Goal: Information Seeking & Learning: Learn about a topic

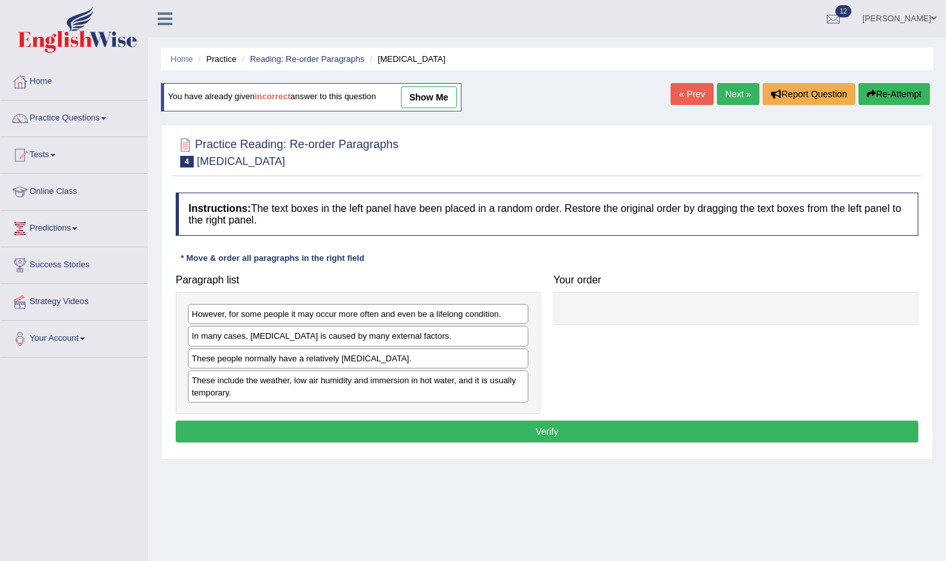
scroll to position [115, 0]
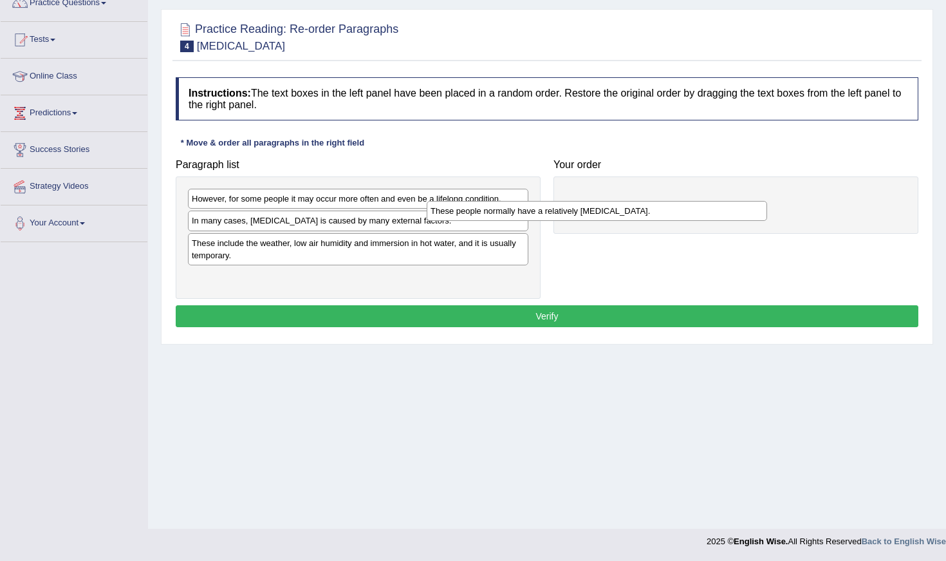
drag, startPoint x: 241, startPoint y: 245, endPoint x: 536, endPoint y: 212, distance: 296.6
click at [536, 212] on div "These people normally have a relatively sensitive skin." at bounding box center [597, 211] width 341 height 20
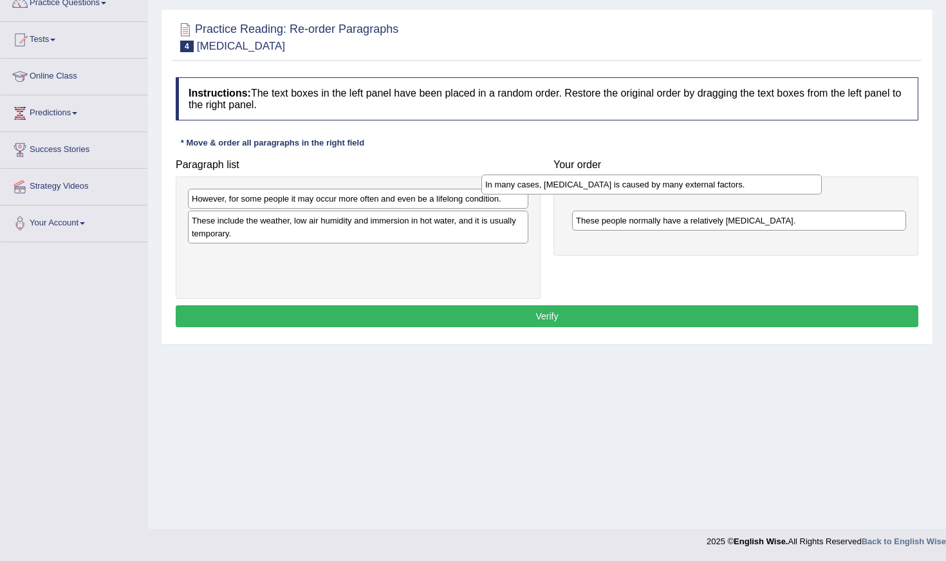
drag, startPoint x: 416, startPoint y: 225, endPoint x: 713, endPoint y: 189, distance: 299.6
click at [713, 189] on div "In many cases, dry skin is caused by many external factors." at bounding box center [651, 184] width 341 height 20
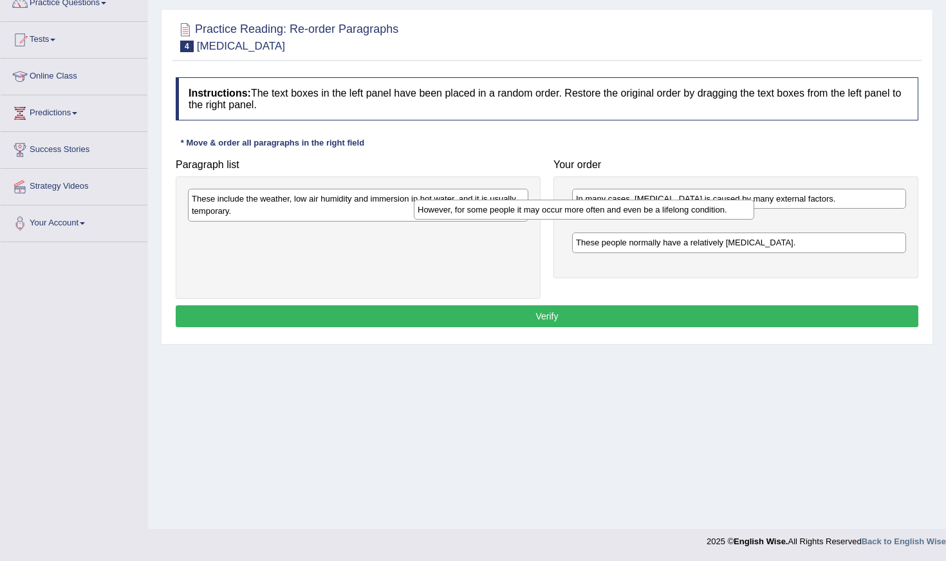
drag, startPoint x: 429, startPoint y: 203, endPoint x: 668, endPoint y: 217, distance: 239.8
click at [667, 216] on div "However, for some people it may occur more often and even be a lifelong conditi…" at bounding box center [584, 210] width 341 height 20
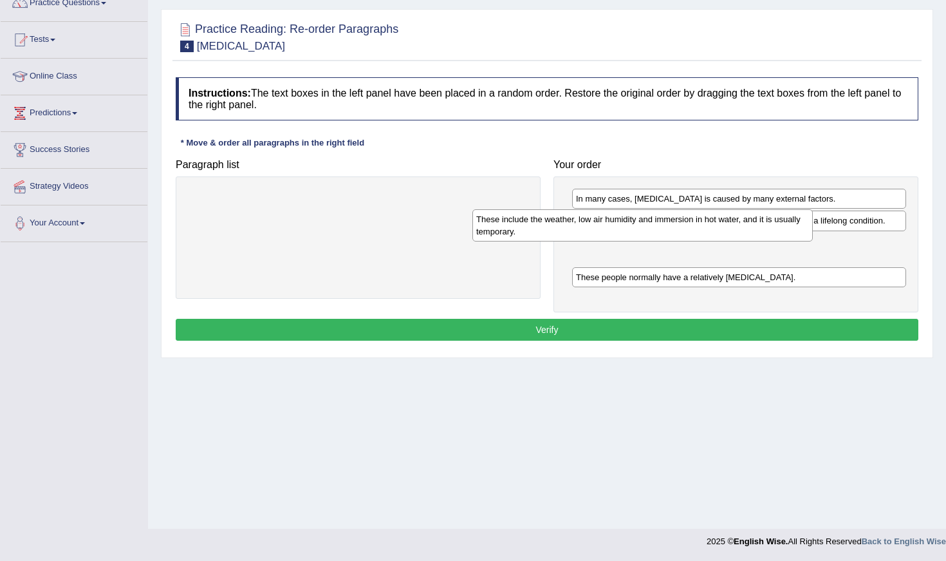
drag, startPoint x: 427, startPoint y: 209, endPoint x: 718, endPoint y: 230, distance: 291.7
click at [718, 230] on div "These include the weather, low air humidity and immersion in hot water, and it …" at bounding box center [642, 225] width 341 height 32
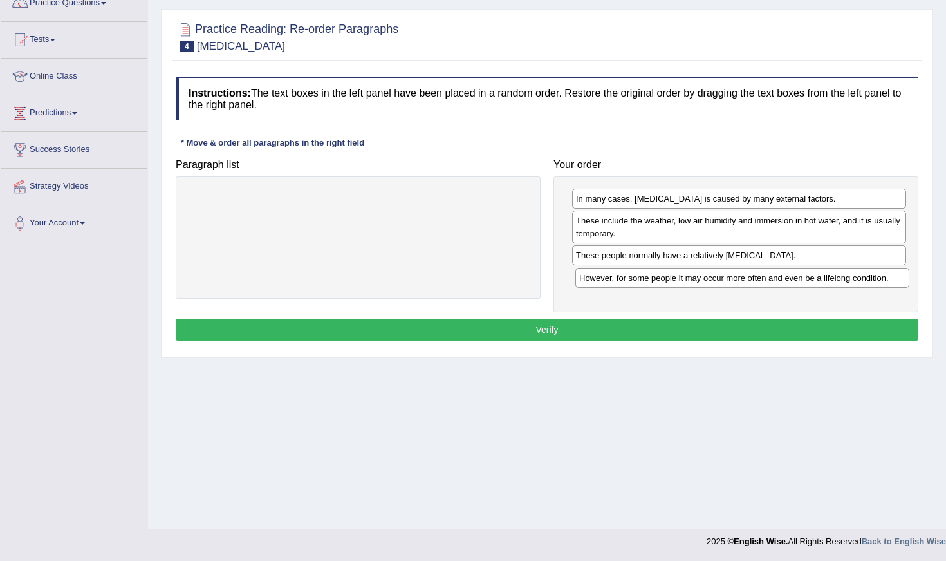
drag, startPoint x: 714, startPoint y: 219, endPoint x: 716, endPoint y: 276, distance: 57.3
click at [716, 276] on div "However, for some people it may occur more often and even be a lifelong conditi…" at bounding box center [742, 278] width 334 height 20
click at [715, 325] on button "Verify" at bounding box center [547, 330] width 743 height 22
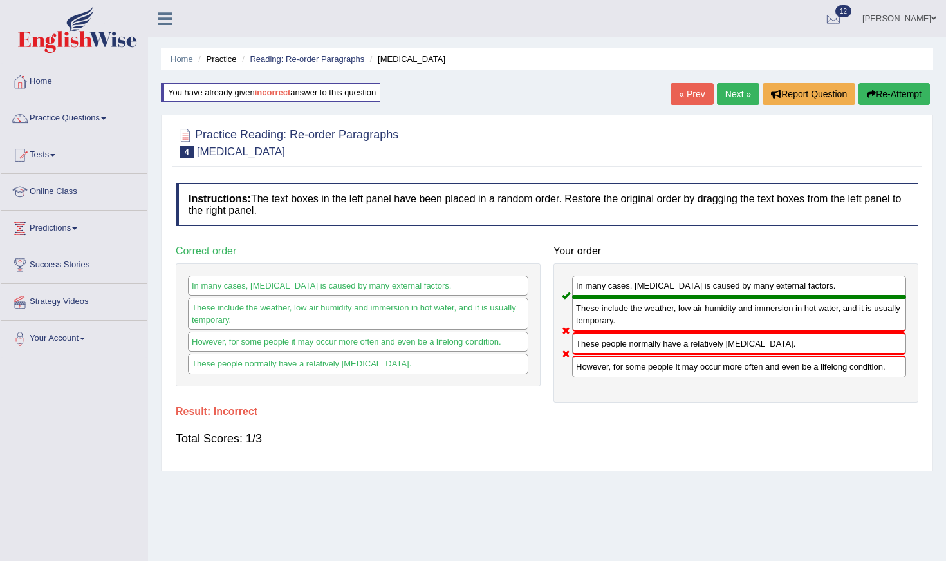
scroll to position [0, 0]
click at [736, 91] on link "Next »" at bounding box center [738, 94] width 42 height 22
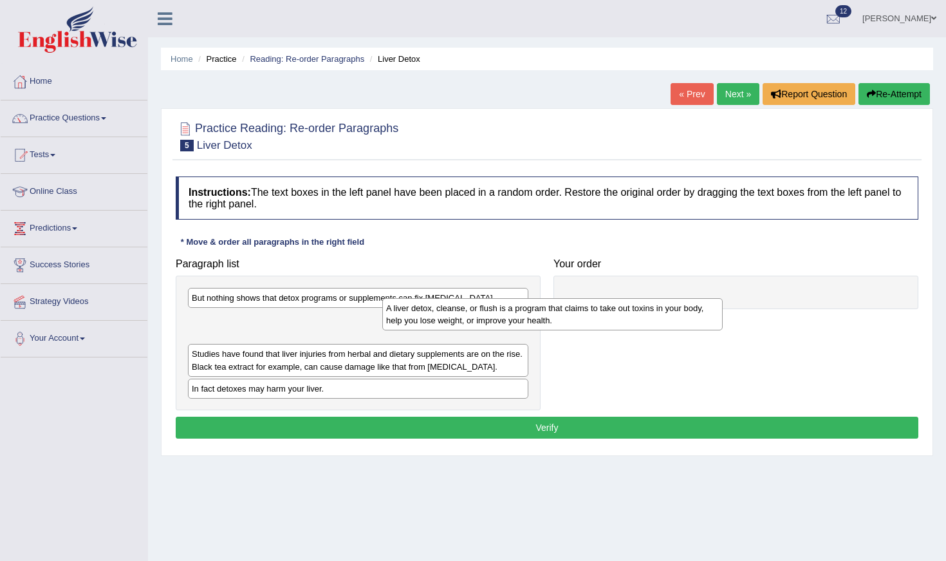
drag, startPoint x: 478, startPoint y: 332, endPoint x: 722, endPoint y: 318, distance: 244.4
click at [720, 318] on div "A liver detox, cleanse, or flush is a program that claims to take out toxins in…" at bounding box center [552, 314] width 341 height 32
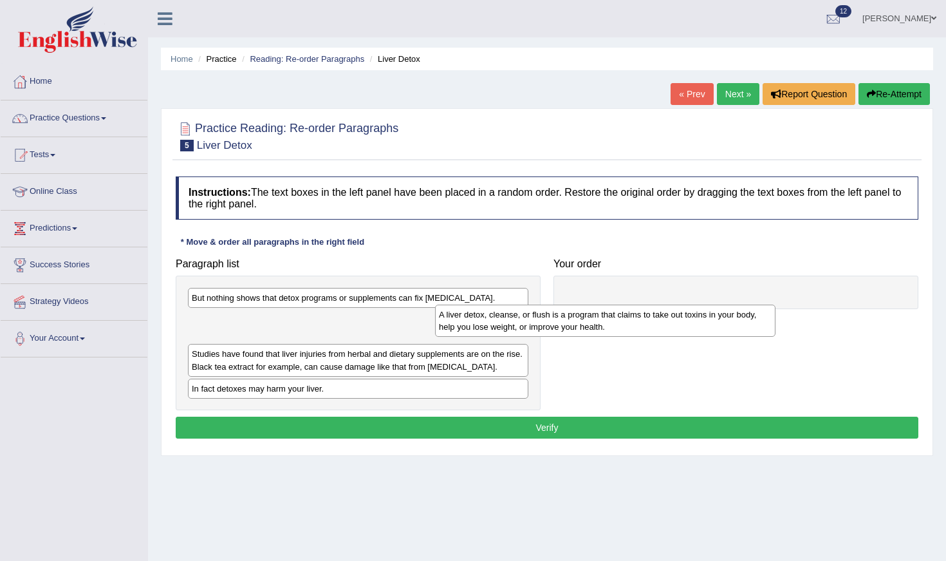
drag, startPoint x: 467, startPoint y: 324, endPoint x: 886, endPoint y: 327, distance: 419.1
click at [776, 326] on div "A liver detox, cleanse, or flush is a program that claims to take out toxins in…" at bounding box center [605, 320] width 341 height 32
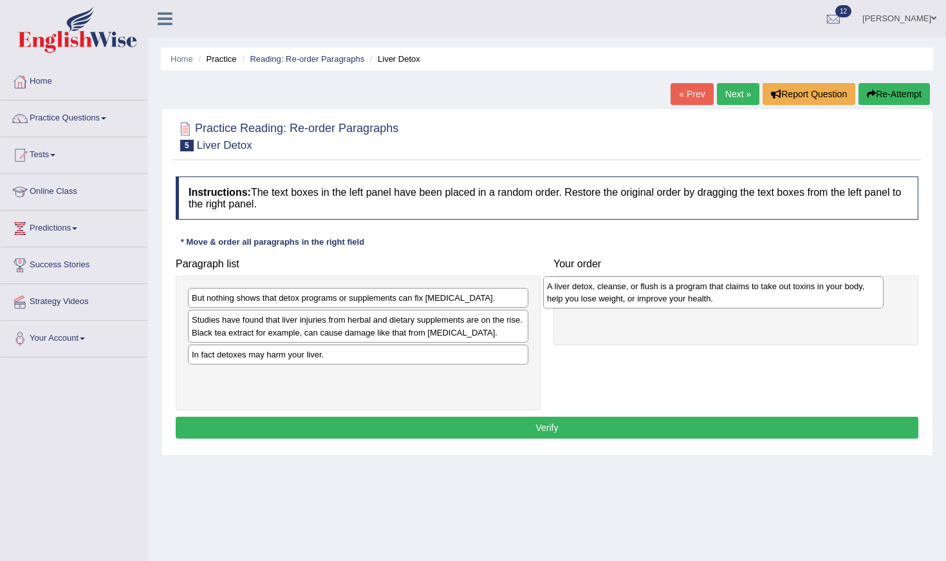
drag, startPoint x: 369, startPoint y: 331, endPoint x: 725, endPoint y: 297, distance: 357.0
click at [725, 297] on div "A liver detox, cleanse, or flush is a program that claims to take out toxins in…" at bounding box center [713, 292] width 341 height 32
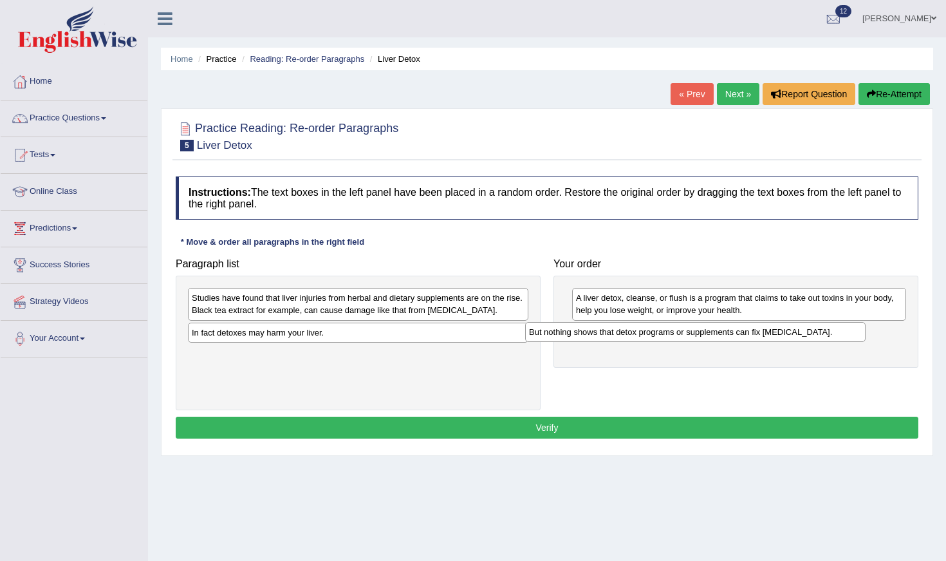
drag, startPoint x: 409, startPoint y: 300, endPoint x: 746, endPoint y: 334, distance: 339.0
click at [746, 334] on div "But nothing shows that detox programs or supplements can fix liver damage." at bounding box center [695, 332] width 341 height 20
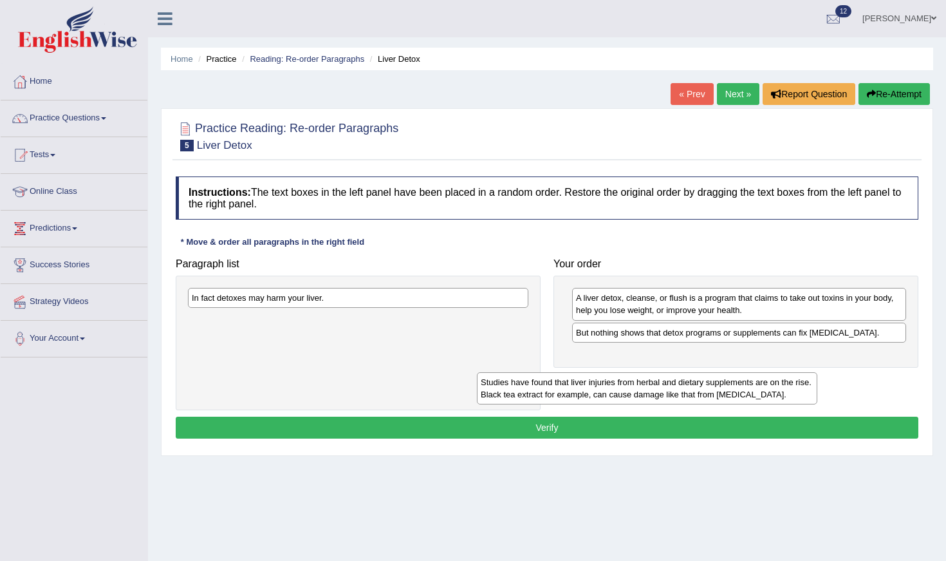
drag, startPoint x: 322, startPoint y: 304, endPoint x: 637, endPoint y: 387, distance: 326.2
click at [636, 387] on div "Studies have found that liver injuries from herbal and dietary supplements are …" at bounding box center [647, 388] width 341 height 32
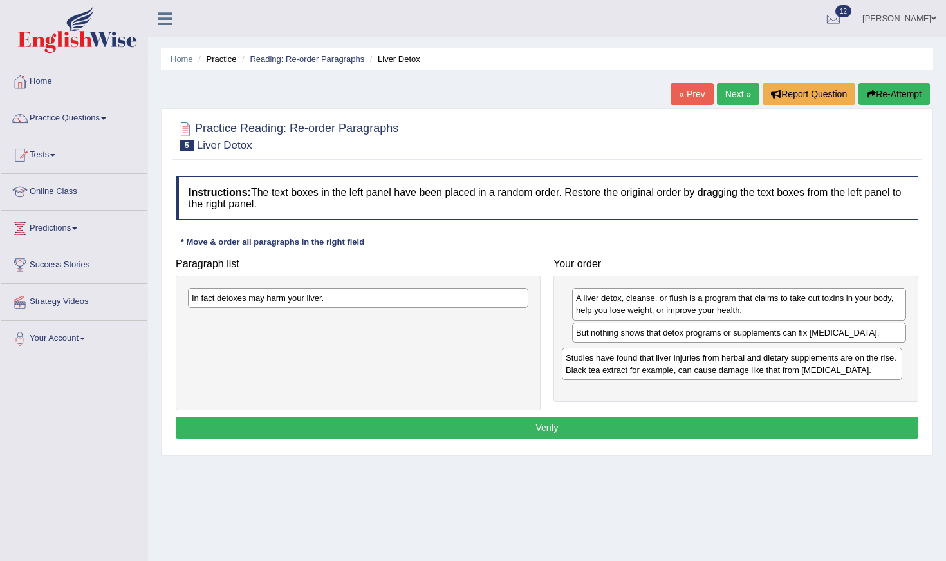
drag, startPoint x: 453, startPoint y: 326, endPoint x: 827, endPoint y: 364, distance: 375.9
click at [827, 364] on div "Studies have found that liver injuries from herbal and dietary supplements are …" at bounding box center [732, 364] width 341 height 32
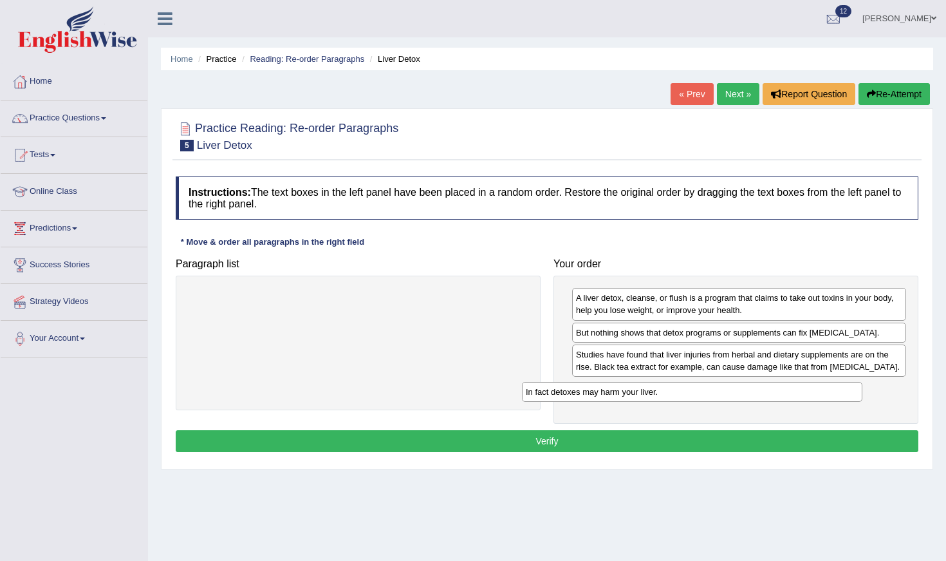
drag, startPoint x: 463, startPoint y: 299, endPoint x: 797, endPoint y: 392, distance: 346.9
click at [797, 392] on div "In fact detoxes may harm your liver." at bounding box center [692, 392] width 341 height 20
click at [682, 446] on button "Verify" at bounding box center [547, 441] width 743 height 22
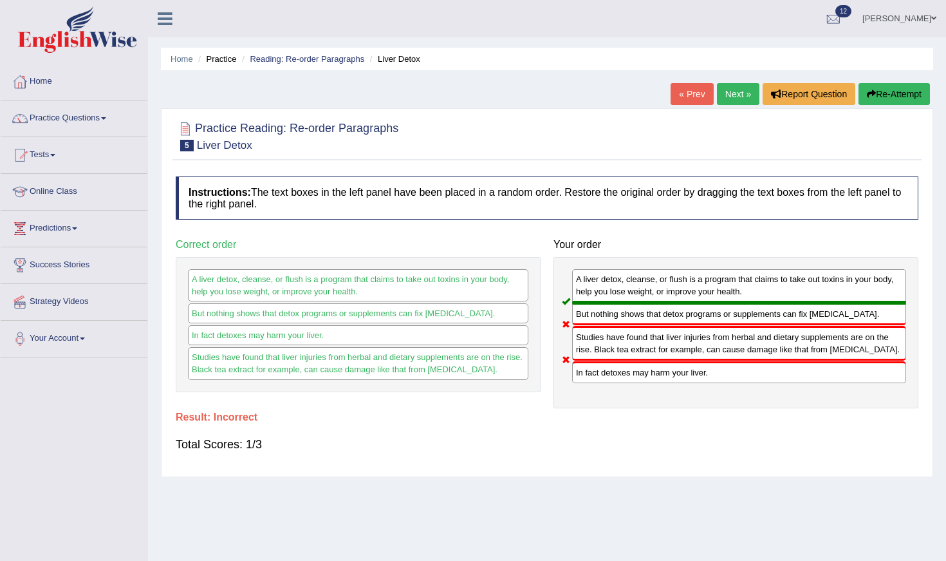
drag, startPoint x: 651, startPoint y: 377, endPoint x: 653, endPoint y: 352, distance: 24.6
click at [653, 353] on div "A liver detox, cleanse, or flush is a program that claims to take out toxins in…" at bounding box center [736, 332] width 365 height 151
click at [735, 86] on link "Next »" at bounding box center [738, 94] width 42 height 22
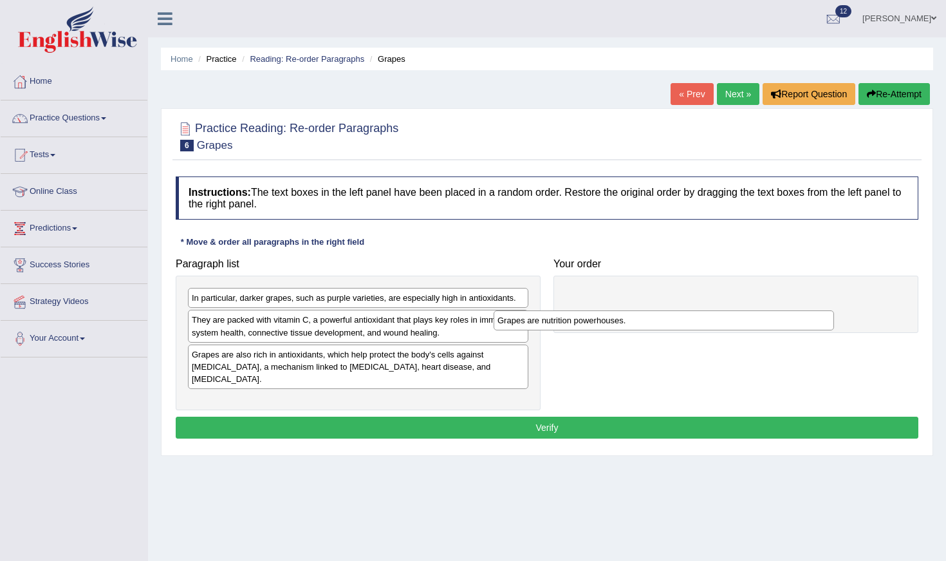
drag, startPoint x: 324, startPoint y: 301, endPoint x: 649, endPoint y: 317, distance: 325.5
click at [649, 317] on div "Grapes are nutrition powerhouses." at bounding box center [664, 320] width 341 height 20
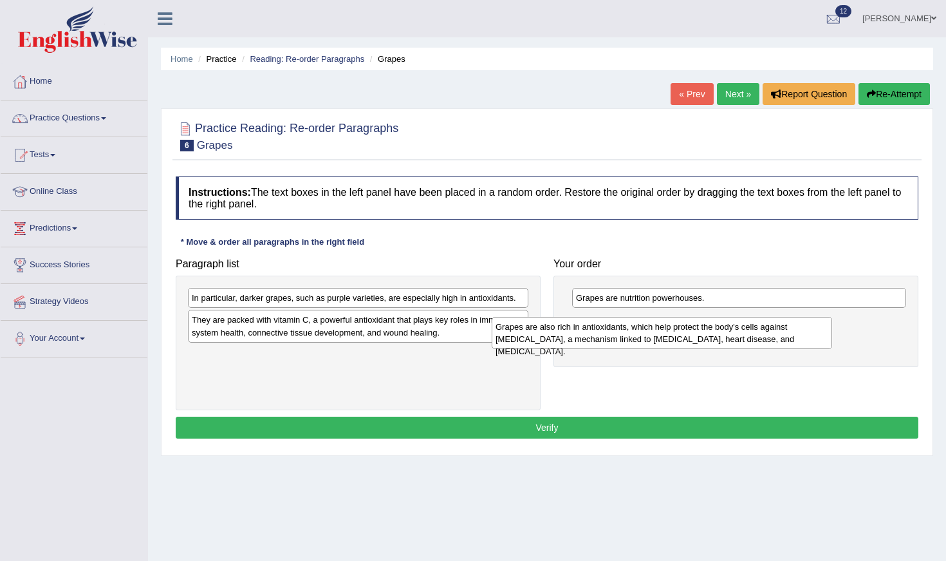
drag, startPoint x: 404, startPoint y: 365, endPoint x: 756, endPoint y: 335, distance: 353.3
click at [756, 335] on div "Grapes are also rich in antioxidants, which help protect the body's cells again…" at bounding box center [662, 333] width 341 height 32
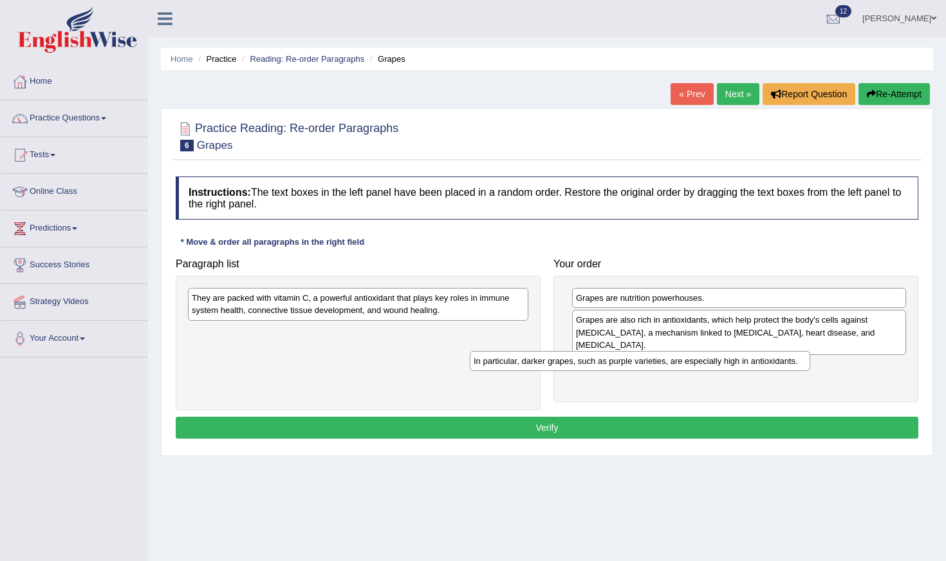
drag, startPoint x: 440, startPoint y: 299, endPoint x: 734, endPoint y: 362, distance: 300.9
click at [734, 362] on div "In particular, darker grapes, such as purple varieties, are especially high in …" at bounding box center [640, 361] width 341 height 20
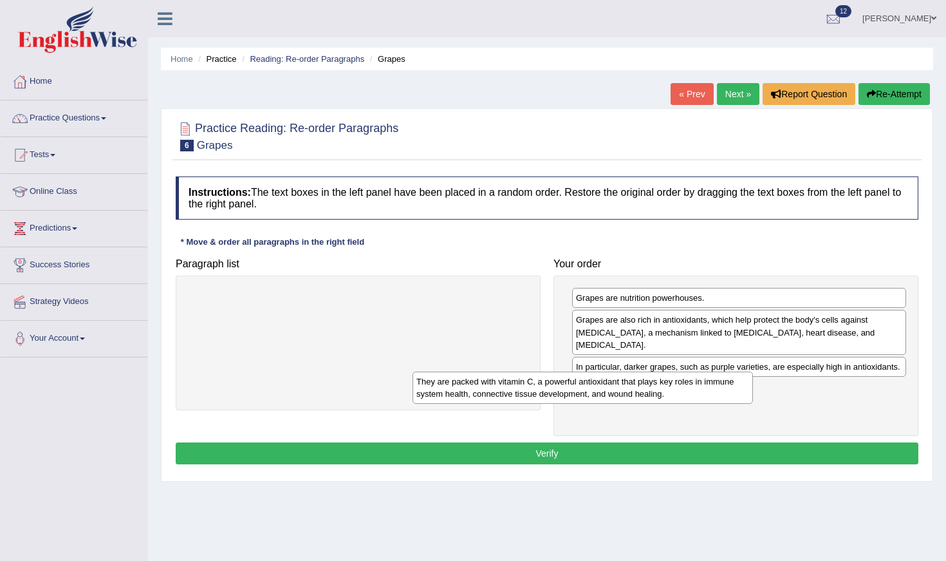
drag, startPoint x: 406, startPoint y: 310, endPoint x: 723, endPoint y: 460, distance: 350.1
click at [717, 404] on div "They are packed with vitamin C, a powerful antioxidant that plays key roles in …" at bounding box center [583, 387] width 341 height 32
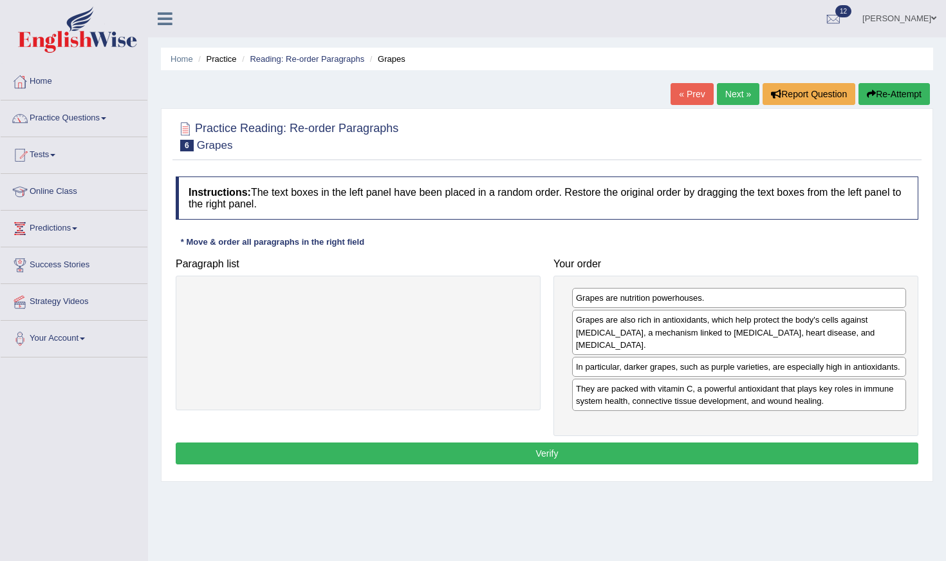
click at [713, 457] on button "Verify" at bounding box center [547, 453] width 743 height 22
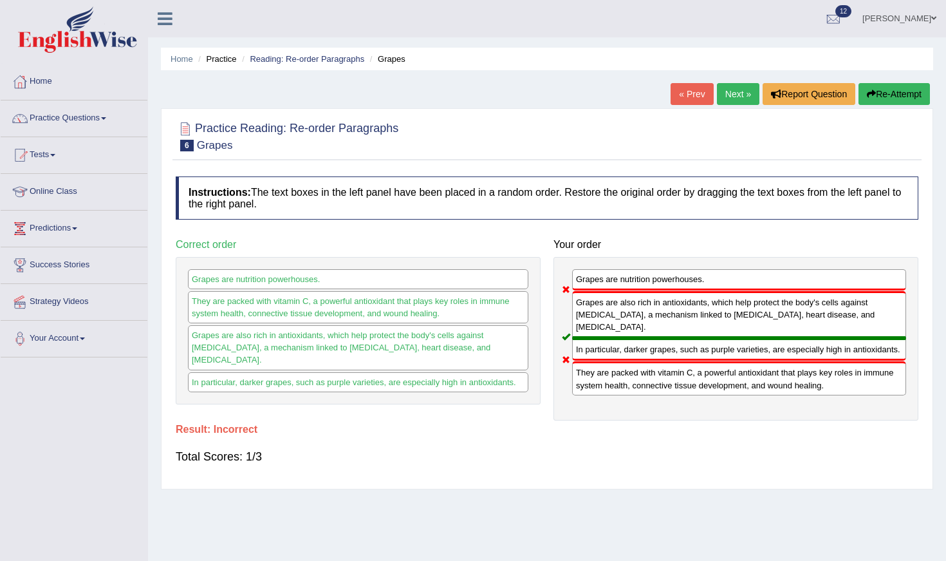
click at [731, 98] on link "Next »" at bounding box center [738, 94] width 42 height 22
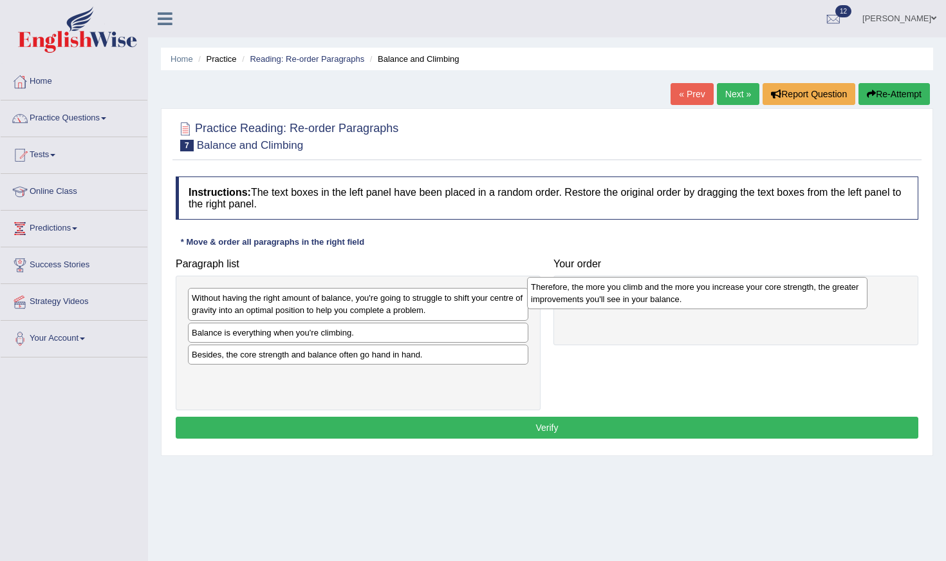
drag, startPoint x: 401, startPoint y: 380, endPoint x: 740, endPoint y: 292, distance: 350.7
click at [740, 292] on div "Therefore, the more you climb and the more you increase your core strength, the…" at bounding box center [697, 293] width 341 height 32
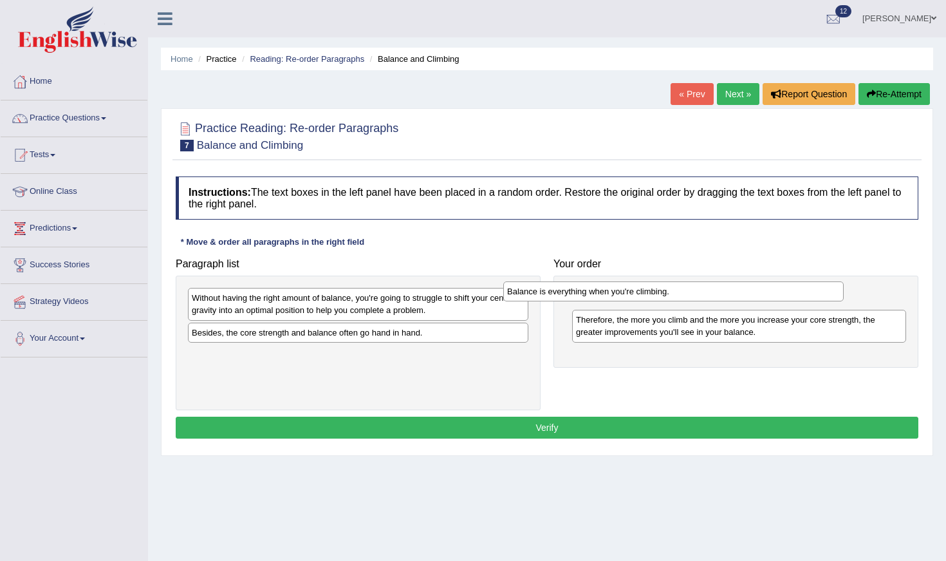
drag, startPoint x: 335, startPoint y: 334, endPoint x: 651, endPoint y: 292, distance: 318.8
click at [651, 292] on div "Balance is everything when you're climbing." at bounding box center [673, 291] width 341 height 20
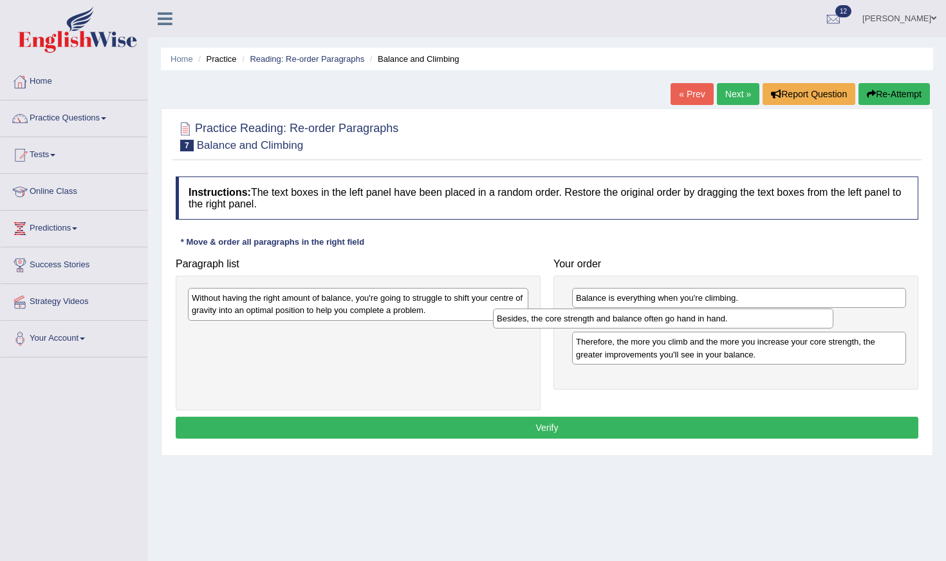
drag, startPoint x: 433, startPoint y: 334, endPoint x: 750, endPoint y: 322, distance: 316.9
click at [750, 322] on div "Besides, the core strength and balance often go hand in hand." at bounding box center [663, 318] width 341 height 20
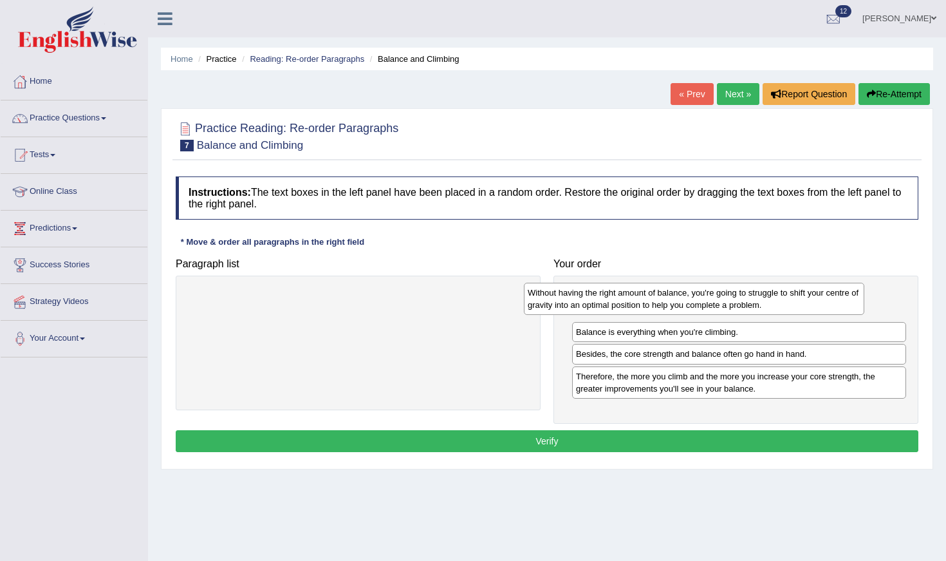
drag, startPoint x: 476, startPoint y: 310, endPoint x: 822, endPoint y: 309, distance: 345.7
click at [822, 309] on div "Without having the right amount of balance, you're going to struggle to shift y…" at bounding box center [694, 299] width 341 height 32
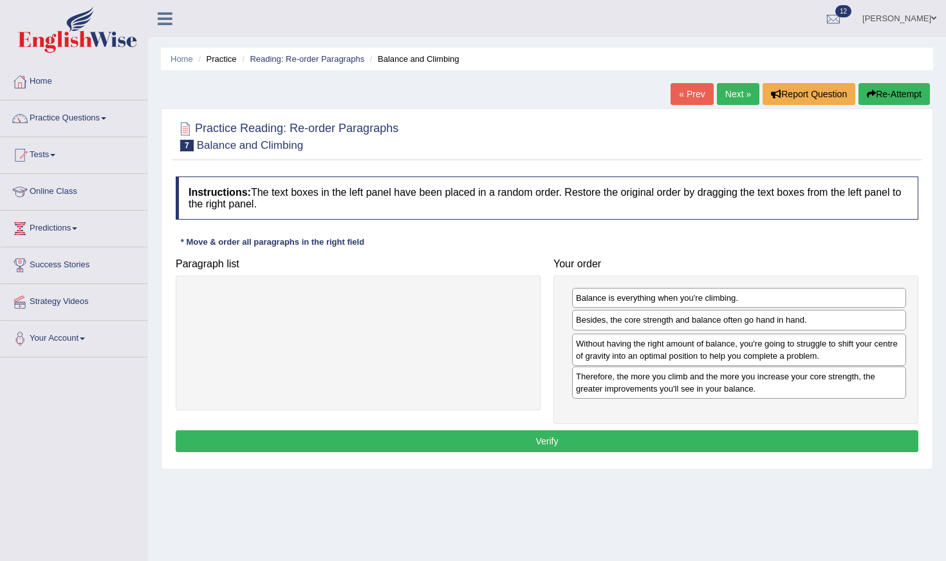
drag, startPoint x: 822, startPoint y: 309, endPoint x: 821, endPoint y: 352, distance: 43.1
click at [821, 352] on div "Without having the right amount of balance, you're going to struggle to shift y…" at bounding box center [739, 349] width 334 height 32
click at [826, 441] on button "Verify" at bounding box center [547, 441] width 743 height 22
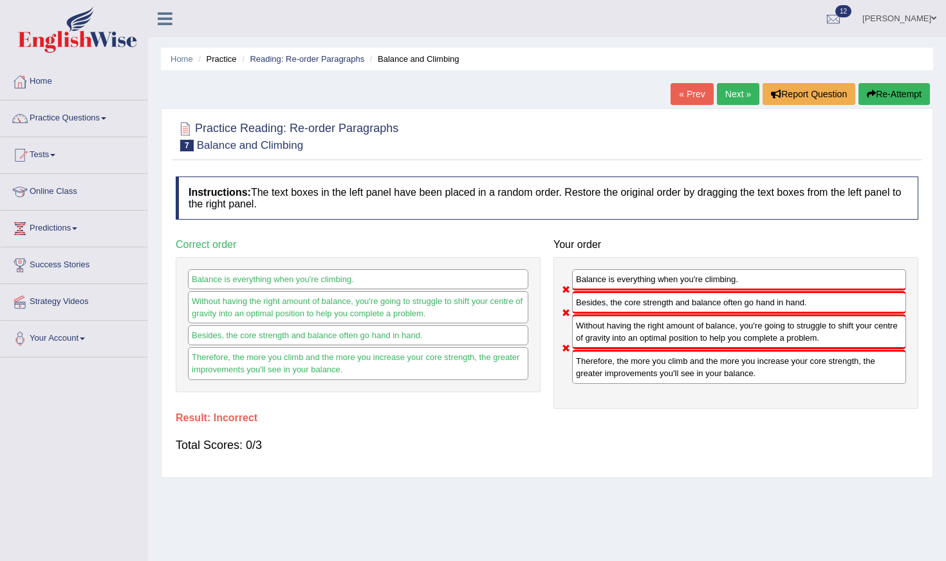
click at [743, 98] on link "Next »" at bounding box center [738, 94] width 42 height 22
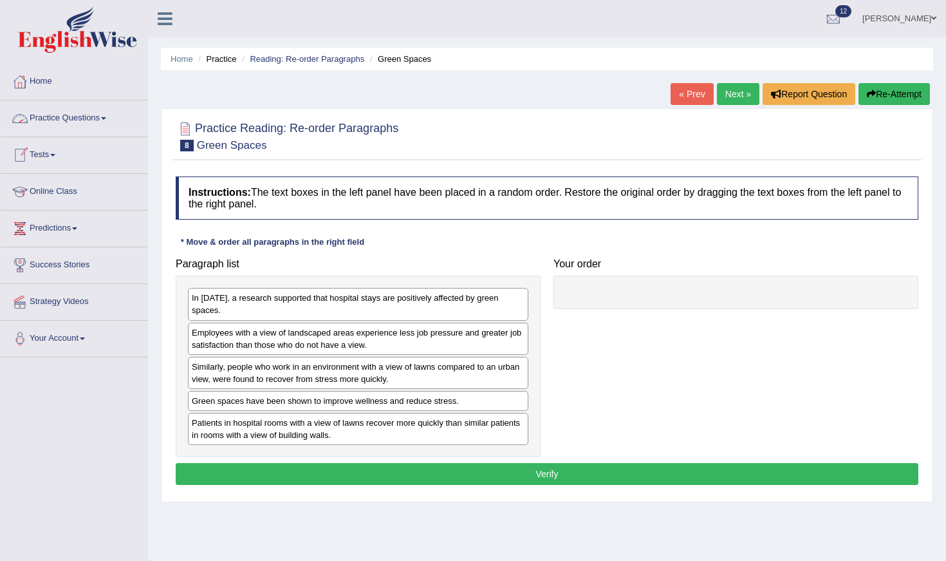
click at [104, 120] on link "Practice Questions" at bounding box center [74, 116] width 147 height 32
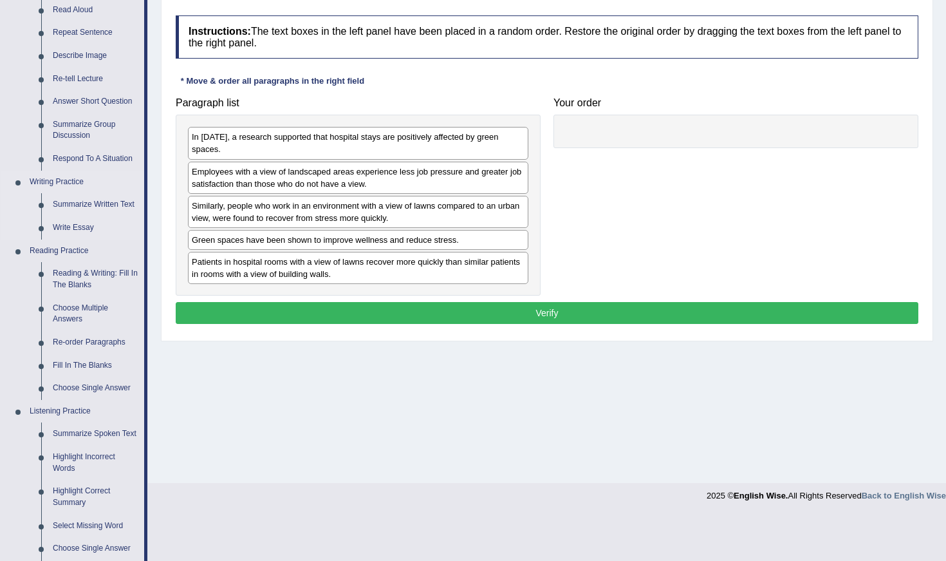
scroll to position [162, 0]
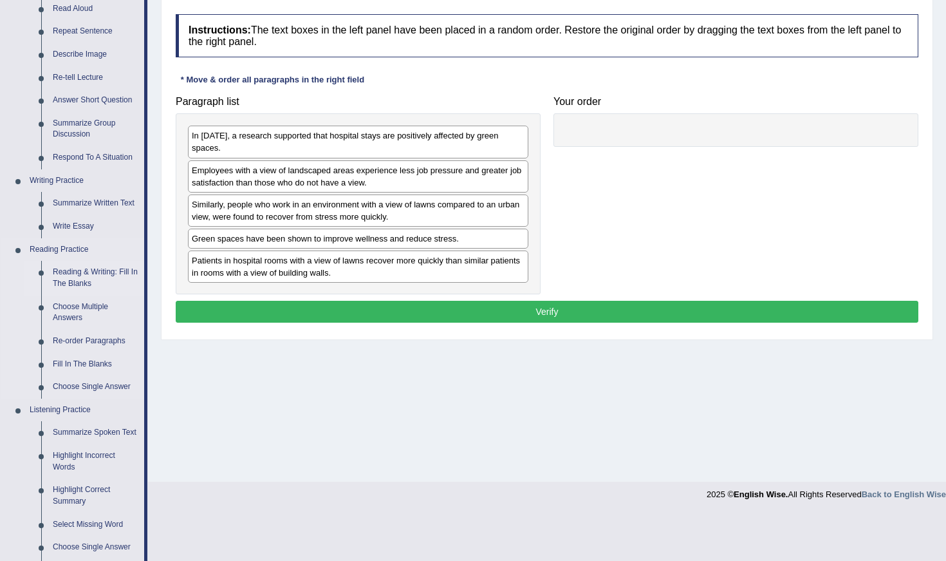
click at [79, 275] on link "Reading & Writing: Fill In The Blanks" at bounding box center [95, 278] width 97 height 34
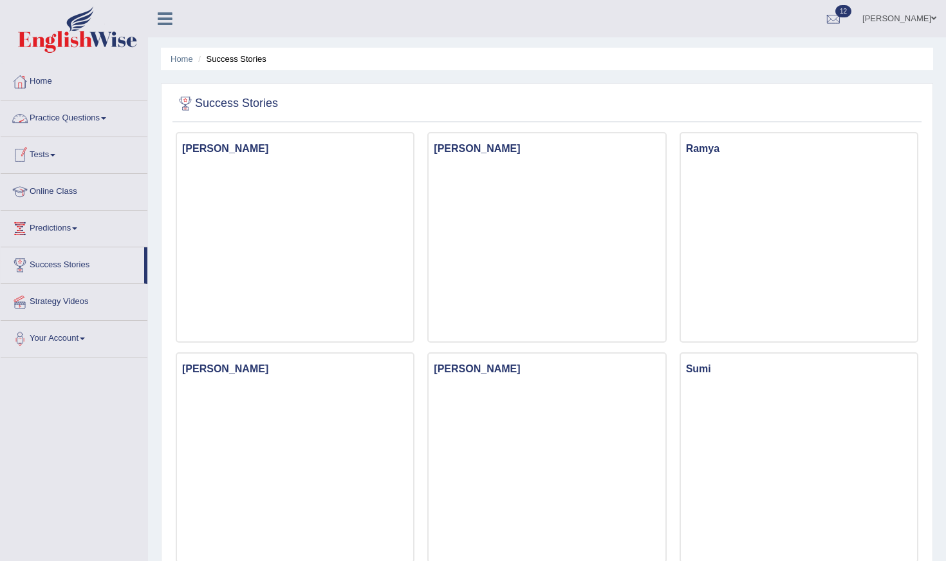
click at [73, 122] on link "Practice Questions" at bounding box center [74, 116] width 147 height 32
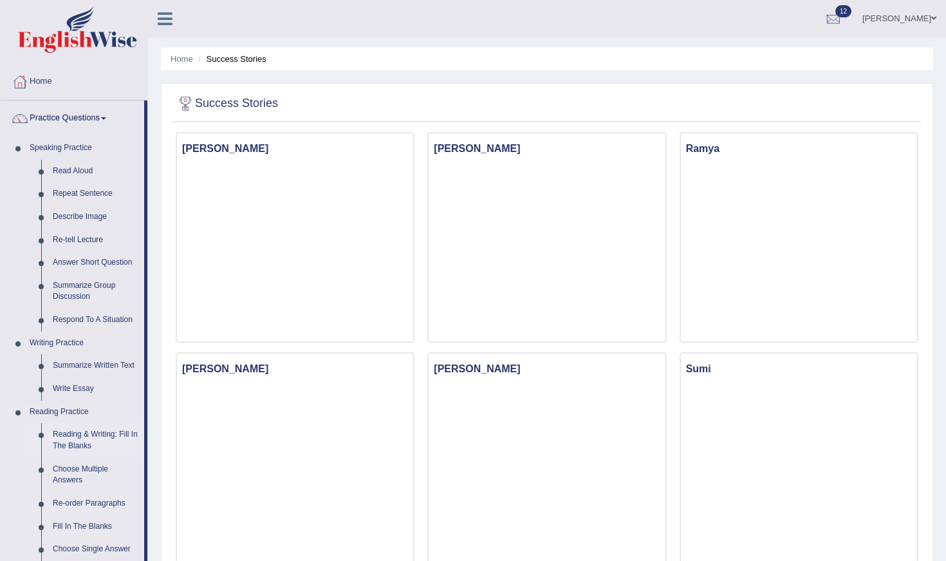
click at [77, 429] on link "Reading & Writing: Fill In The Blanks" at bounding box center [95, 440] width 97 height 34
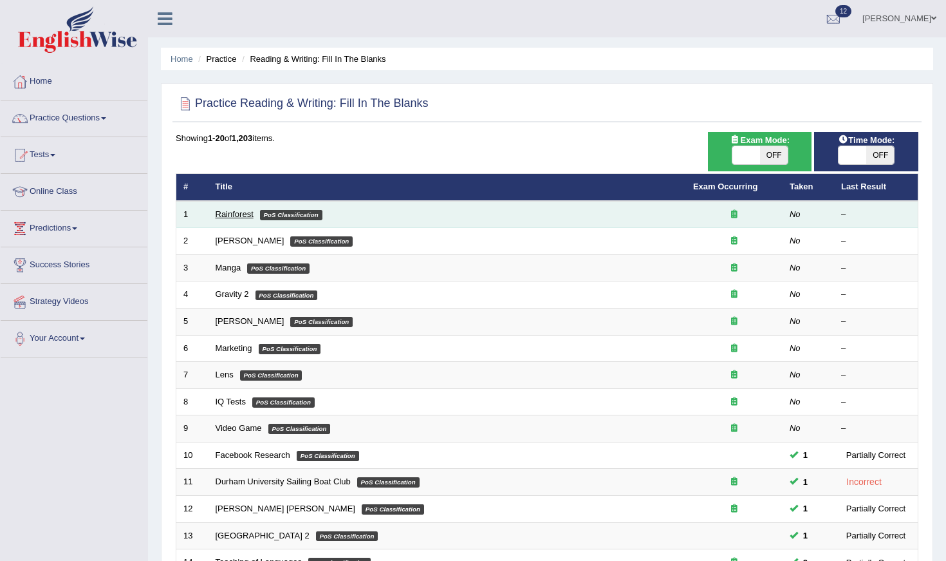
click at [240, 217] on link "Rainforest" at bounding box center [235, 214] width 38 height 10
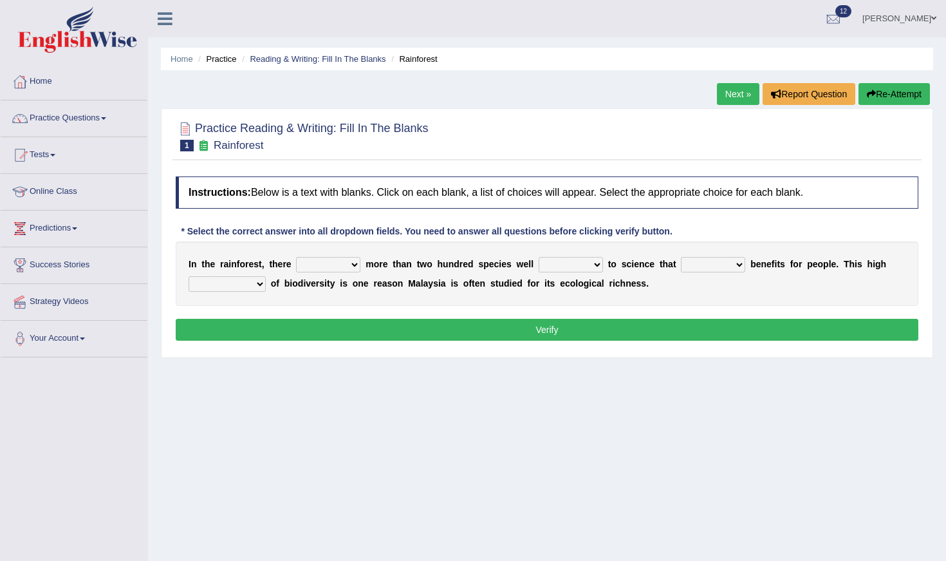
select select "is"
select select "knowing"
select select "containing"
select select "conjunction"
click at [254, 329] on button "Verify" at bounding box center [547, 330] width 743 height 22
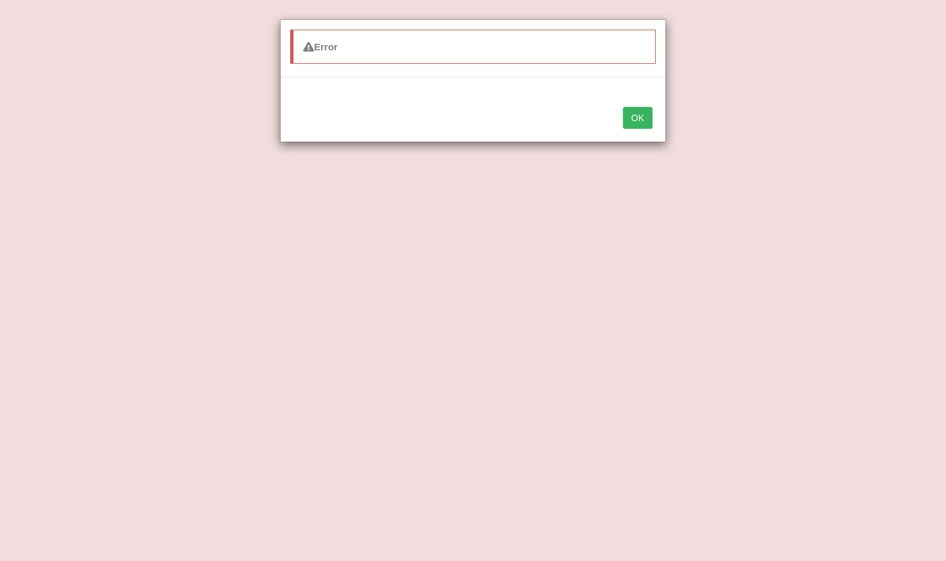
click at [636, 126] on button "OK" at bounding box center [638, 118] width 30 height 22
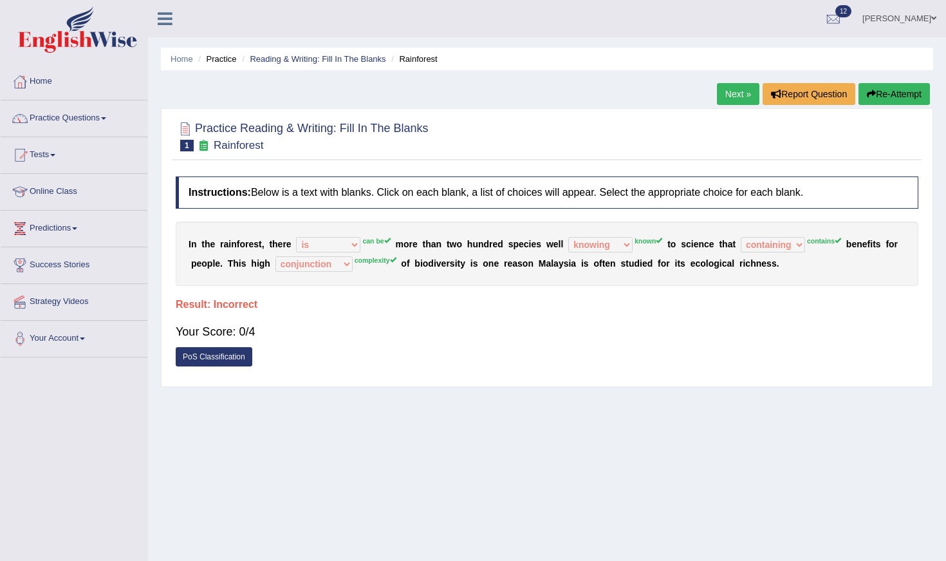
click at [722, 94] on link "Next »" at bounding box center [738, 94] width 42 height 22
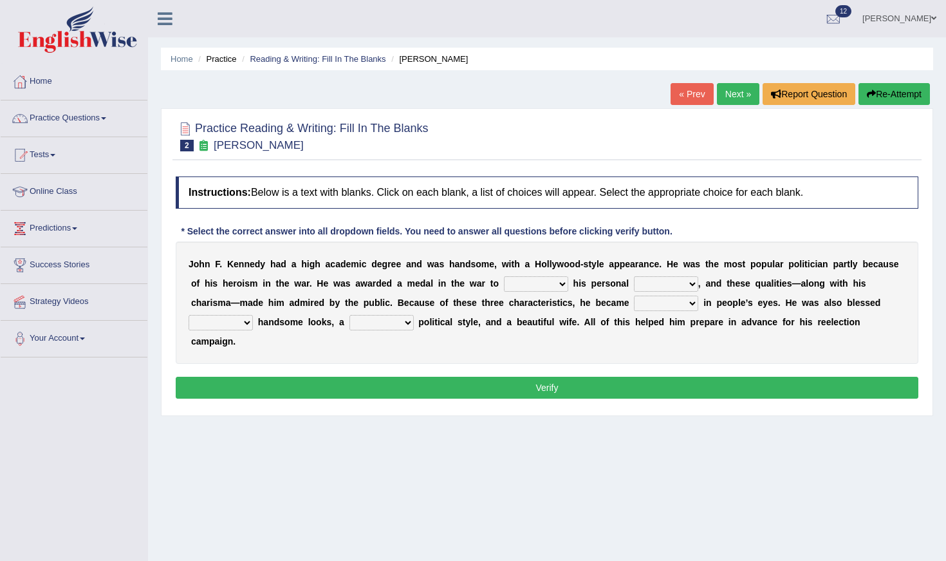
select select "passion"
select select "show"
select select "courage"
select select "iconic"
select select "with"
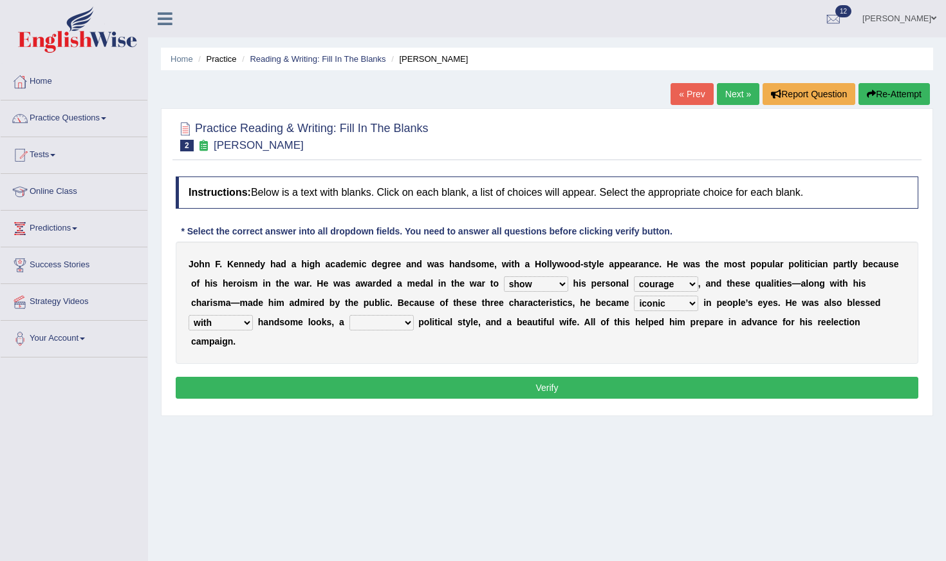
select select "mending"
click at [497, 386] on button "Verify" at bounding box center [547, 388] width 743 height 22
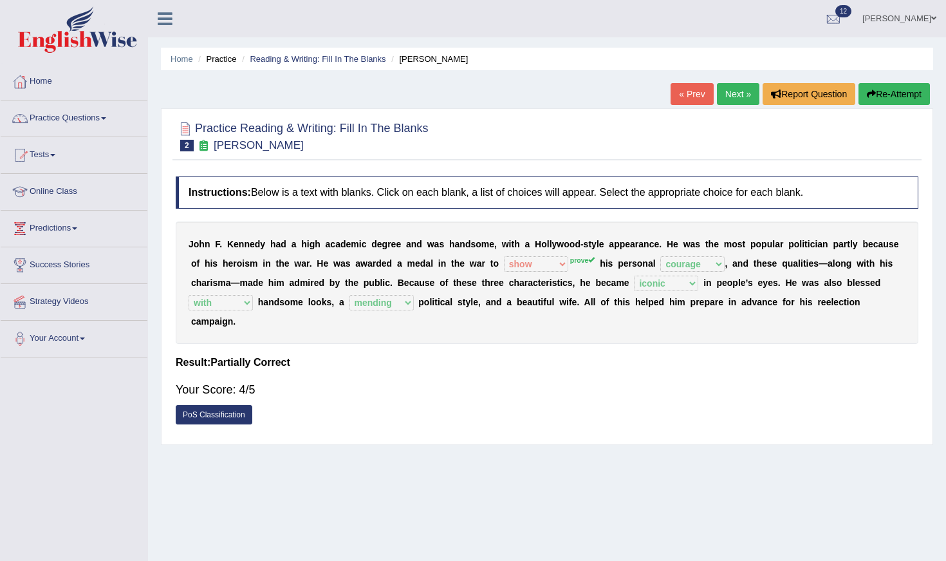
click at [738, 95] on link "Next »" at bounding box center [738, 94] width 42 height 22
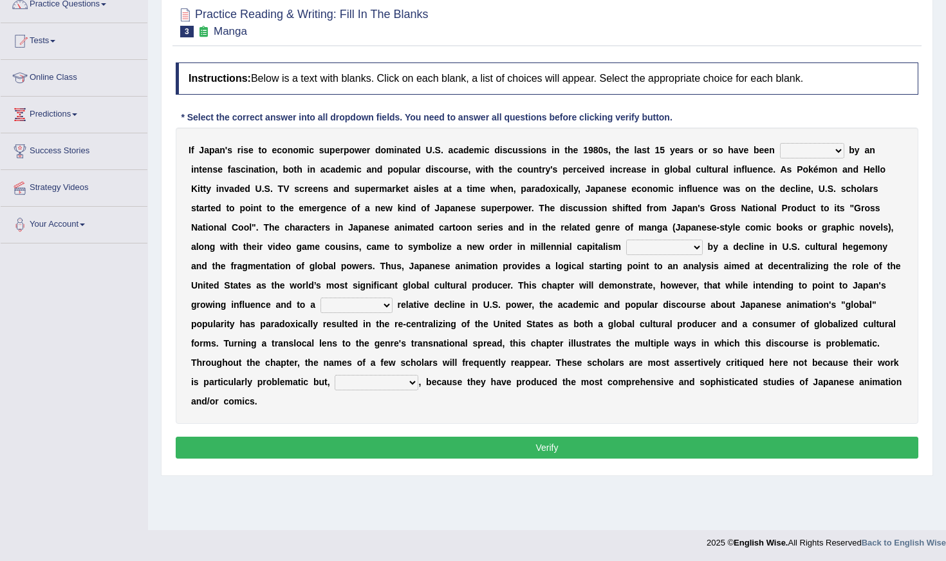
scroll to position [115, 0]
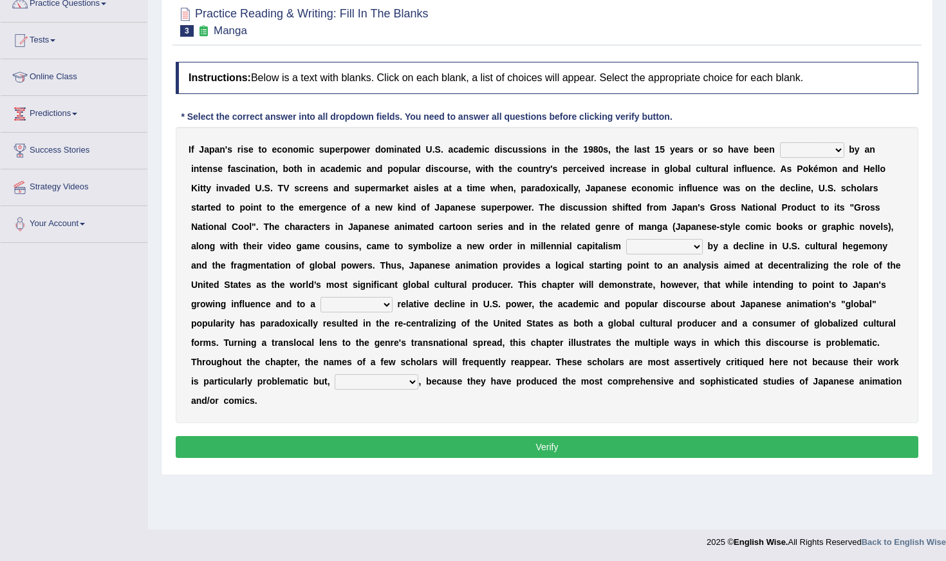
select select "marked"
click at [830, 171] on b "o" at bounding box center [830, 168] width 6 height 10
select select "opposed"
select select "discrete"
select select "on the contrary"
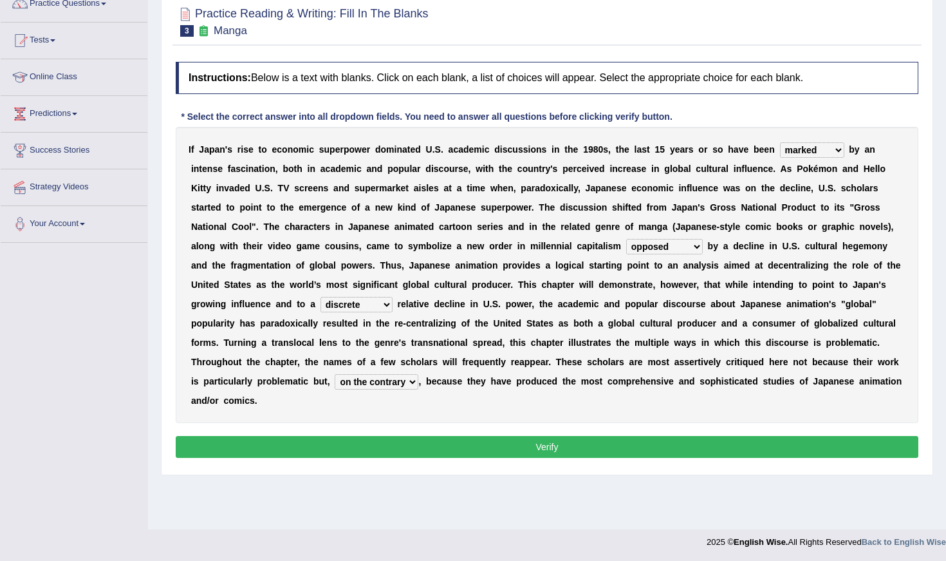
click at [466, 453] on button "Verify" at bounding box center [547, 447] width 743 height 22
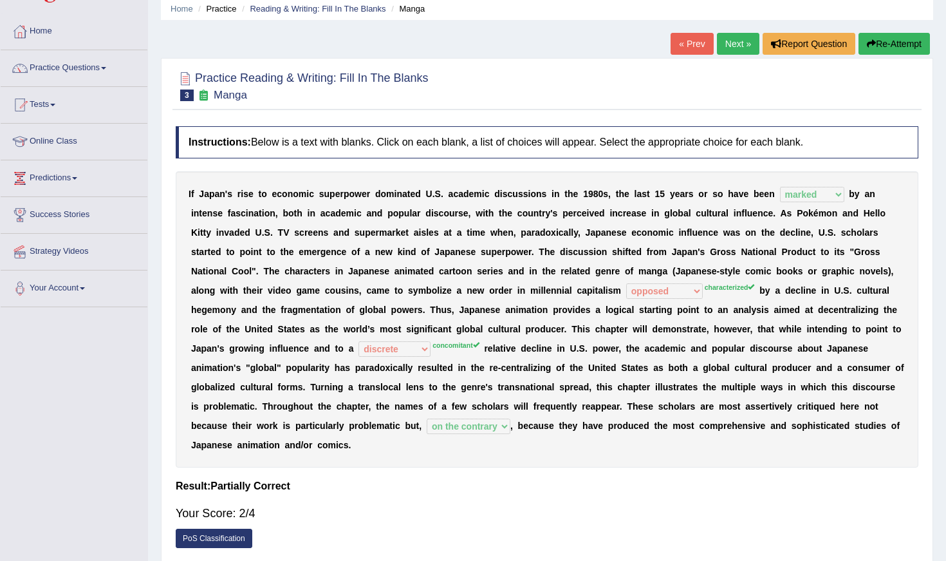
scroll to position [47, 0]
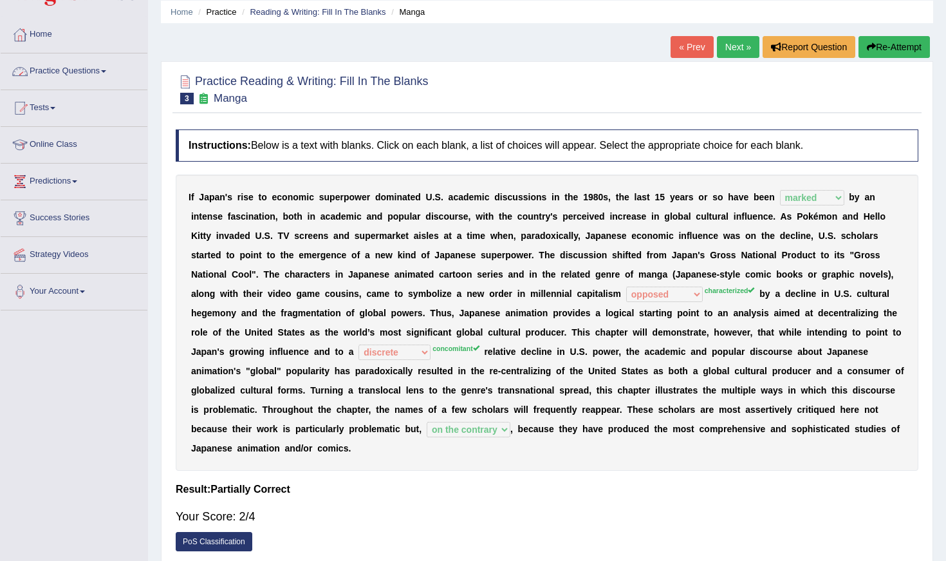
click at [91, 73] on link "Practice Questions" at bounding box center [74, 69] width 147 height 32
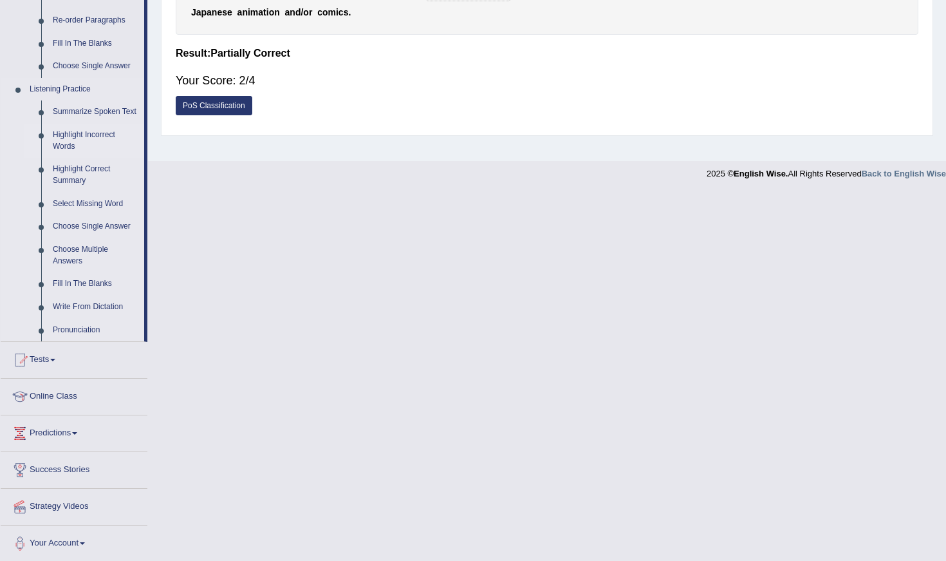
scroll to position [482, 0]
click at [83, 106] on link "Summarize Spoken Text" at bounding box center [95, 112] width 97 height 23
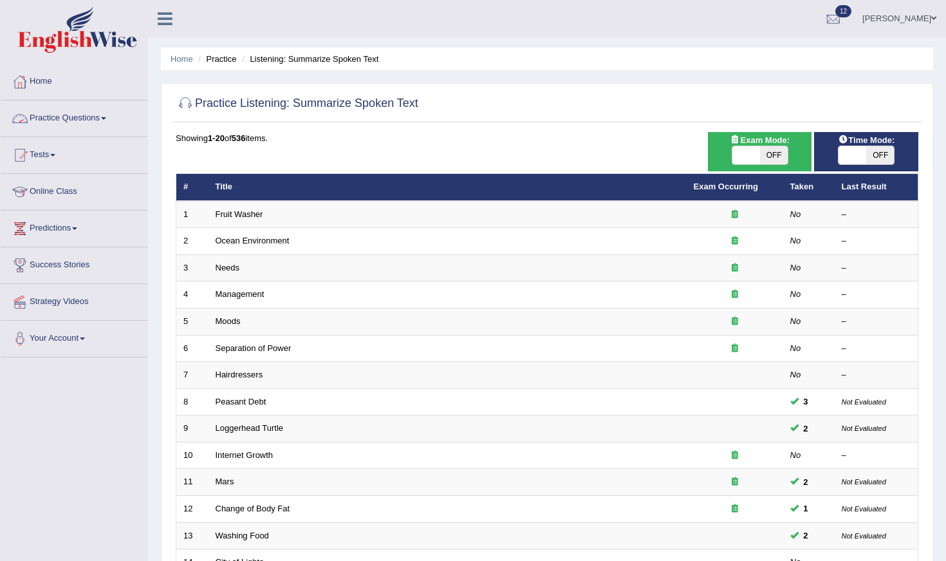
click at [102, 119] on link "Practice Questions" at bounding box center [74, 116] width 147 height 32
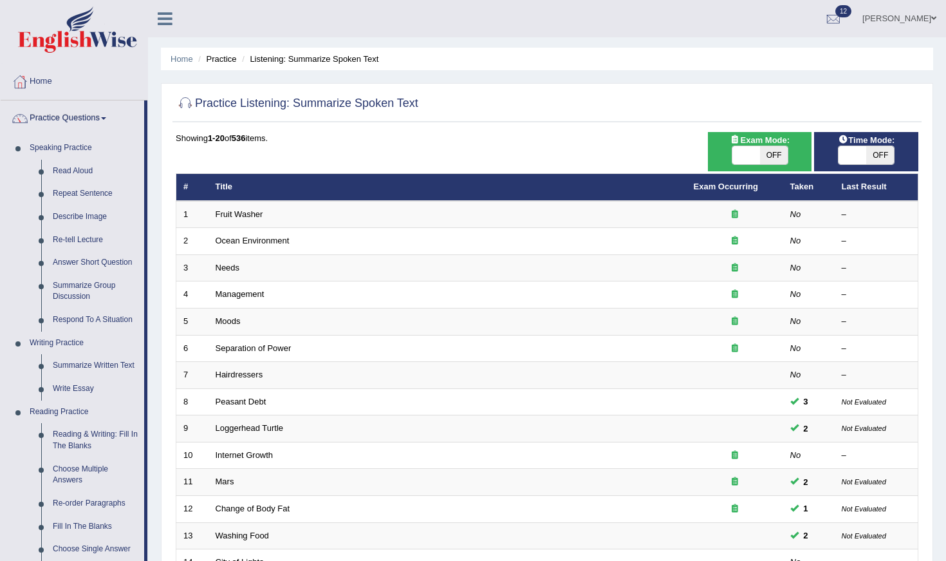
click at [225, 61] on li "Practice" at bounding box center [215, 59] width 41 height 12
click at [249, 60] on li "Listening: Summarize Spoken Text" at bounding box center [309, 59] width 140 height 12
click at [223, 63] on li "Practice" at bounding box center [215, 59] width 41 height 12
click at [188, 57] on link "Home" at bounding box center [182, 59] width 23 height 10
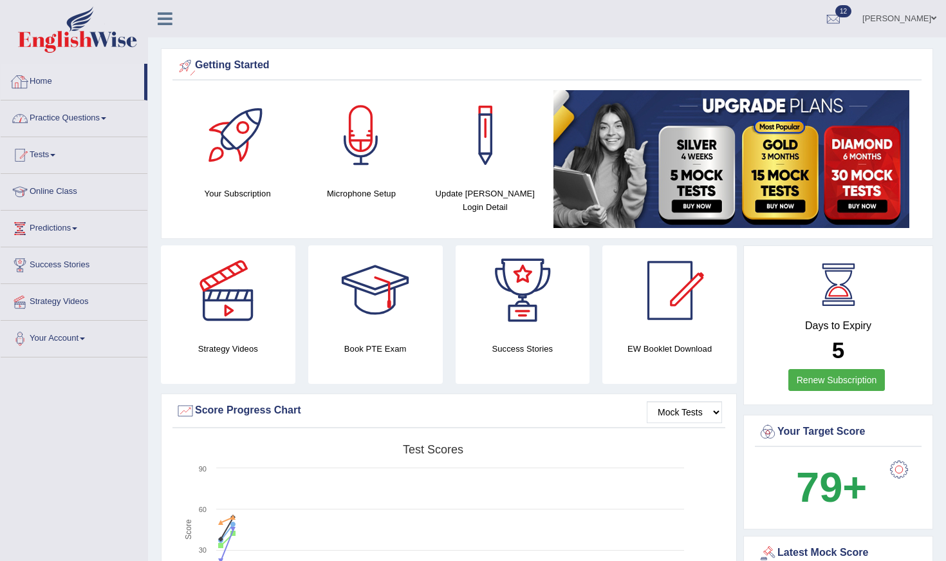
click at [88, 114] on link "Practice Questions" at bounding box center [74, 116] width 147 height 32
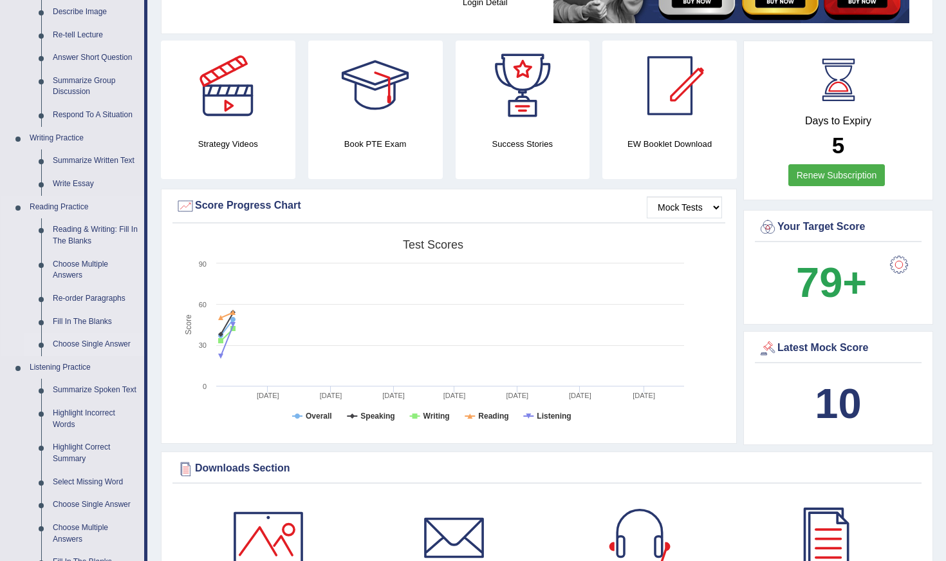
scroll to position [207, 0]
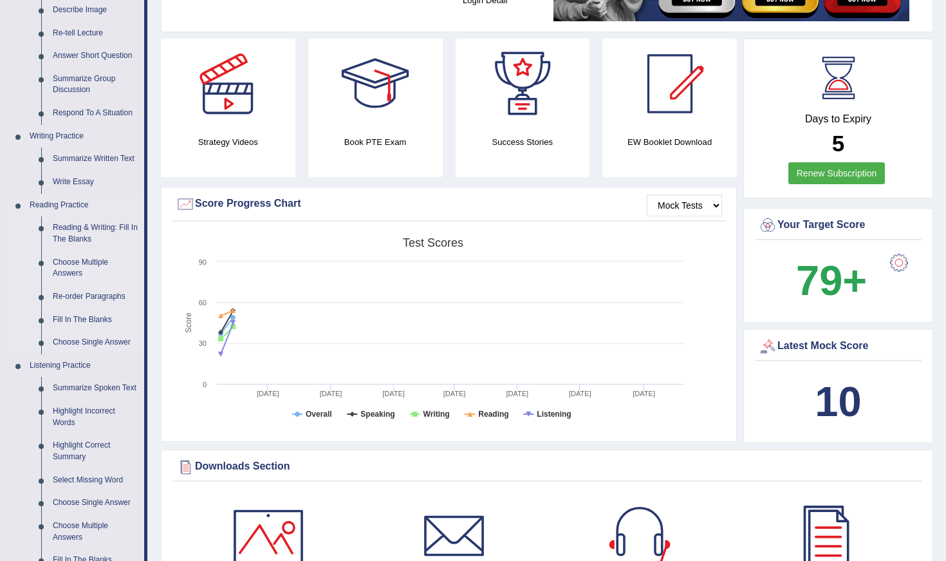
click at [72, 269] on link "Choose Multiple Answers" at bounding box center [95, 268] width 97 height 34
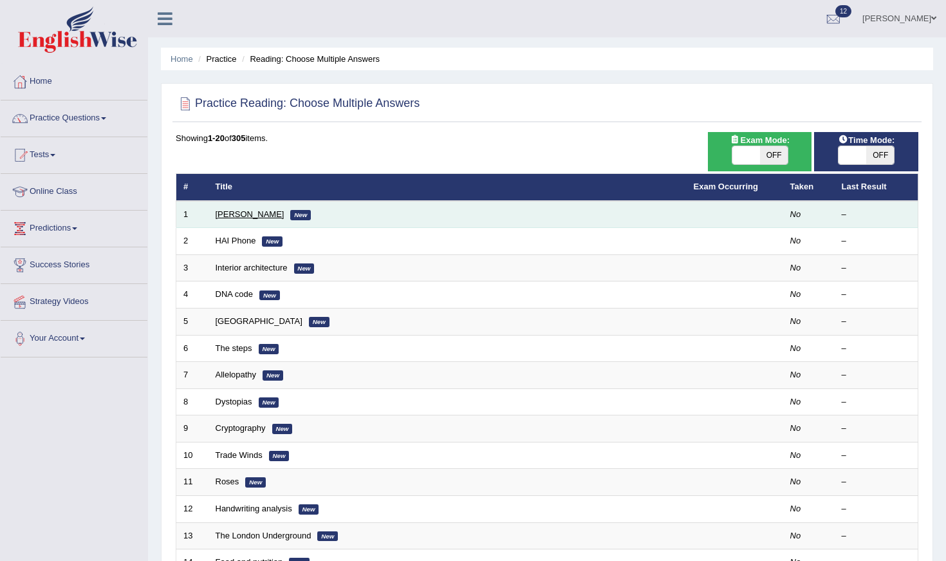
click at [233, 213] on link "[PERSON_NAME]" at bounding box center [250, 214] width 69 height 10
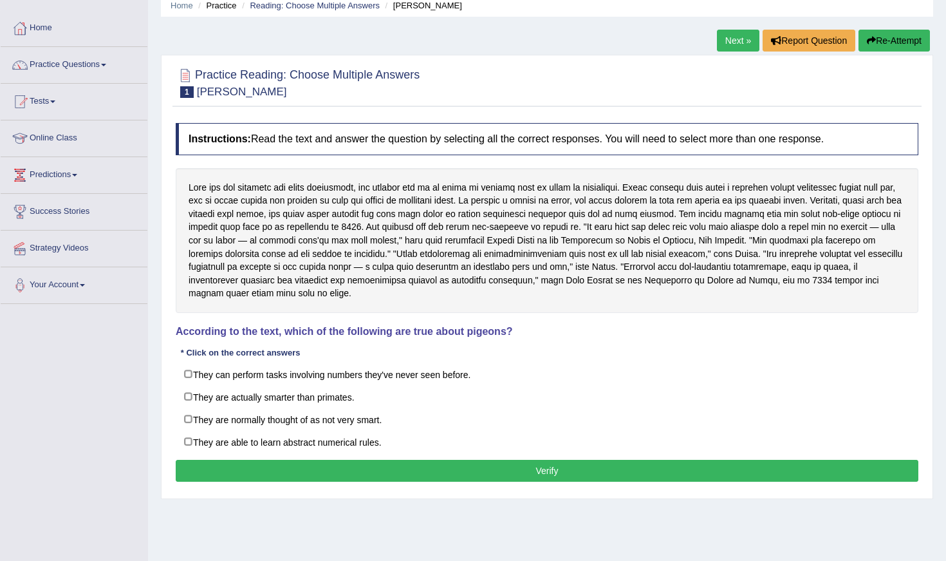
scroll to position [68, 0]
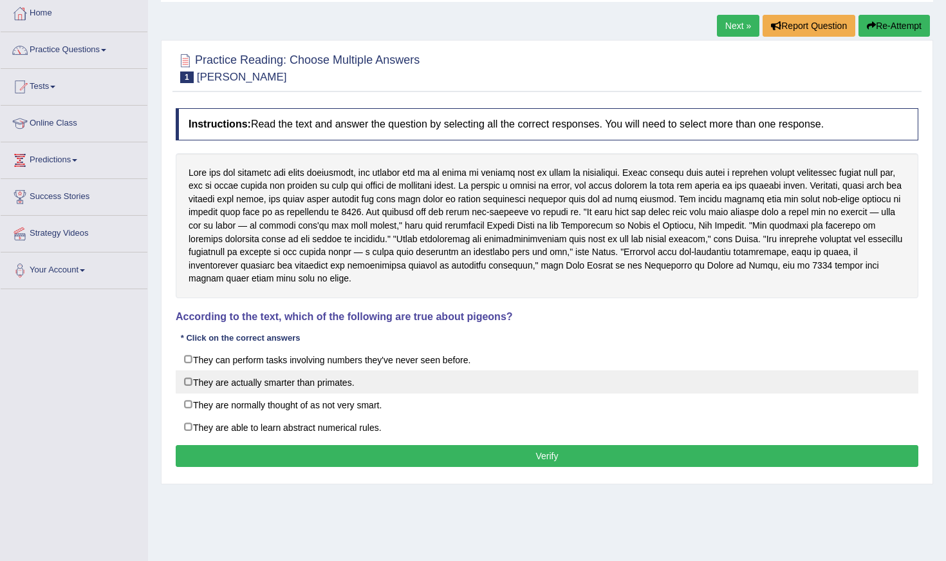
click at [192, 378] on label "They are actually smarter than primates." at bounding box center [547, 381] width 743 height 23
checkbox input "true"
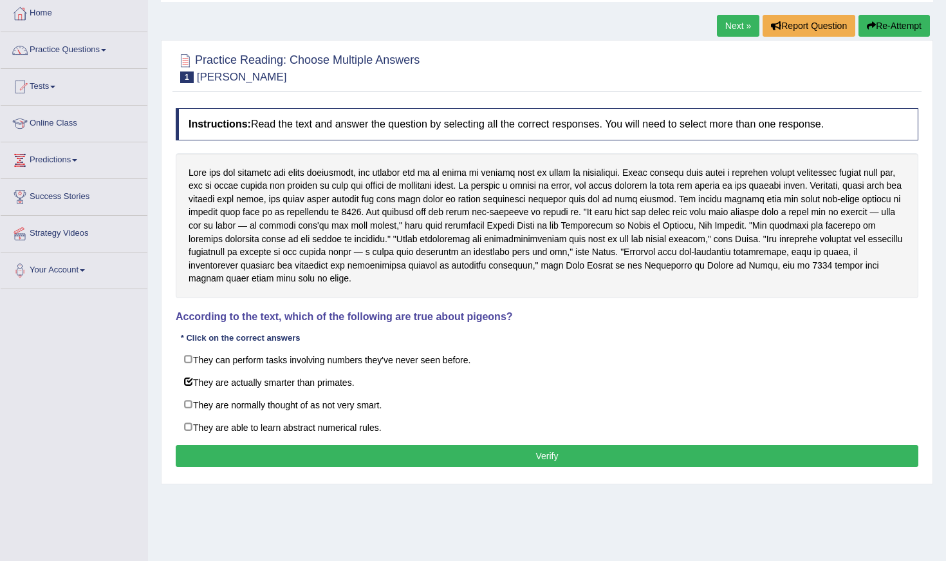
click at [245, 449] on button "Verify" at bounding box center [547, 456] width 743 height 22
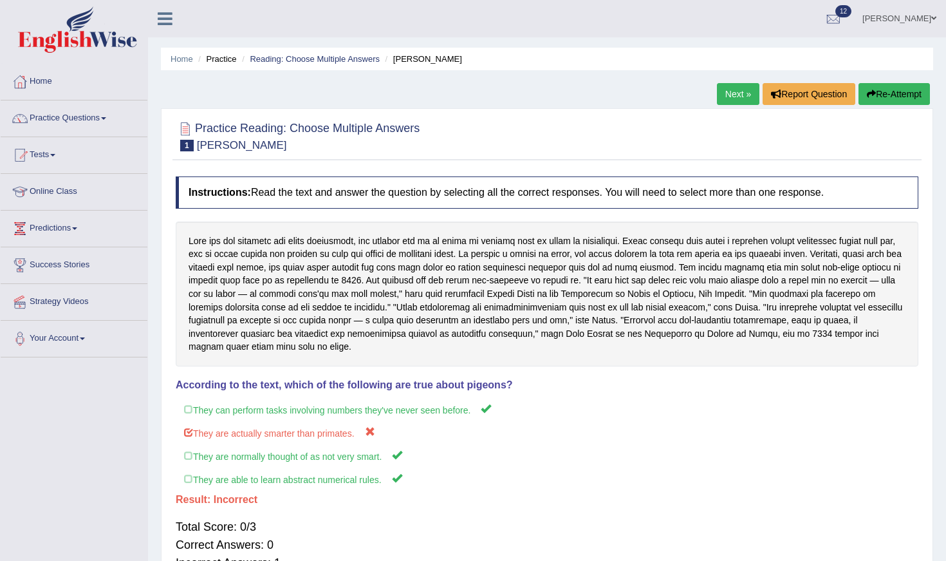
scroll to position [0, 0]
click at [721, 96] on link "Next »" at bounding box center [738, 94] width 42 height 22
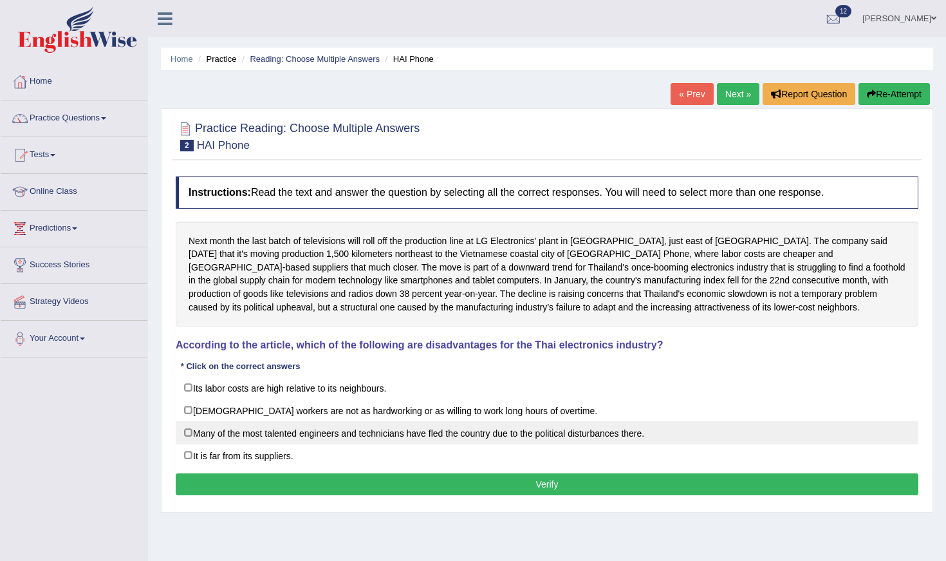
click at [189, 433] on label "Many of the most talented engineers and technicians have fled the country due t…" at bounding box center [547, 432] width 743 height 23
checkbox input "true"
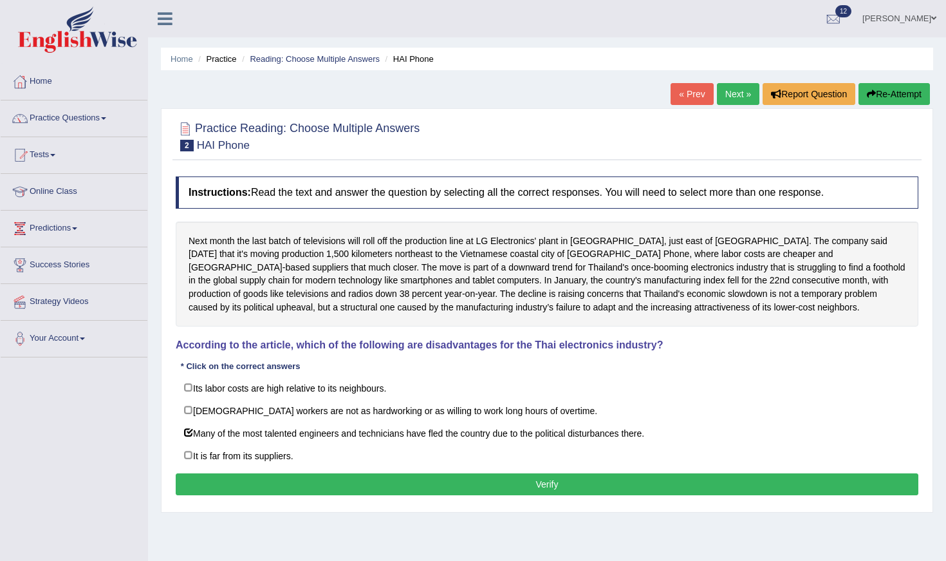
click at [290, 480] on button "Verify" at bounding box center [547, 484] width 743 height 22
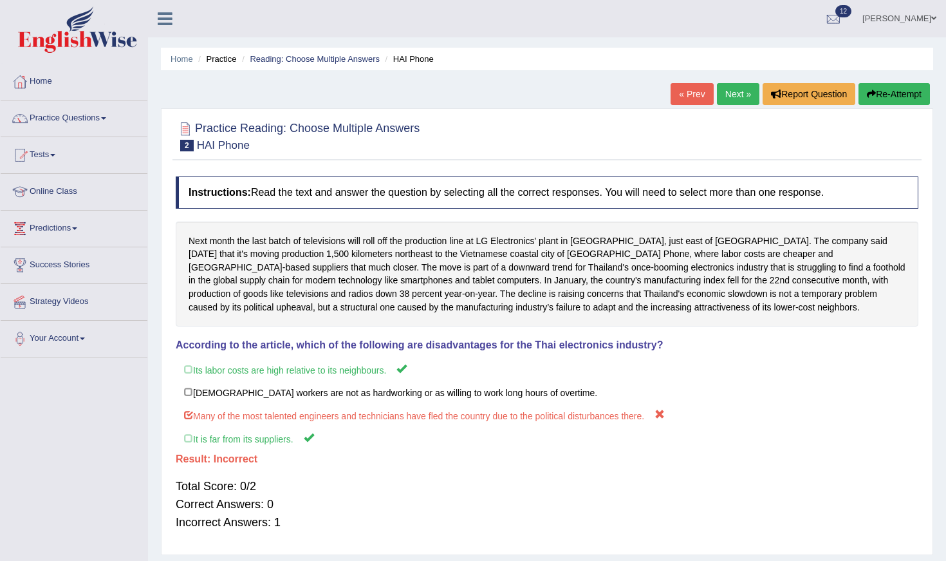
click at [724, 93] on link "Next »" at bounding box center [738, 94] width 42 height 22
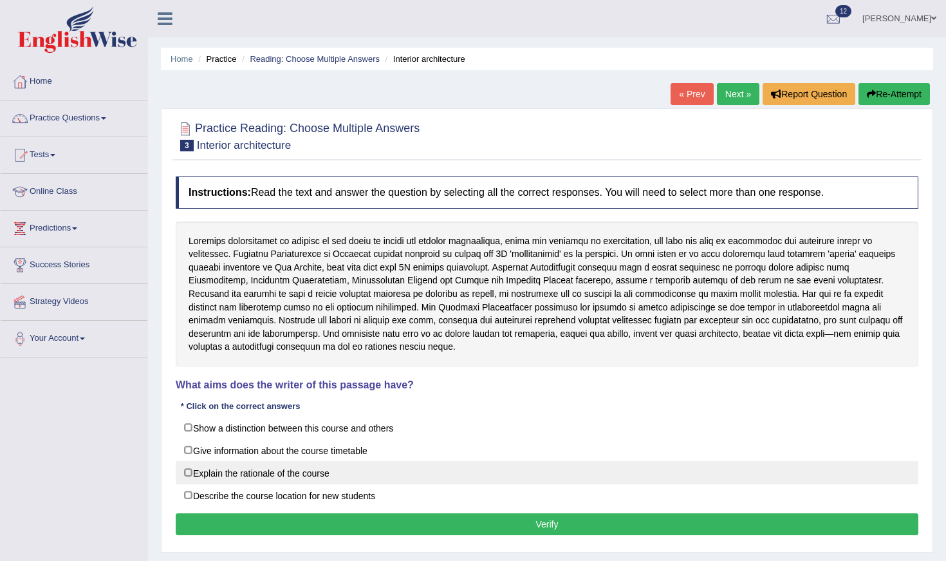
click at [194, 469] on label "Explain the rationale of the course" at bounding box center [547, 472] width 743 height 23
checkbox input "true"
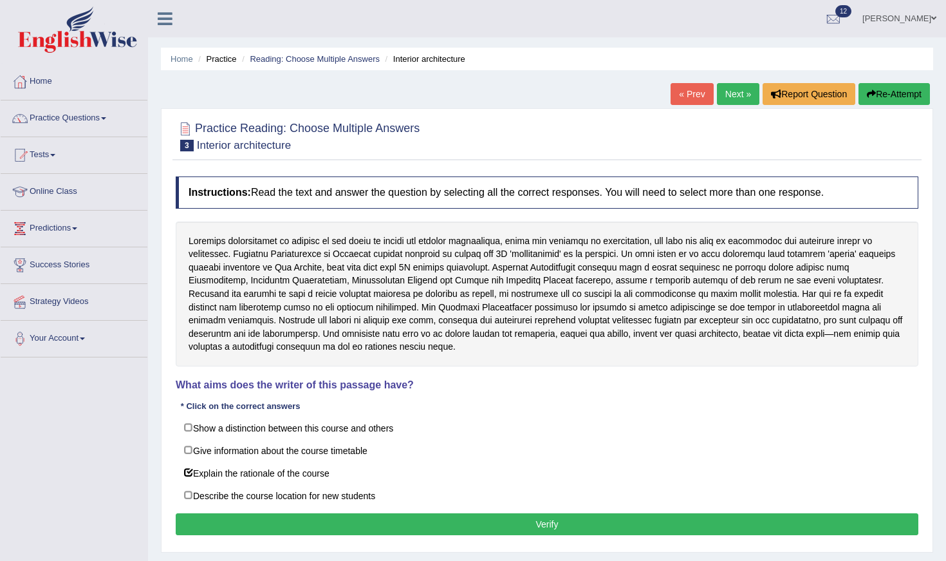
click at [245, 515] on button "Verify" at bounding box center [547, 524] width 743 height 22
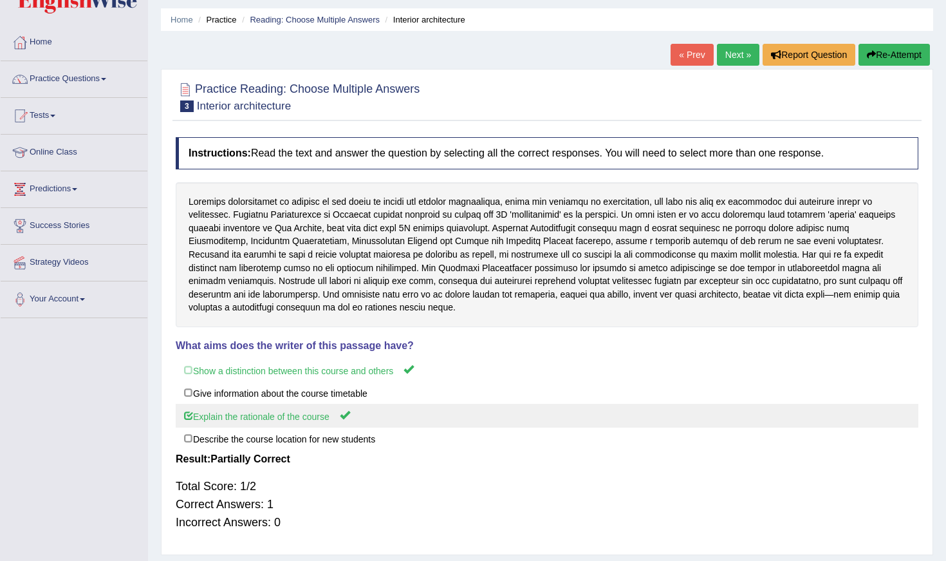
scroll to position [23, 0]
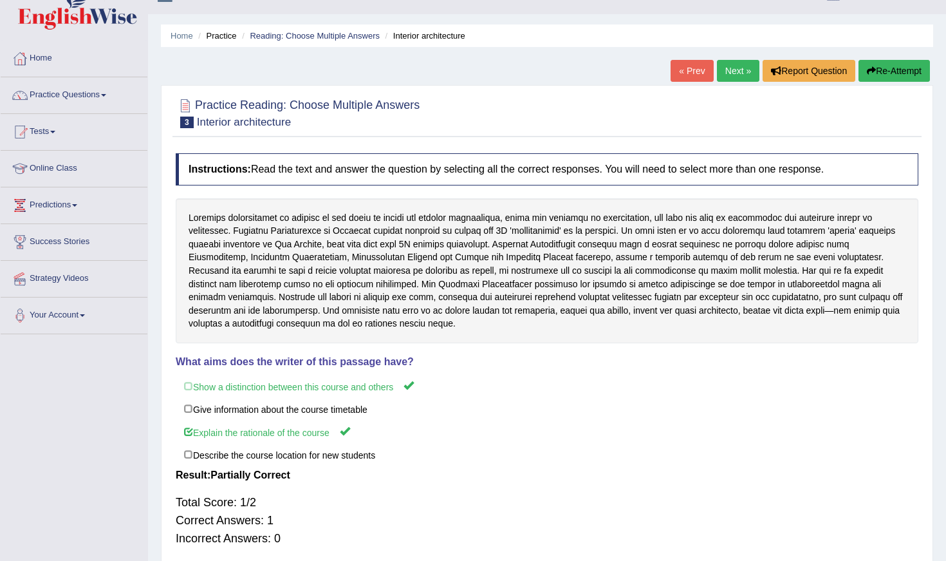
click at [728, 72] on link "Next »" at bounding box center [738, 71] width 42 height 22
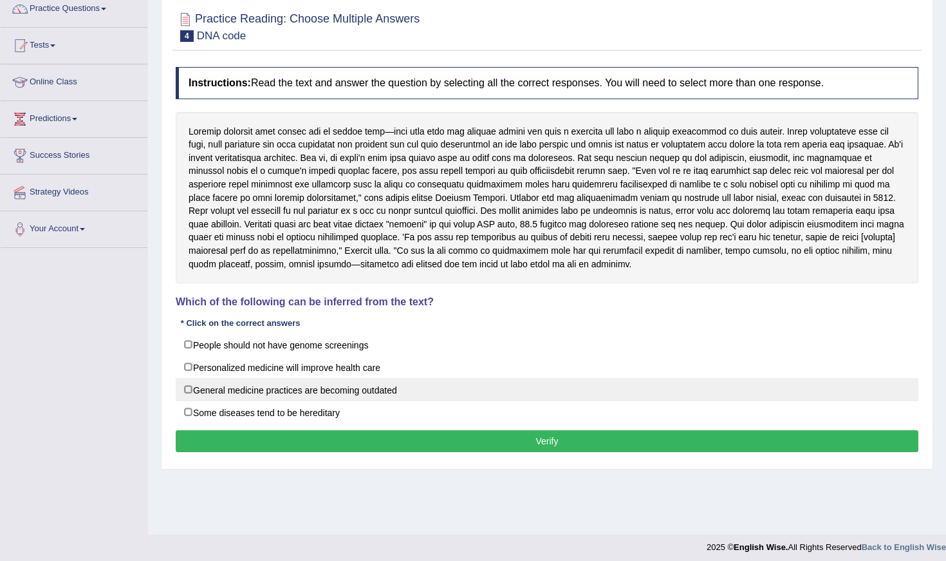
scroll to position [111, 0]
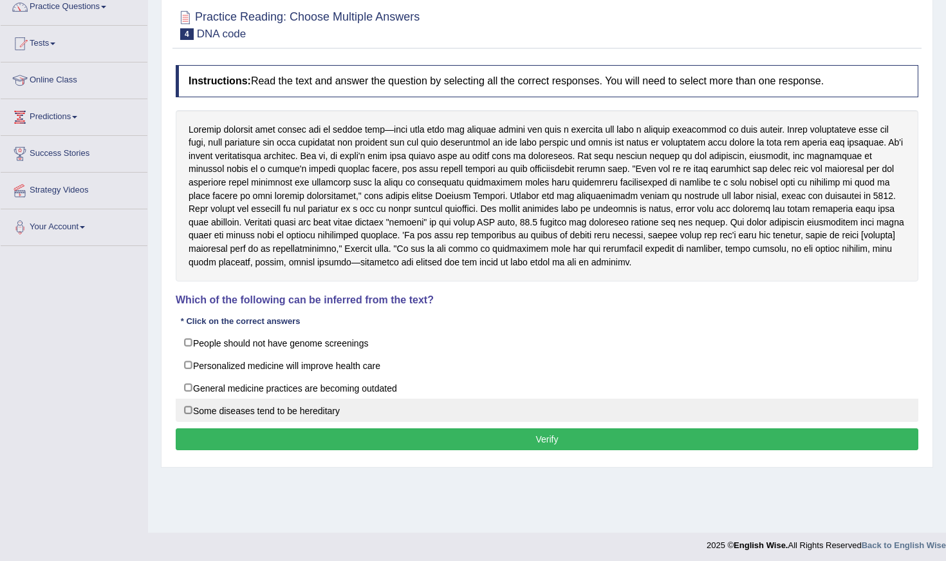
click at [191, 408] on label "Some diseases tend to be hereditary" at bounding box center [547, 409] width 743 height 23
checkbox input "true"
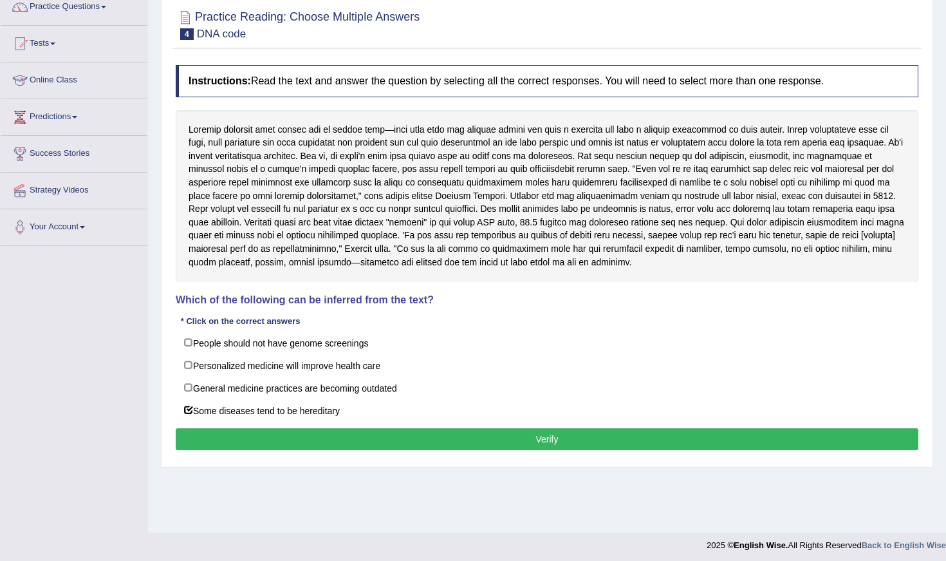
click at [226, 436] on button "Verify" at bounding box center [547, 439] width 743 height 22
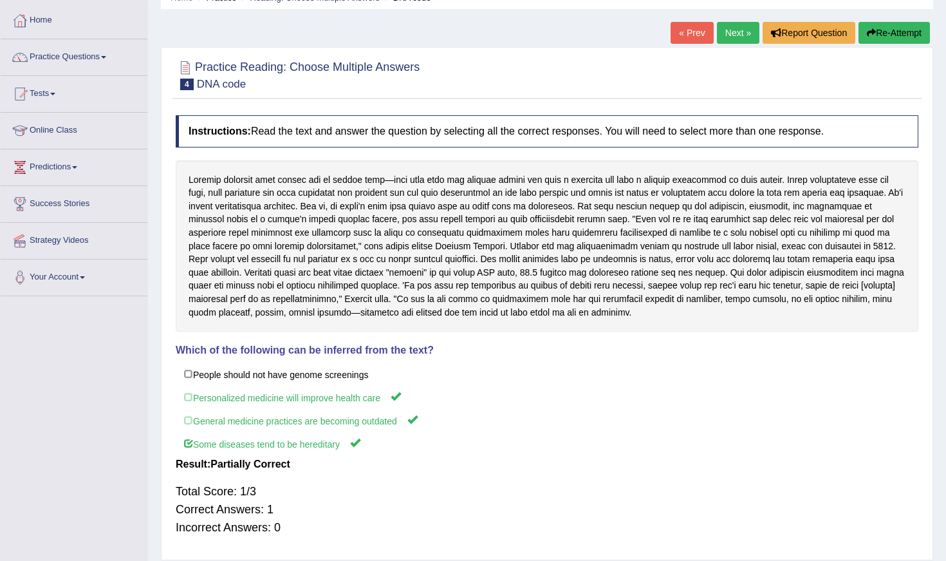
scroll to position [61, 0]
click at [717, 38] on link "Next »" at bounding box center [738, 34] width 42 height 22
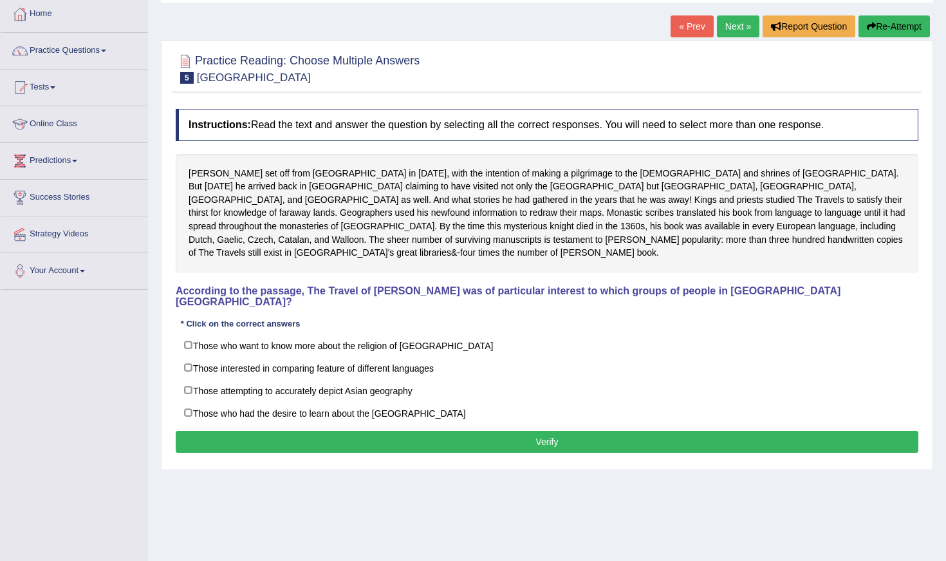
scroll to position [73, 0]
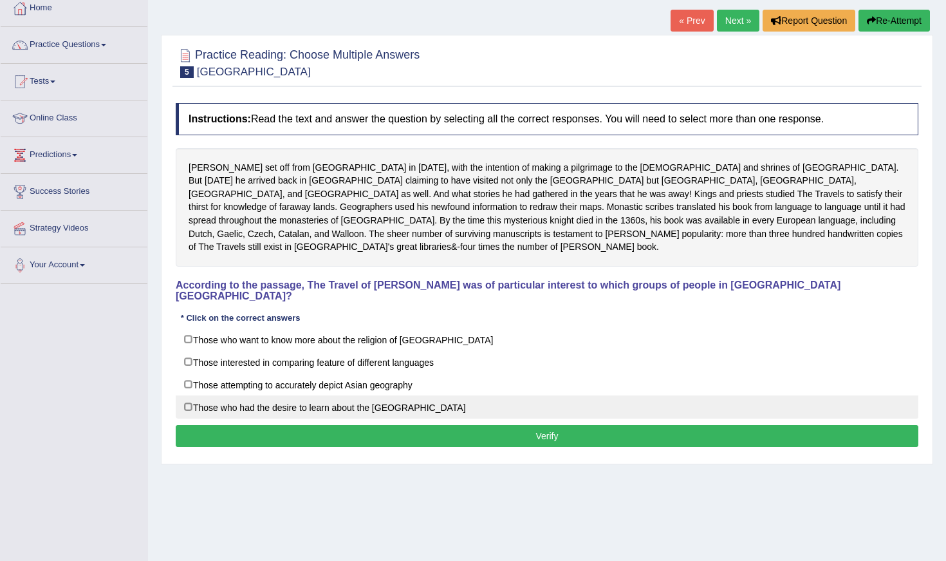
click at [194, 395] on label "Those who had the desire to learn about the Far East" at bounding box center [547, 406] width 743 height 23
checkbox input "true"
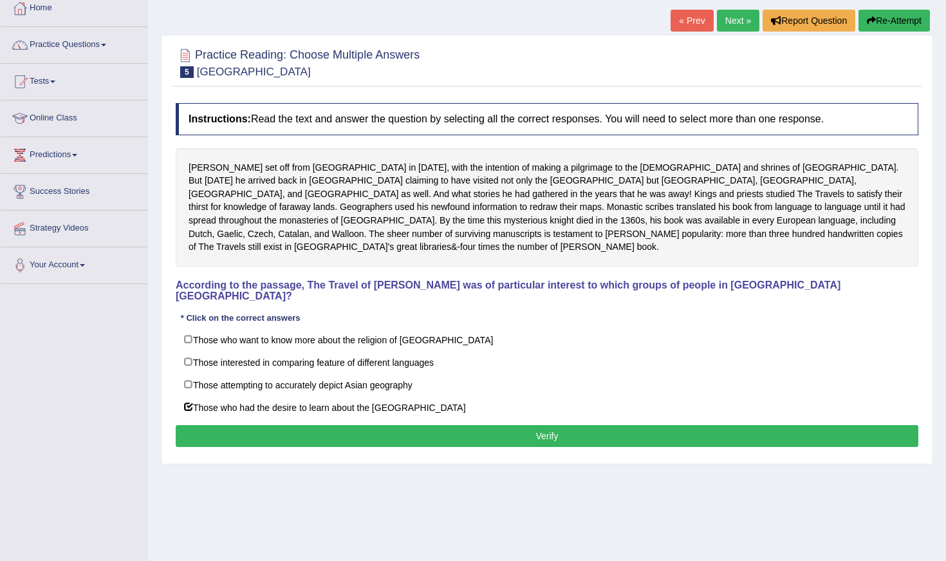
click at [260, 425] on button "Verify" at bounding box center [547, 436] width 743 height 22
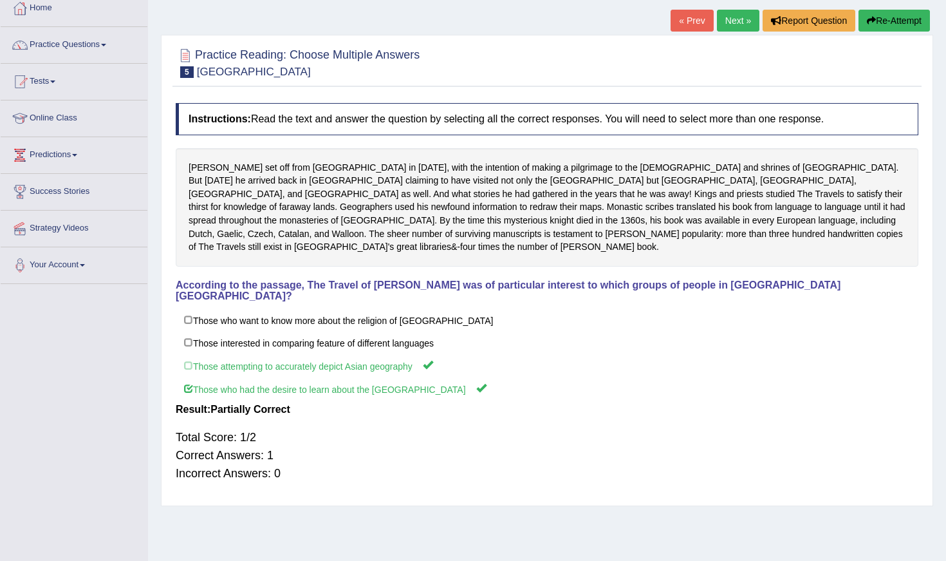
click at [738, 22] on link "Next »" at bounding box center [738, 21] width 42 height 22
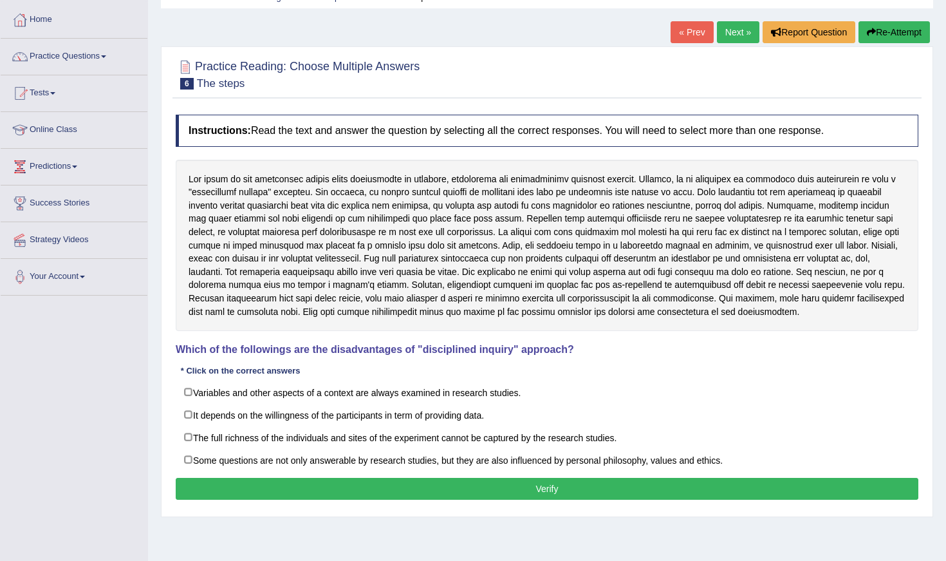
scroll to position [64, 0]
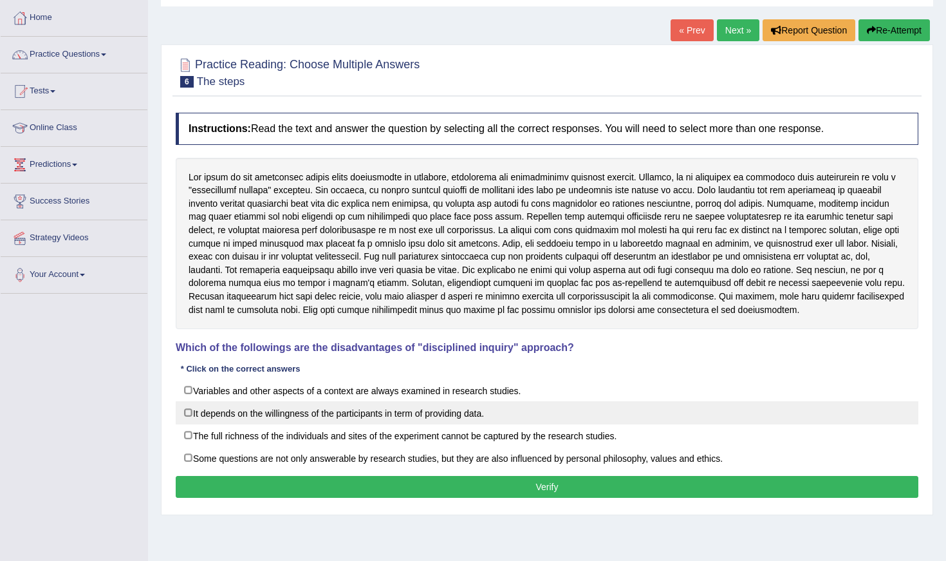
click at [266, 411] on label "It depends on the willingness of the participants in term of providing data." at bounding box center [547, 412] width 743 height 23
checkbox input "true"
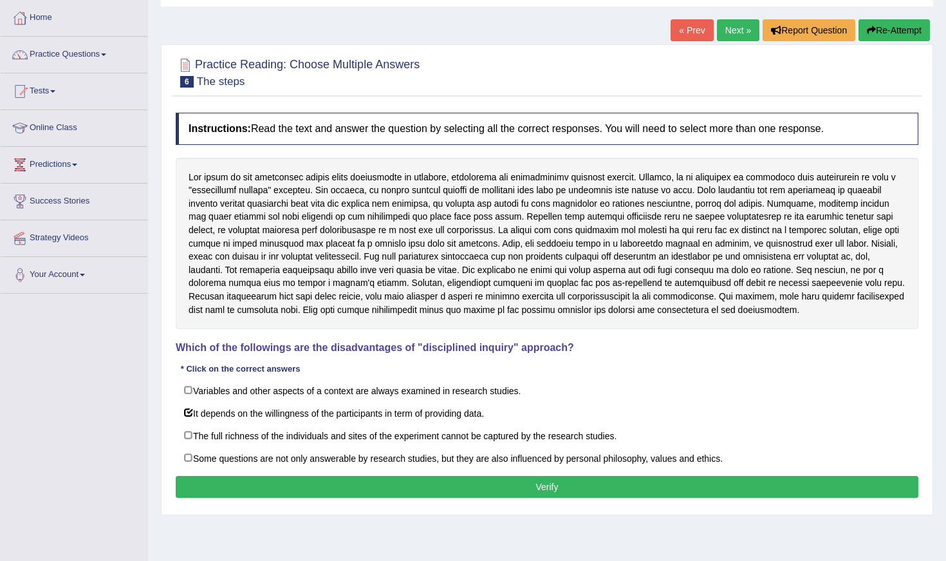
click at [355, 494] on div "Instructions: Read the text and answer the question by selecting all the correc…" at bounding box center [547, 307] width 749 height 402
click at [355, 486] on button "Verify" at bounding box center [547, 487] width 743 height 22
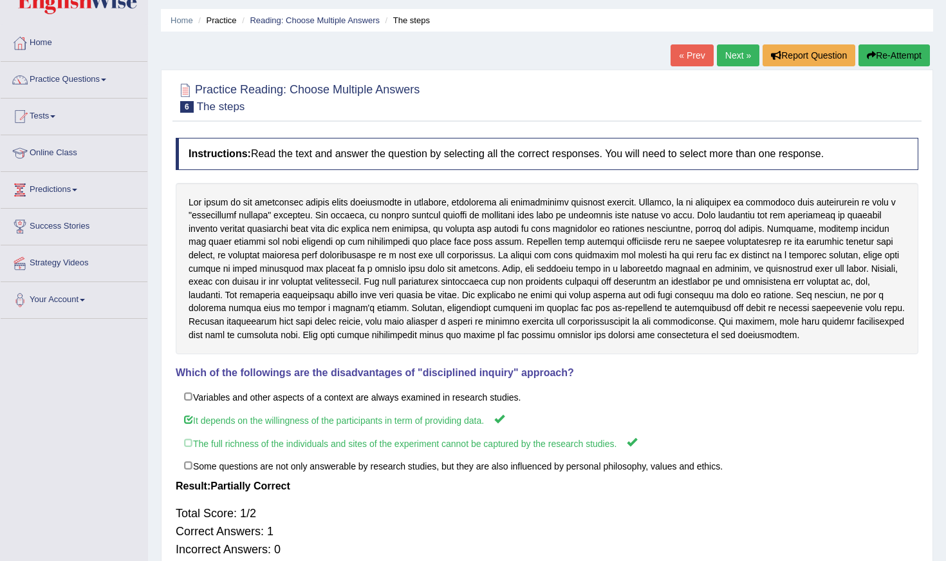
scroll to position [37, 0]
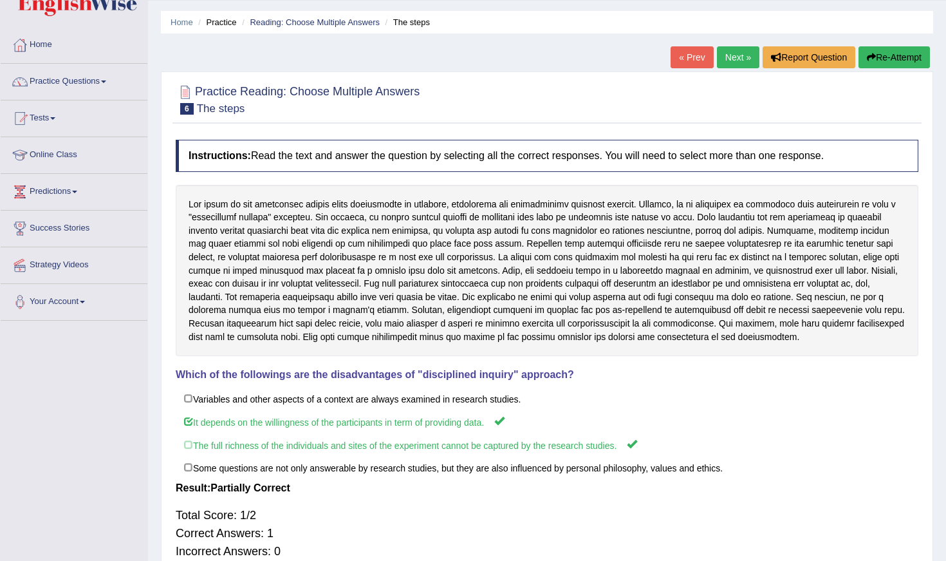
click at [725, 61] on link "Next »" at bounding box center [738, 57] width 42 height 22
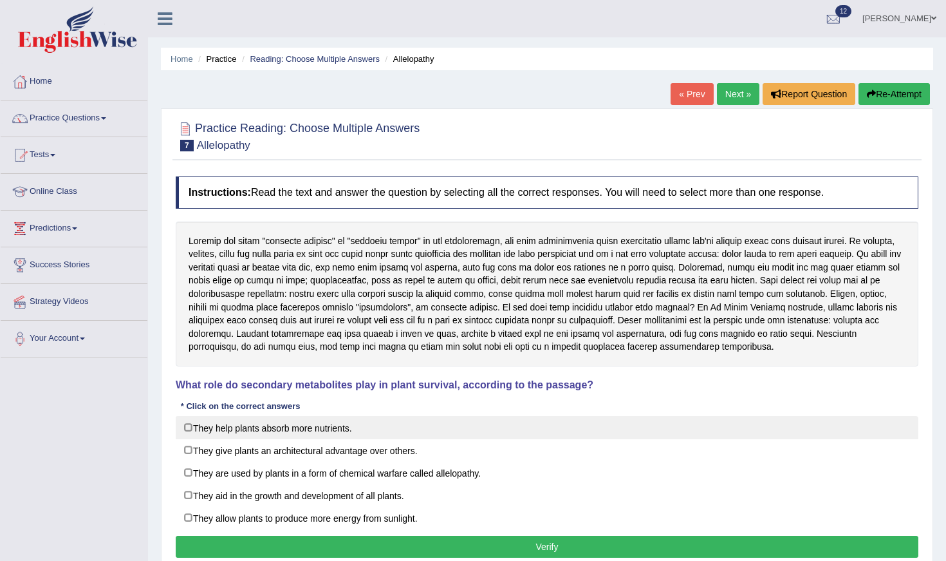
click at [207, 433] on label "They help plants absorb more nutrients." at bounding box center [547, 427] width 743 height 23
checkbox input "true"
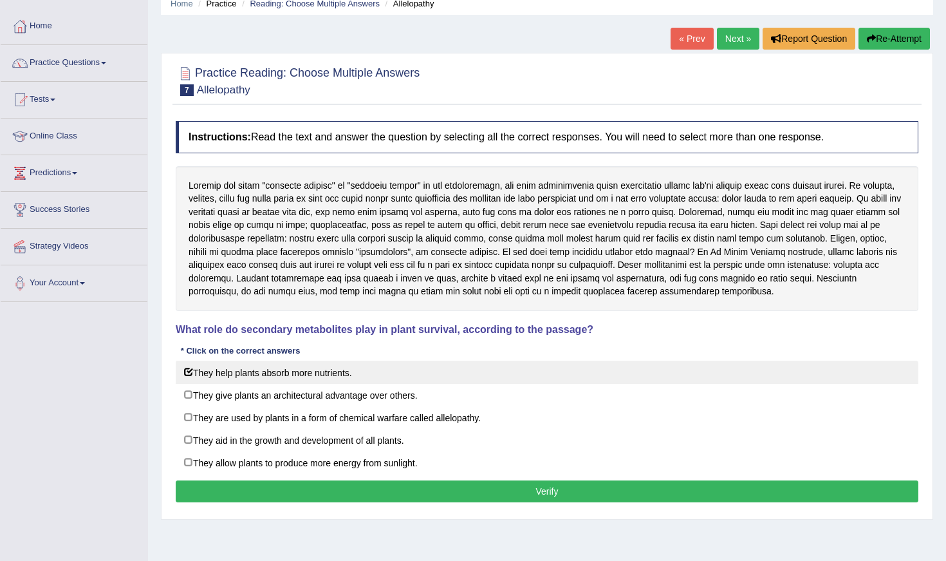
scroll to position [61, 0]
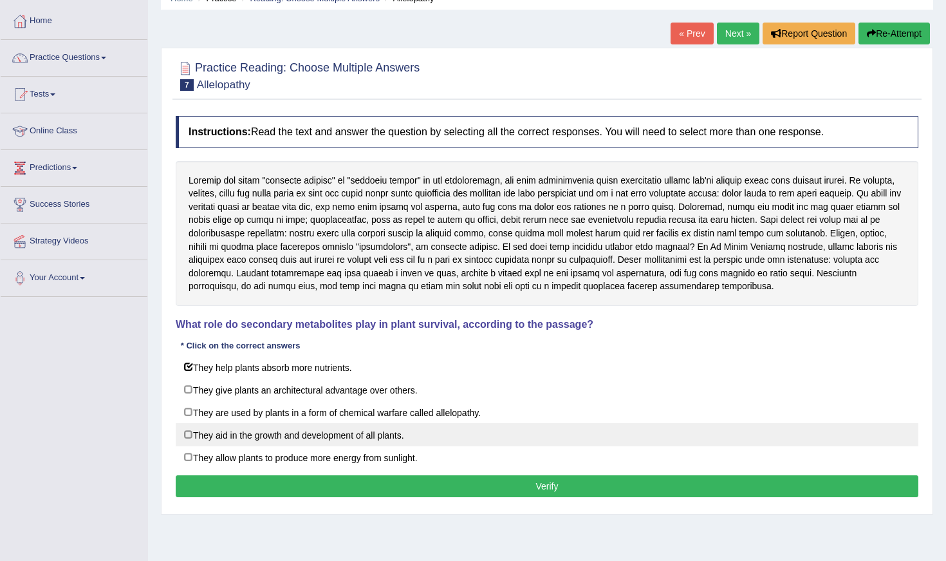
click at [203, 436] on label "They aid in the growth and development of all plants." at bounding box center [547, 434] width 743 height 23
checkbox input "true"
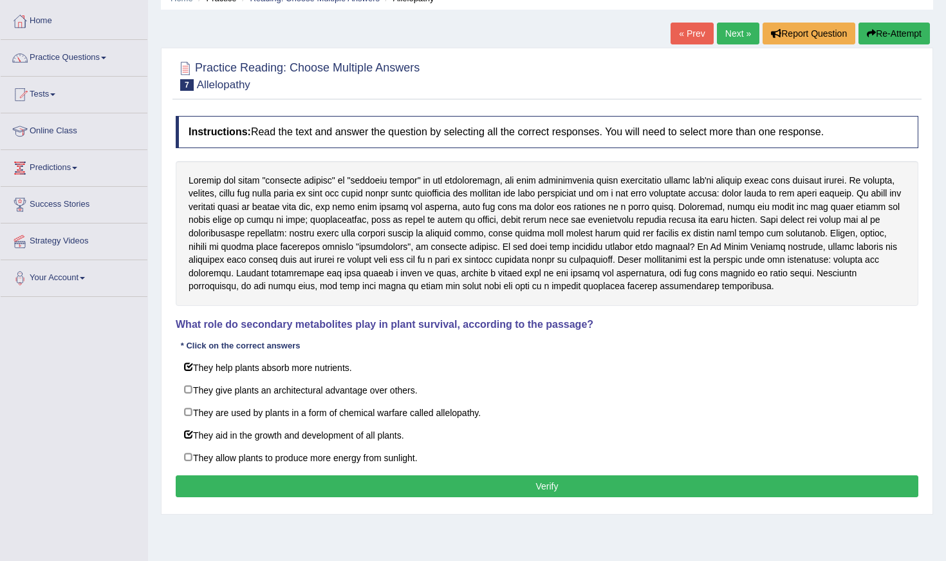
click at [194, 475] on button "Verify" at bounding box center [547, 486] width 743 height 22
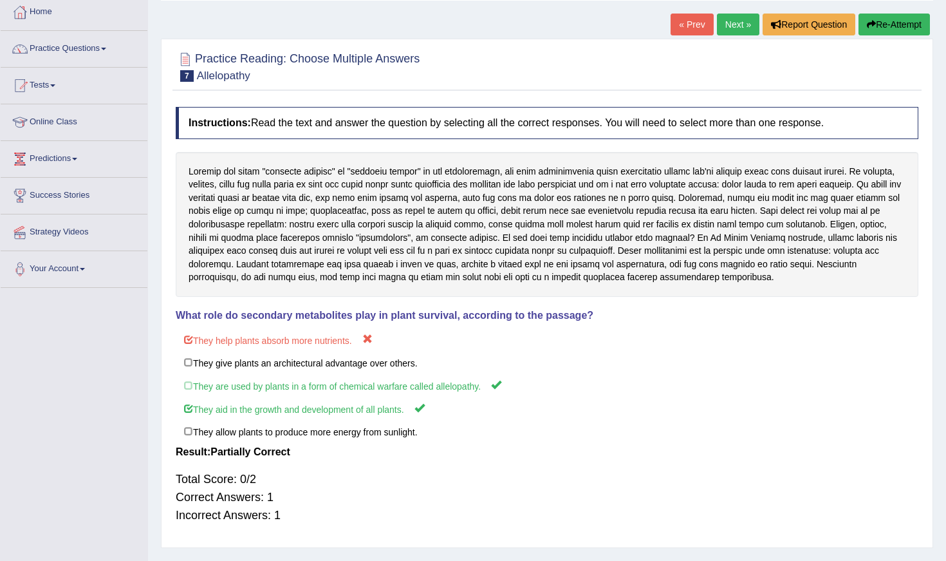
scroll to position [67, 0]
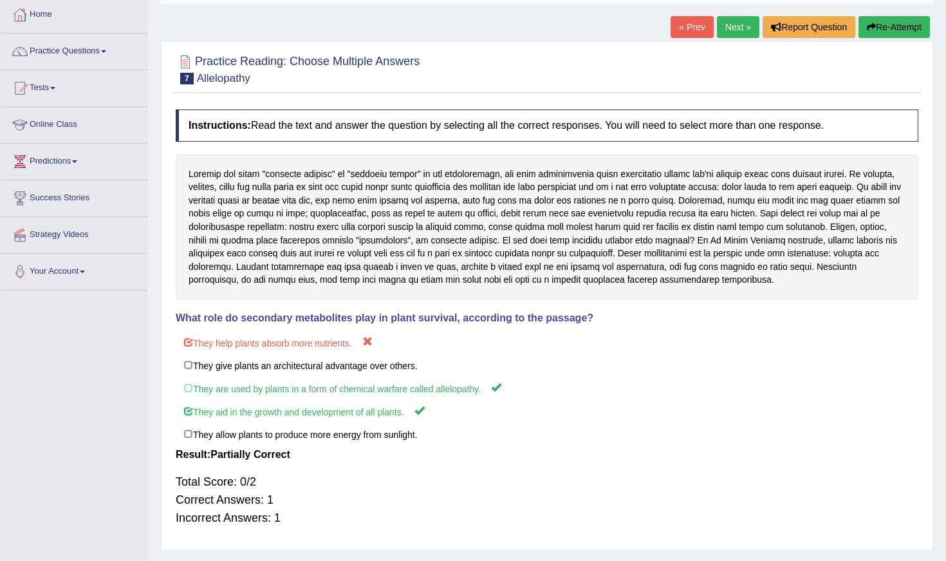
click at [738, 30] on link "Next »" at bounding box center [738, 27] width 42 height 22
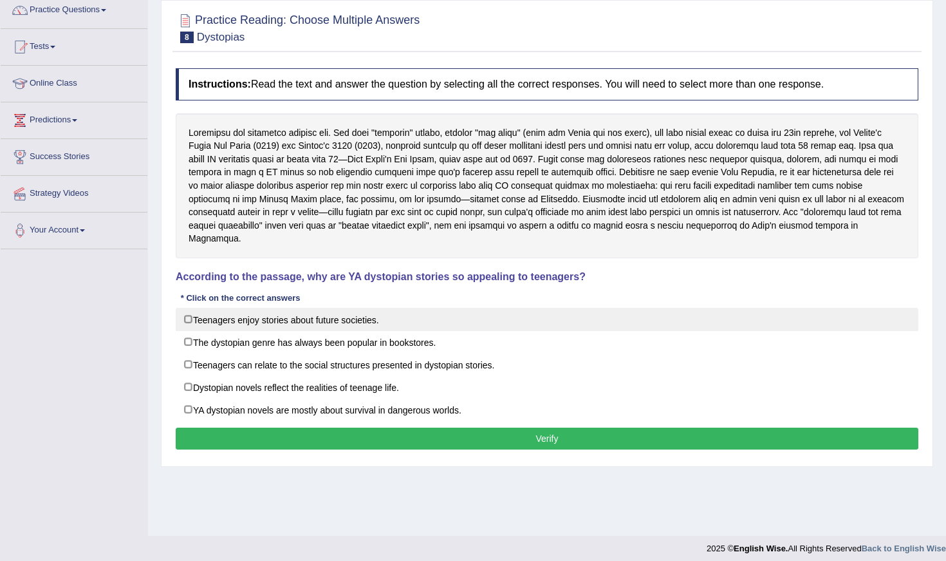
scroll to position [109, 0]
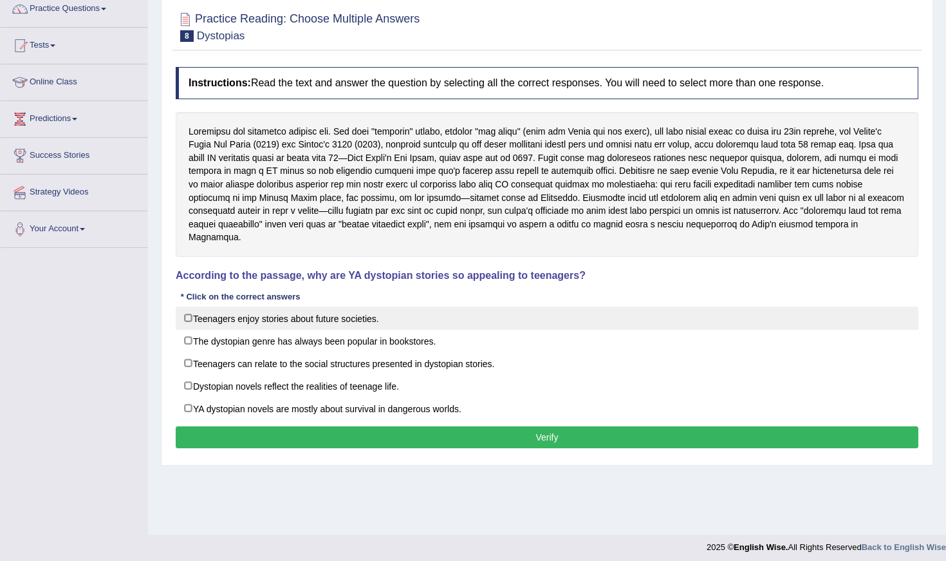
click at [342, 307] on label "Teenagers enjoy stories about future societies." at bounding box center [547, 317] width 743 height 23
checkbox input "true"
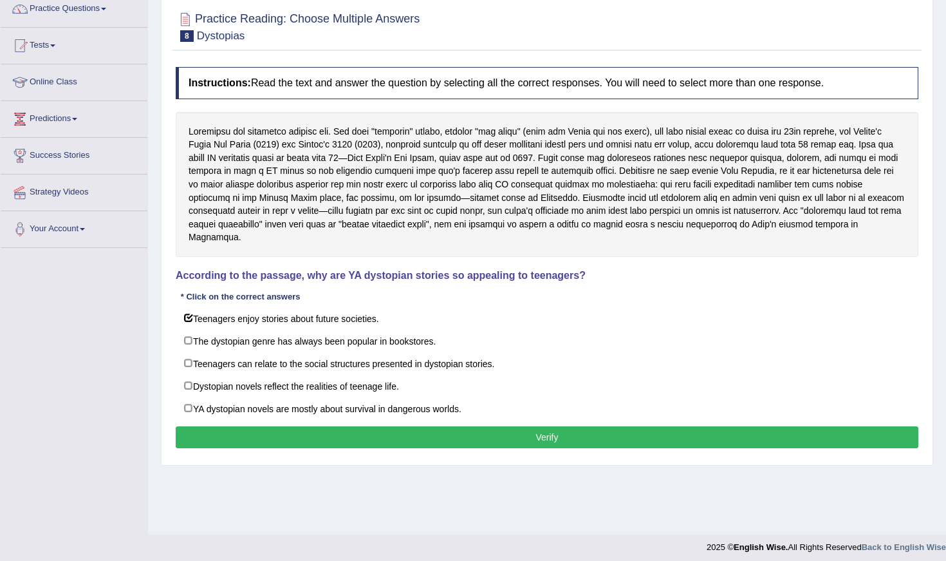
click at [369, 426] on button "Verify" at bounding box center [547, 437] width 743 height 22
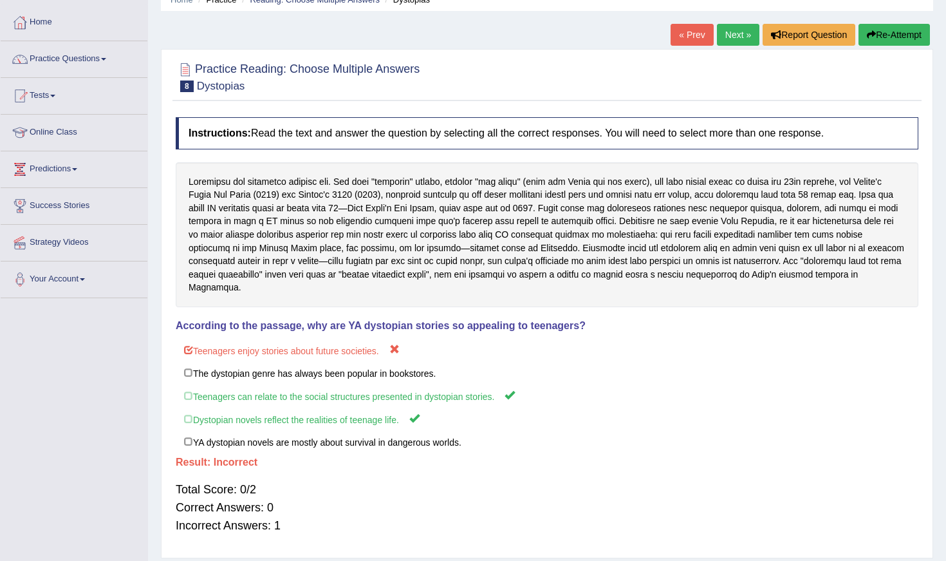
scroll to position [53, 0]
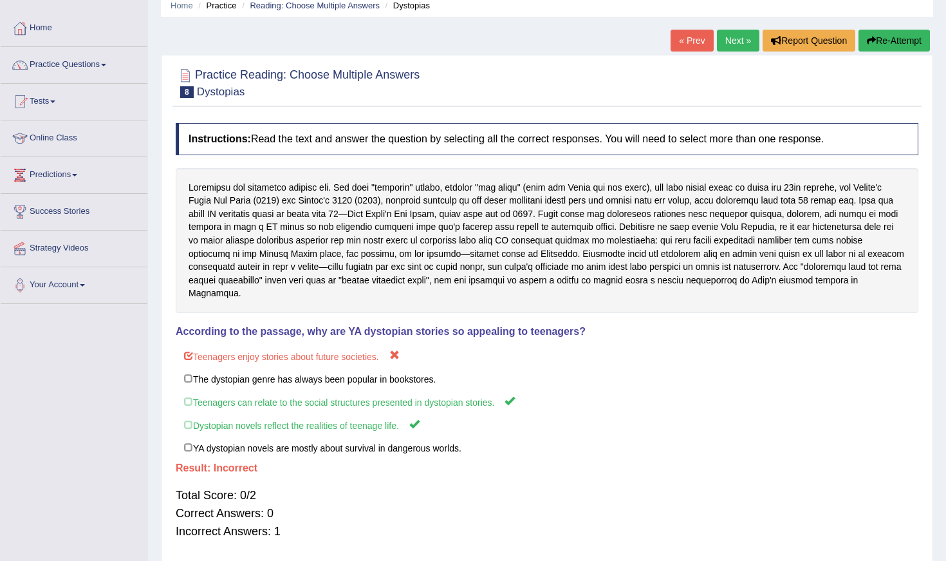
click at [738, 50] on link "Next »" at bounding box center [738, 41] width 42 height 22
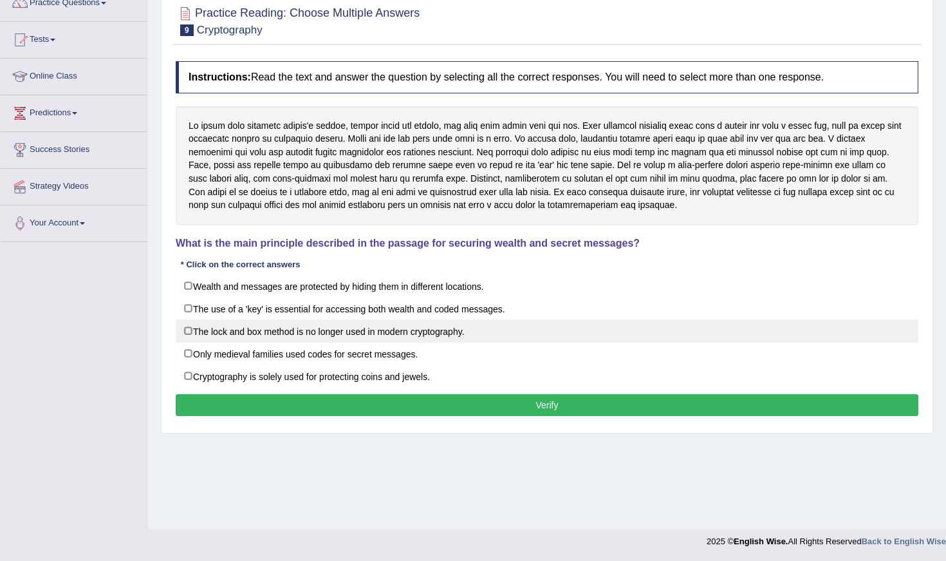
scroll to position [115, 0]
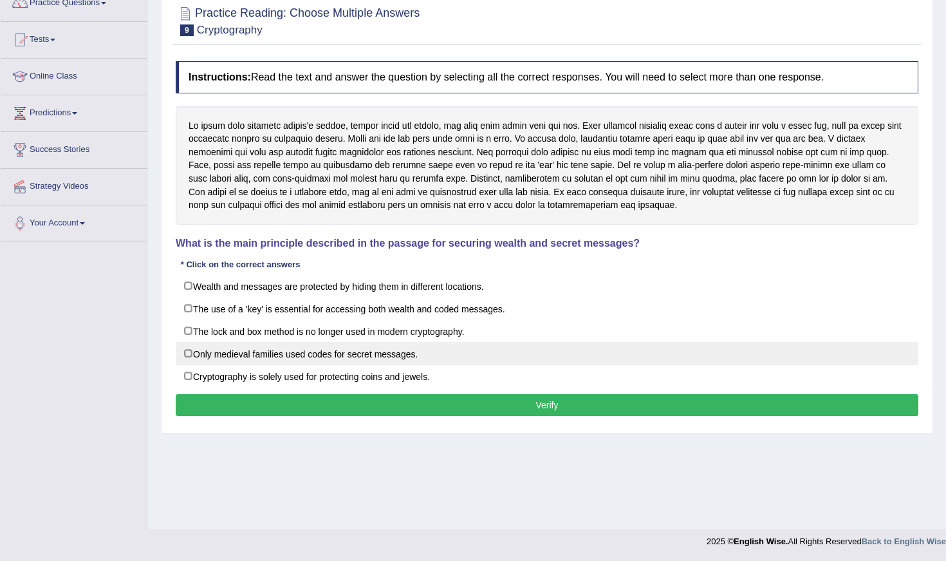
click at [494, 360] on label "Only medieval families used codes for secret messages." at bounding box center [547, 353] width 743 height 23
checkbox input "true"
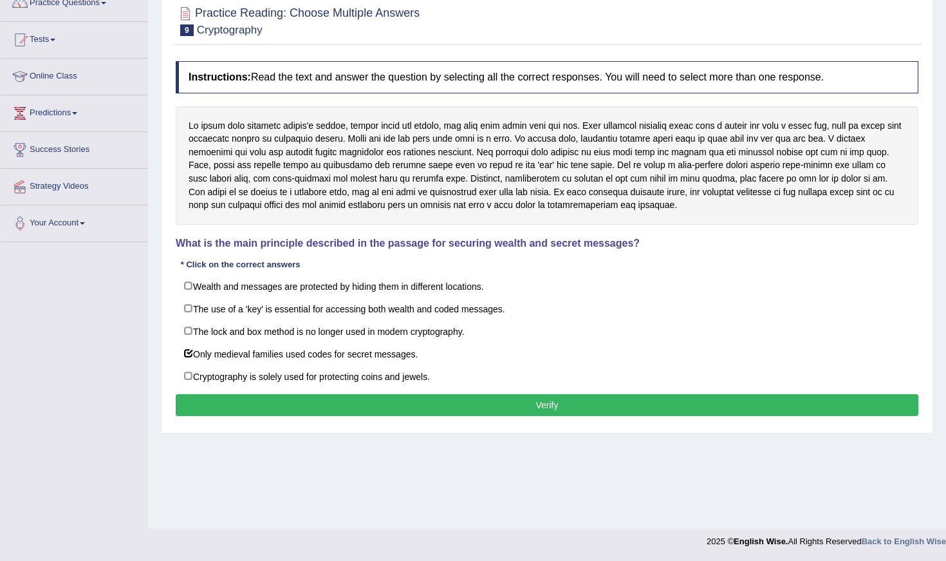
click at [493, 406] on button "Verify" at bounding box center [547, 405] width 743 height 22
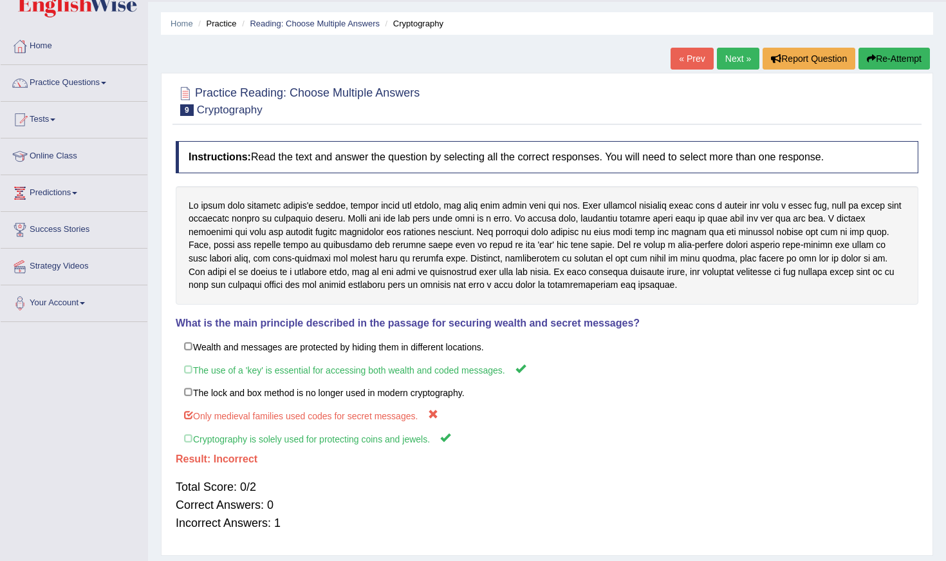
scroll to position [30, 0]
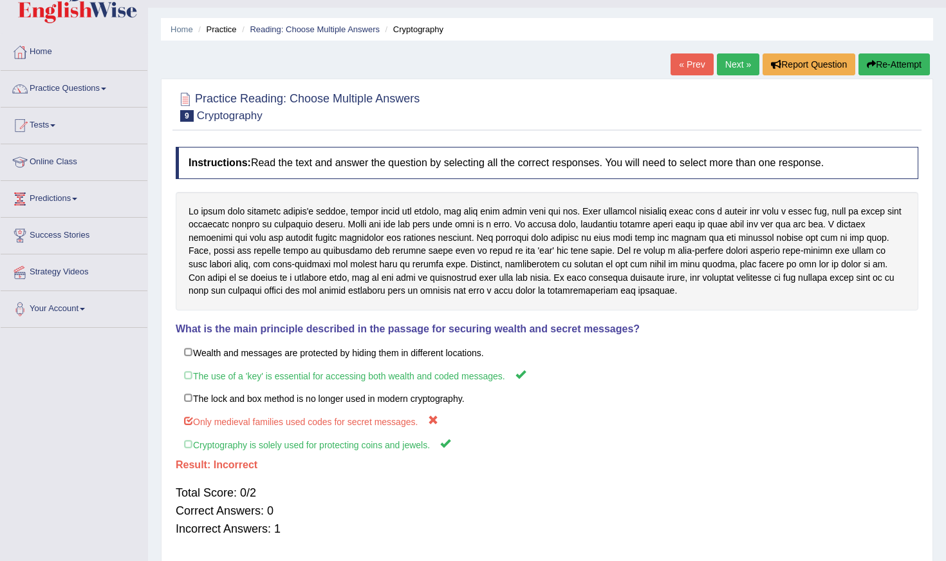
click at [724, 71] on link "Next »" at bounding box center [738, 64] width 42 height 22
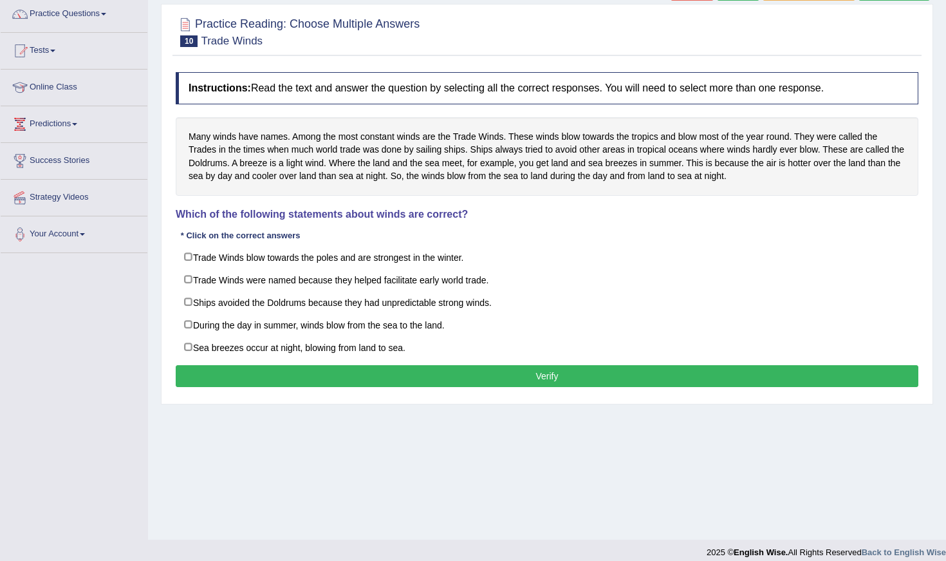
scroll to position [113, 0]
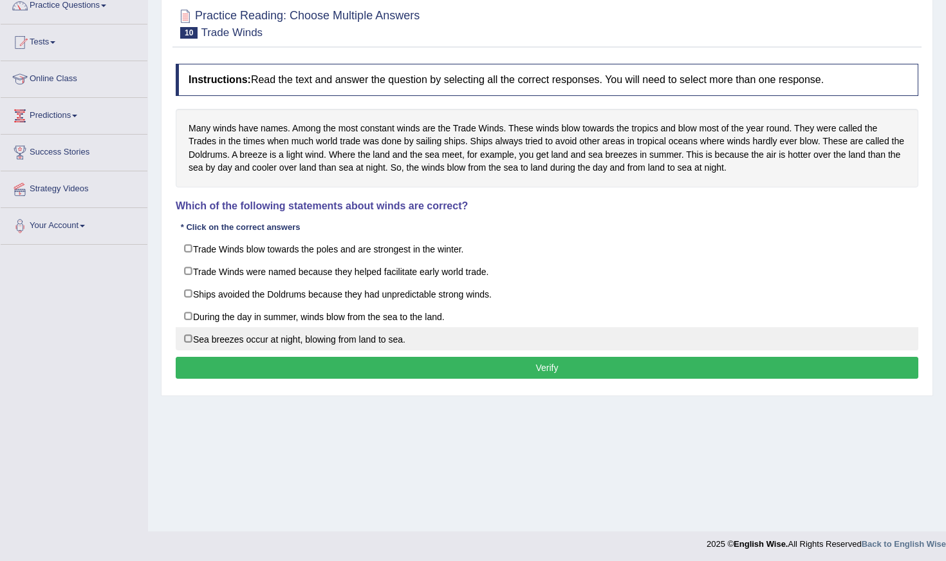
click at [456, 342] on label "Sea breezes occur at night, blowing from land to sea." at bounding box center [547, 338] width 743 height 23
checkbox input "true"
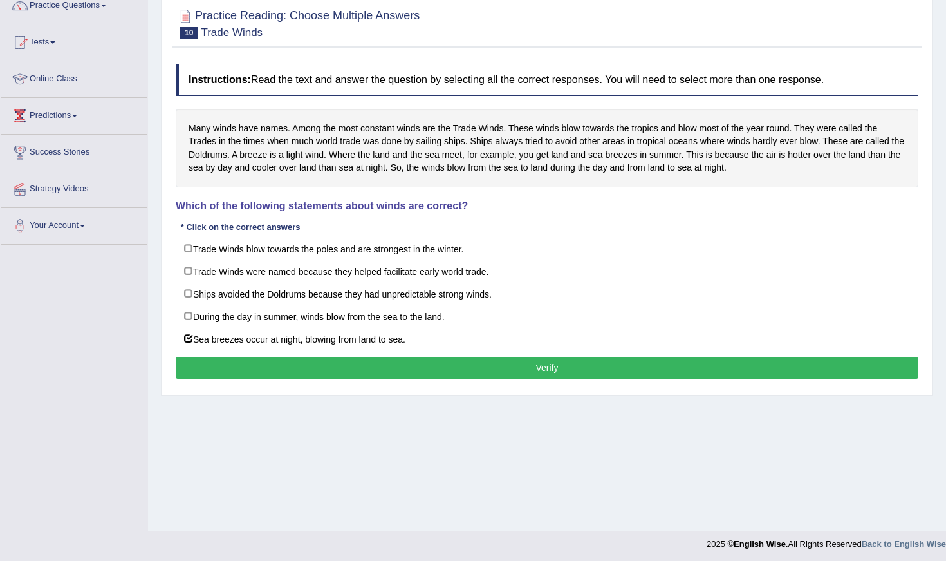
click at [444, 373] on button "Verify" at bounding box center [547, 368] width 743 height 22
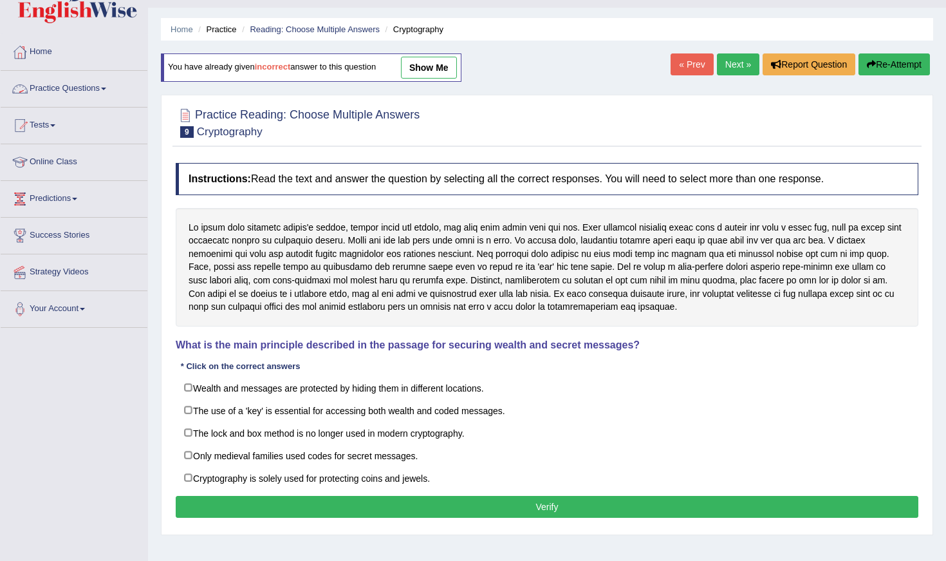
click at [61, 87] on link "Practice Questions" at bounding box center [74, 87] width 147 height 32
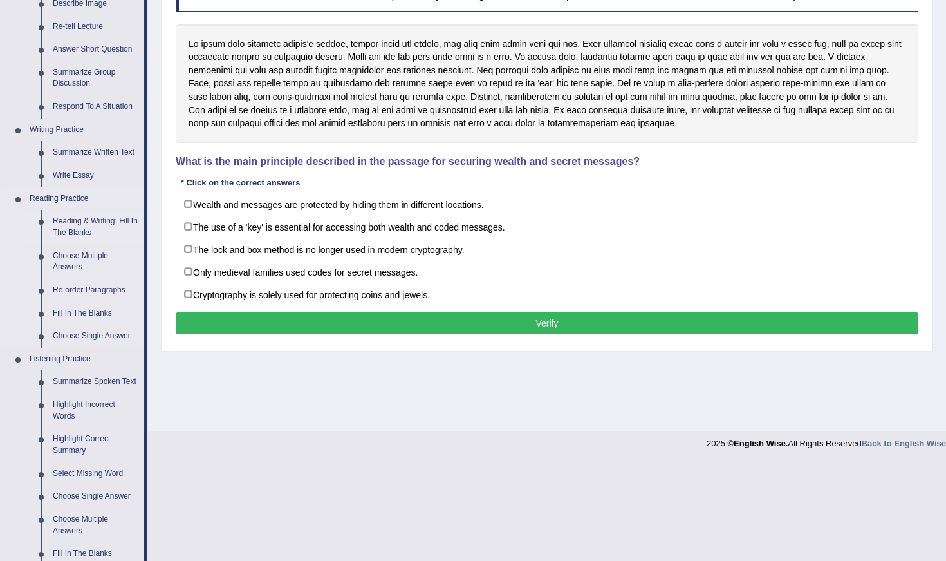
scroll to position [212, 0]
click at [73, 285] on link "Re-order Paragraphs" at bounding box center [95, 290] width 97 height 23
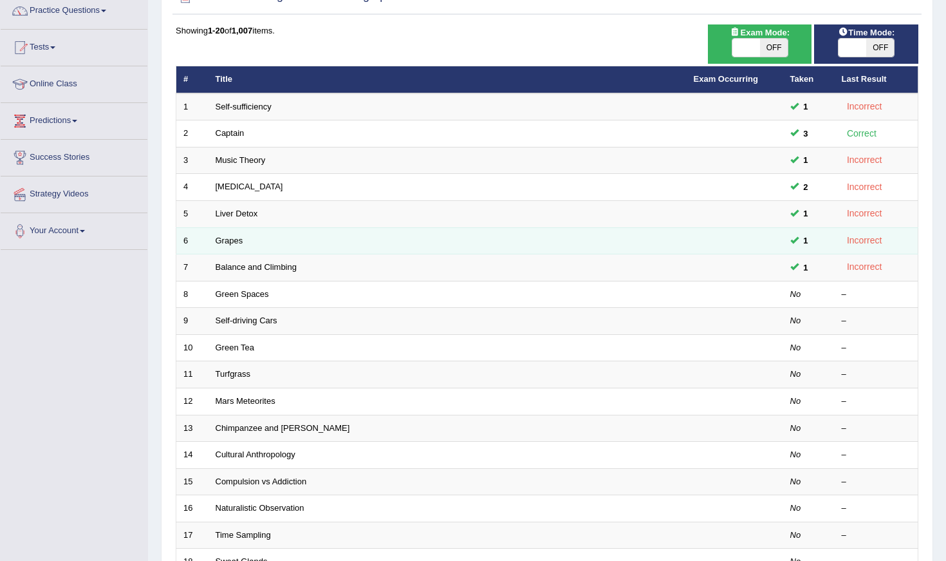
scroll to position [118, 0]
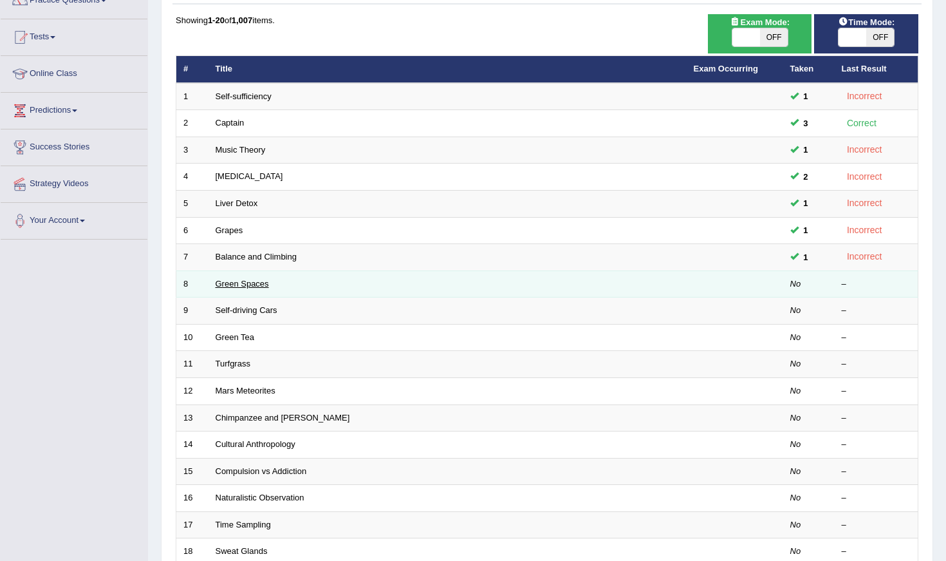
click at [247, 281] on link "Green Spaces" at bounding box center [242, 284] width 53 height 10
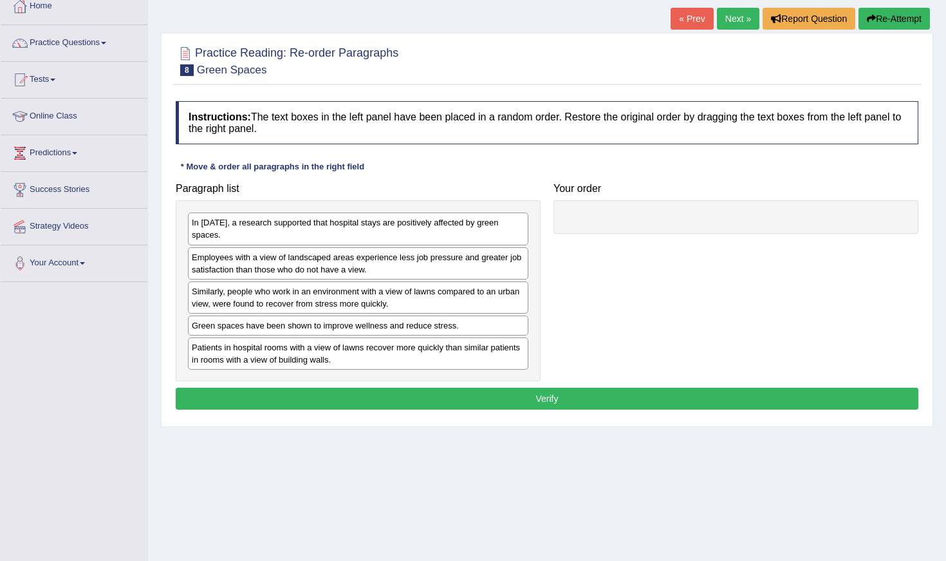
scroll to position [106, 0]
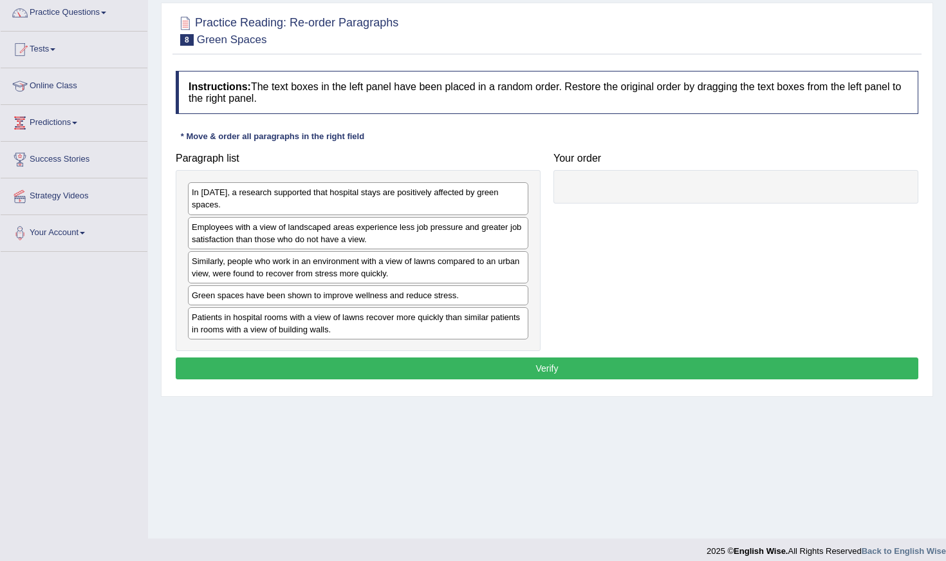
click at [270, 241] on div "Employees with a view of landscaped areas experience less job pressure and grea…" at bounding box center [358, 233] width 341 height 32
drag, startPoint x: 274, startPoint y: 198, endPoint x: 409, endPoint y: 198, distance: 135.8
click at [409, 198] on div "In 2002, a research supported that hospital stays are positively affected by gr…" at bounding box center [494, 198] width 341 height 32
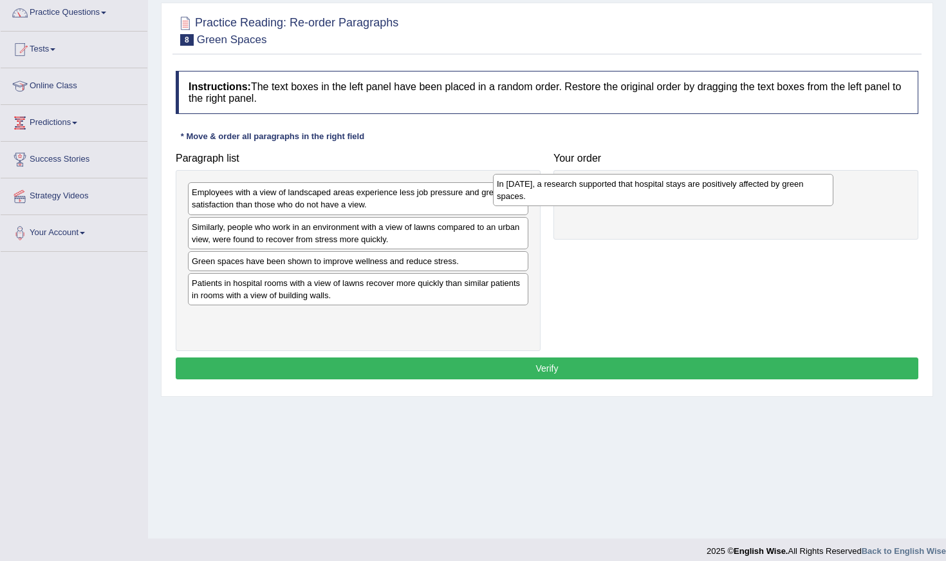
drag, startPoint x: 409, startPoint y: 198, endPoint x: 716, endPoint y: 189, distance: 307.2
click at [716, 189] on div "In 2002, a research supported that hospital stays are positively affected by gr…" at bounding box center [663, 190] width 341 height 32
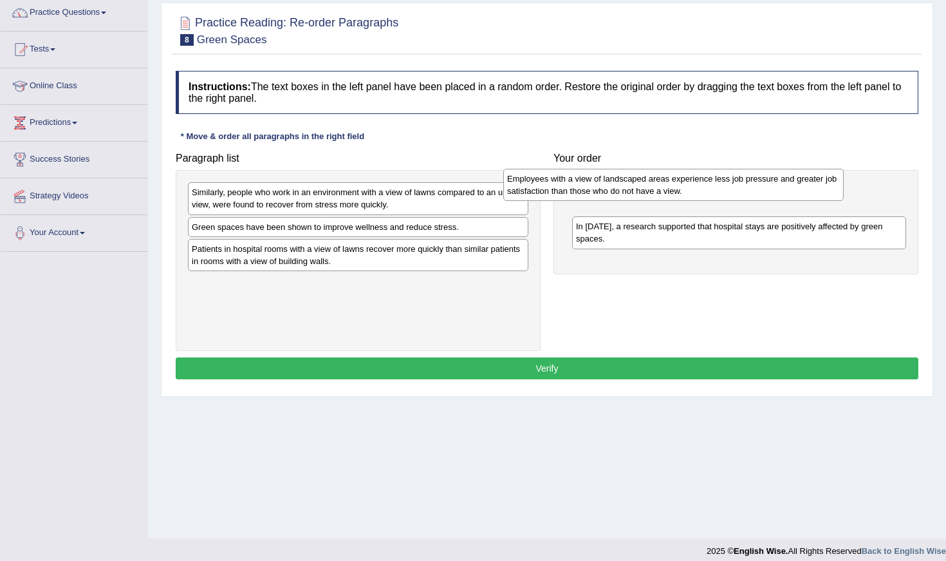
drag, startPoint x: 449, startPoint y: 208, endPoint x: 765, endPoint y: 194, distance: 317.0
click at [765, 194] on div "Employees with a view of landscaped areas experience less job pressure and grea…" at bounding box center [673, 185] width 341 height 32
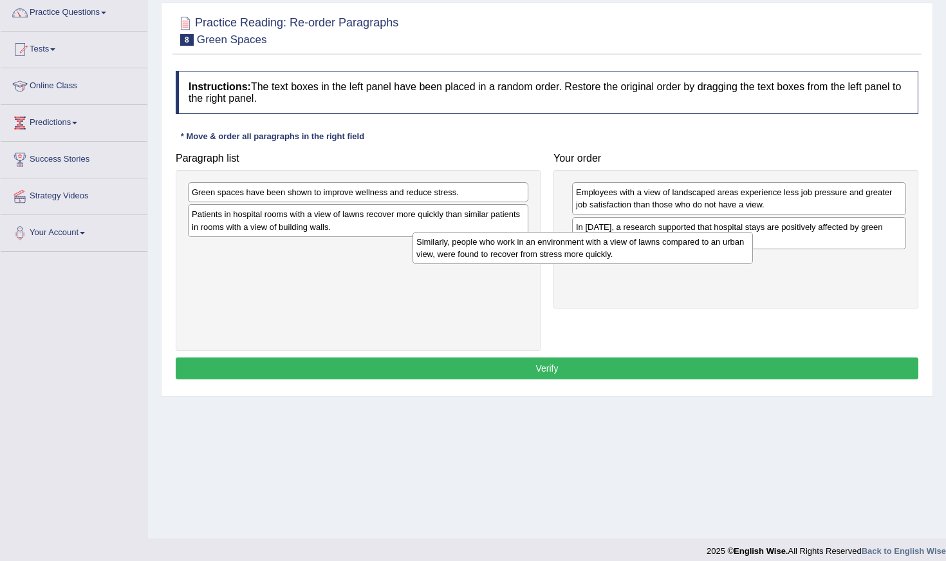
drag, startPoint x: 354, startPoint y: 205, endPoint x: 601, endPoint y: 256, distance: 252.4
click at [601, 256] on div "Similarly, people who work in an environment with a view of lawns compared to a…" at bounding box center [583, 248] width 341 height 32
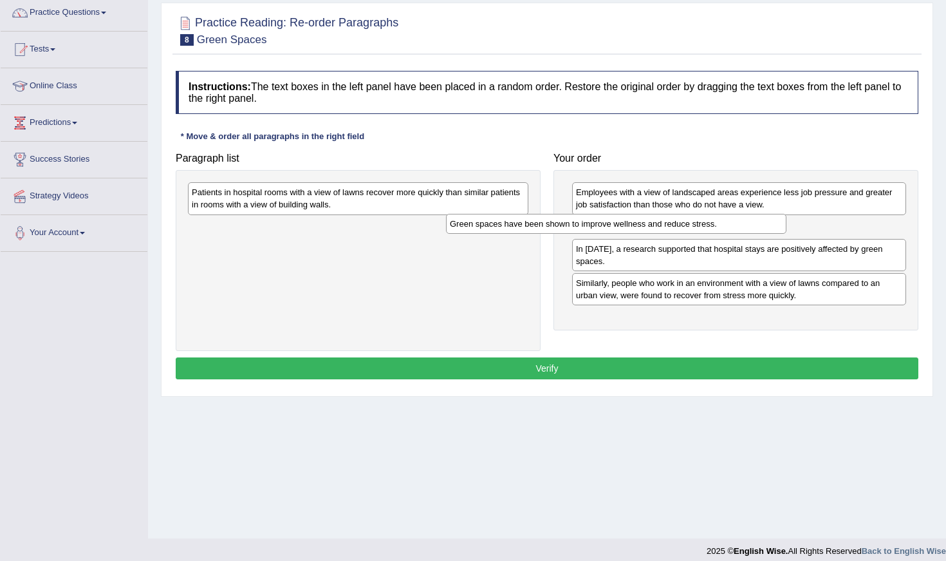
drag, startPoint x: 382, startPoint y: 195, endPoint x: 642, endPoint y: 225, distance: 261.8
click at [642, 226] on div "Green spaces have been shown to improve wellness and reduce stress." at bounding box center [616, 224] width 341 height 20
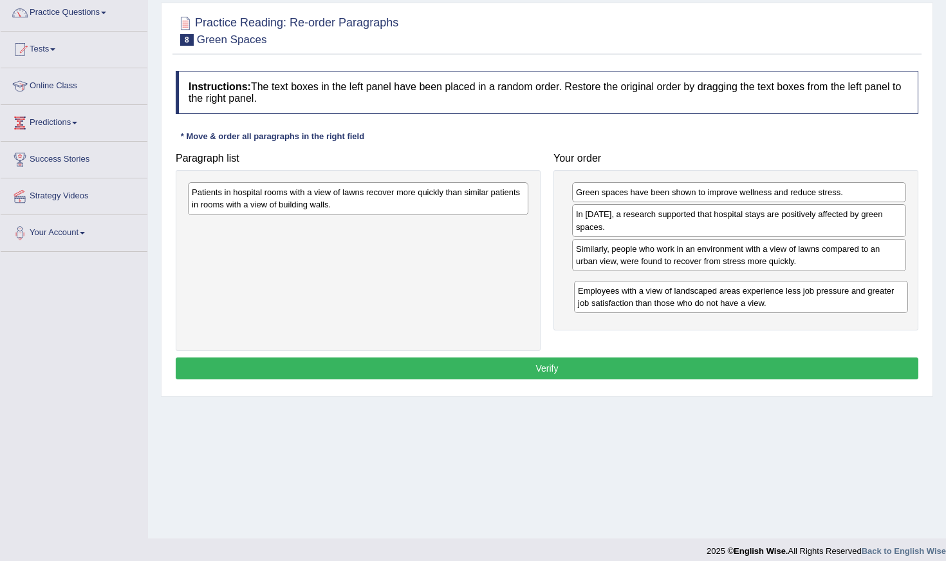
drag, startPoint x: 635, startPoint y: 202, endPoint x: 636, endPoint y: 298, distance: 95.9
click at [637, 298] on div "Employees with a view of landscaped areas experience less job pressure and grea…" at bounding box center [741, 297] width 334 height 32
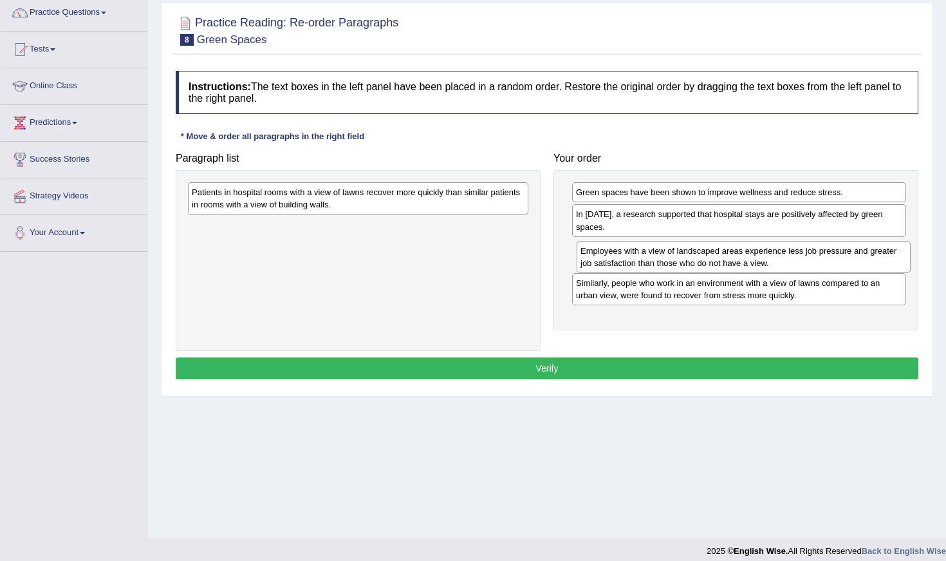
drag, startPoint x: 588, startPoint y: 296, endPoint x: 592, endPoint y: 265, distance: 31.9
click at [592, 265] on div "Employees with a view of landscaped areas experience less job pressure and grea…" at bounding box center [744, 257] width 334 height 32
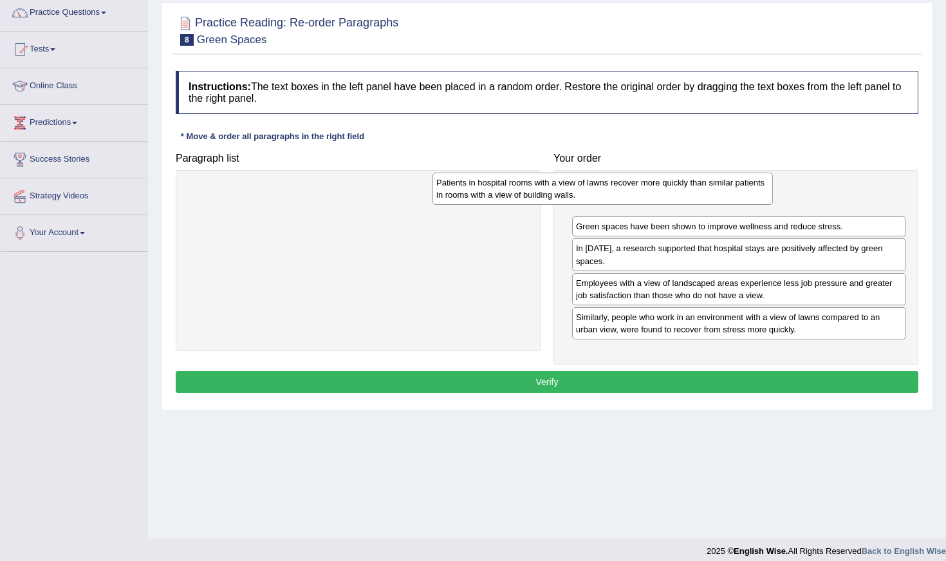
drag, startPoint x: 433, startPoint y: 205, endPoint x: 678, endPoint y: 196, distance: 244.8
click at [678, 196] on div "Patients in hospital rooms with a view of lawns recover more quickly than simil…" at bounding box center [603, 189] width 341 height 32
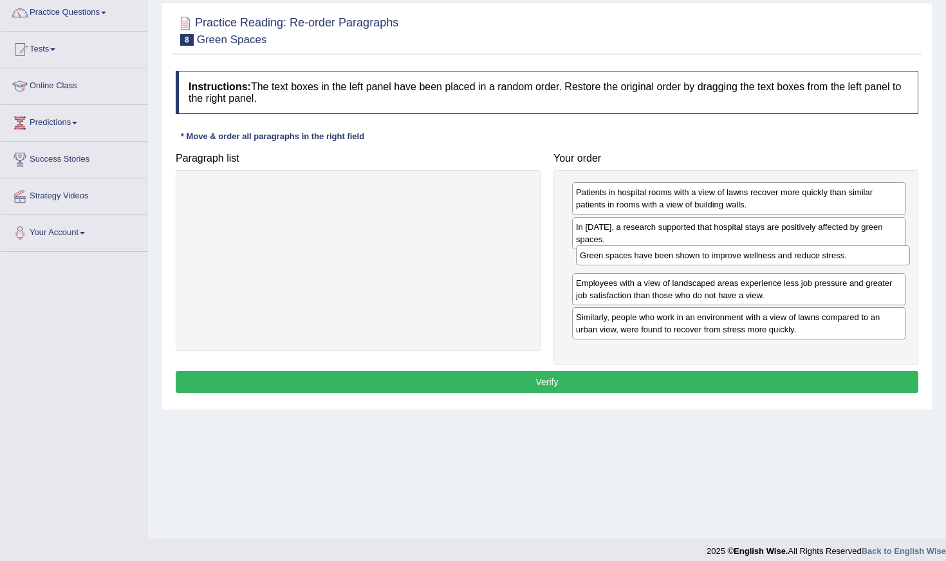
drag, startPoint x: 672, startPoint y: 224, endPoint x: 675, endPoint y: 252, distance: 28.5
click at [675, 252] on div "Green spaces have been shown to improve wellness and reduce stress." at bounding box center [743, 255] width 334 height 20
click at [519, 377] on button "Verify" at bounding box center [547, 382] width 743 height 22
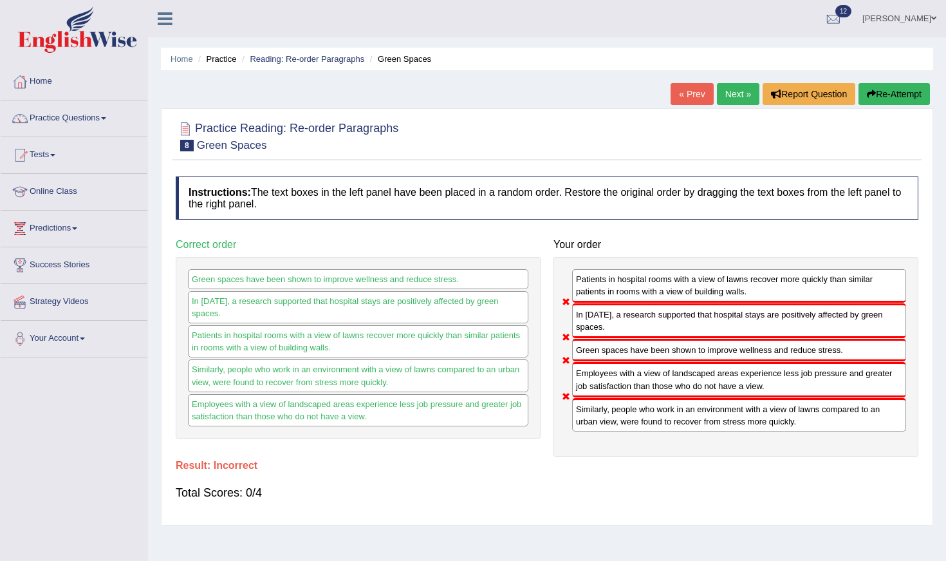
scroll to position [0, 0]
click at [100, 120] on link "Practice Questions" at bounding box center [74, 116] width 147 height 32
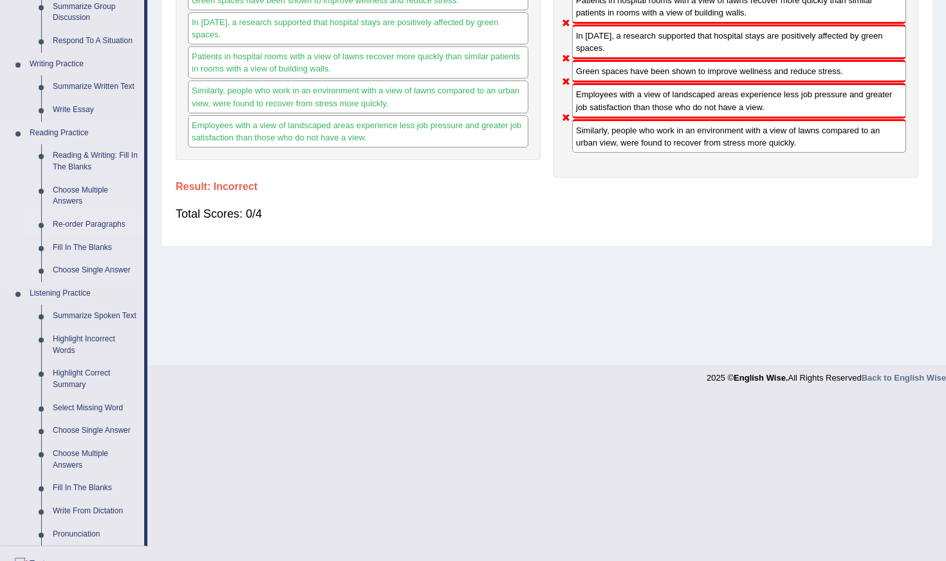
scroll to position [280, 0]
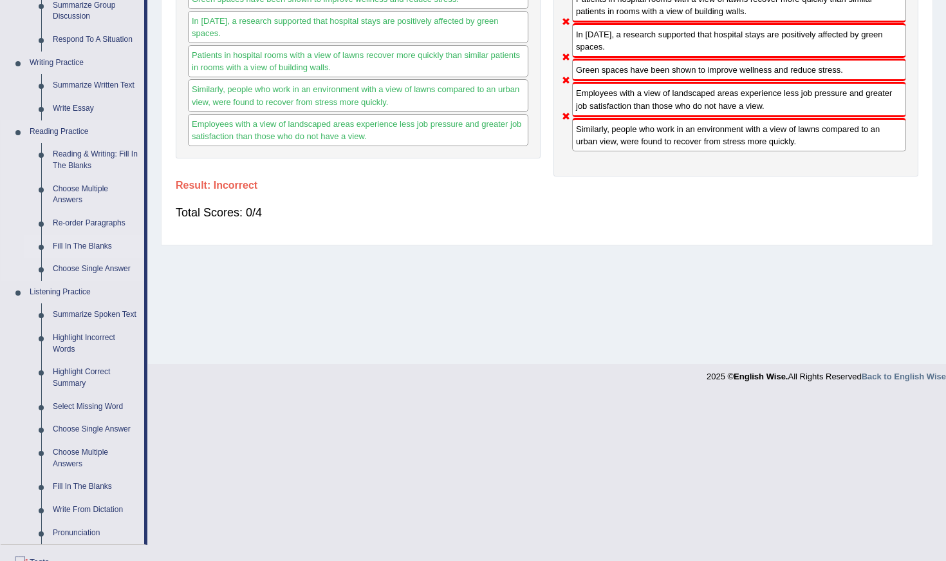
click at [79, 238] on link "Fill In The Blanks" at bounding box center [95, 246] width 97 height 23
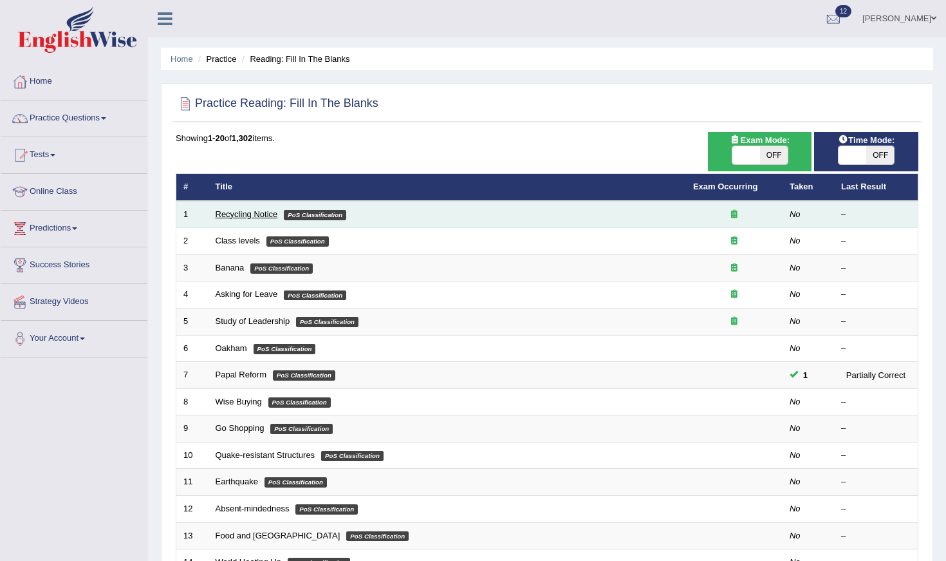
click at [249, 209] on link "Recycling Notice" at bounding box center [247, 214] width 62 height 10
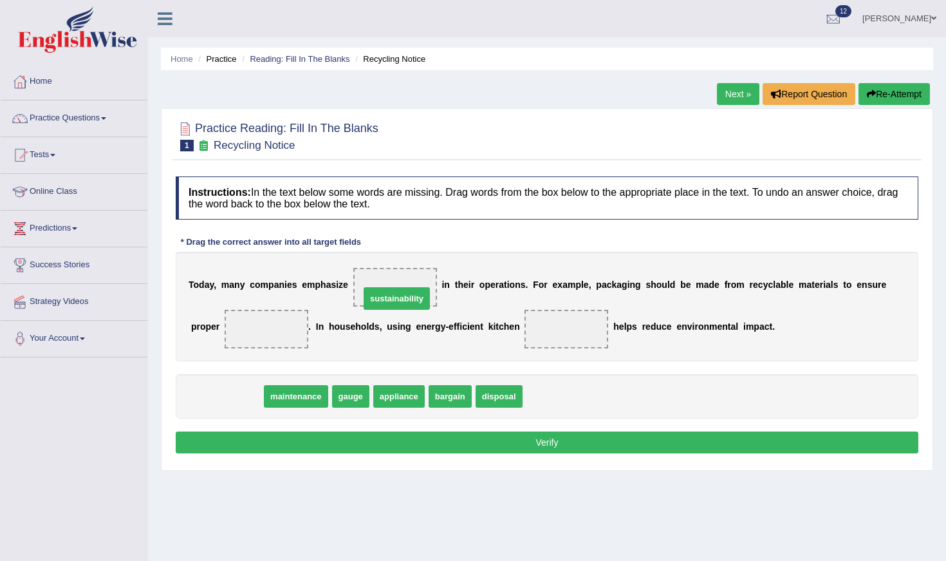
drag, startPoint x: 245, startPoint y: 406, endPoint x: 418, endPoint y: 306, distance: 199.5
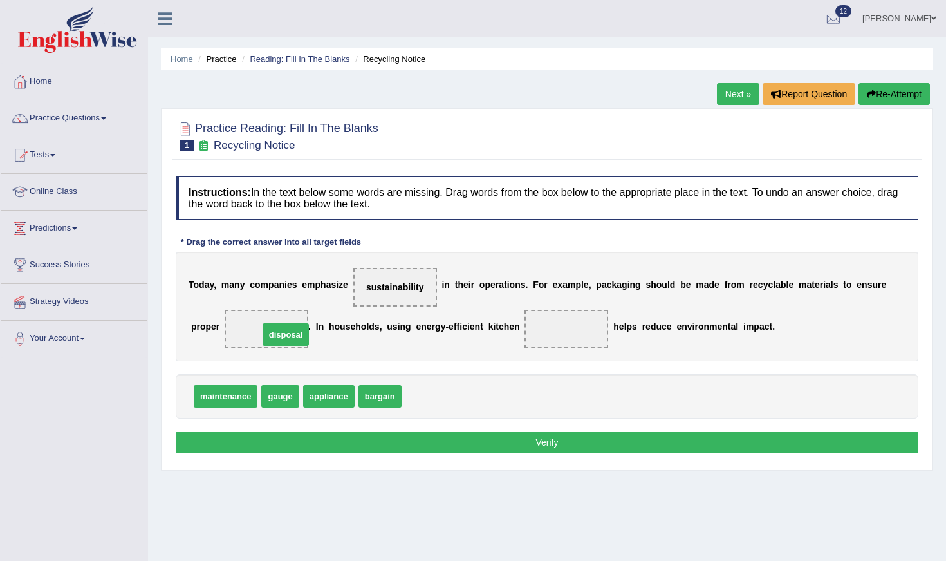
drag, startPoint x: 433, startPoint y: 400, endPoint x: 289, endPoint y: 337, distance: 156.5
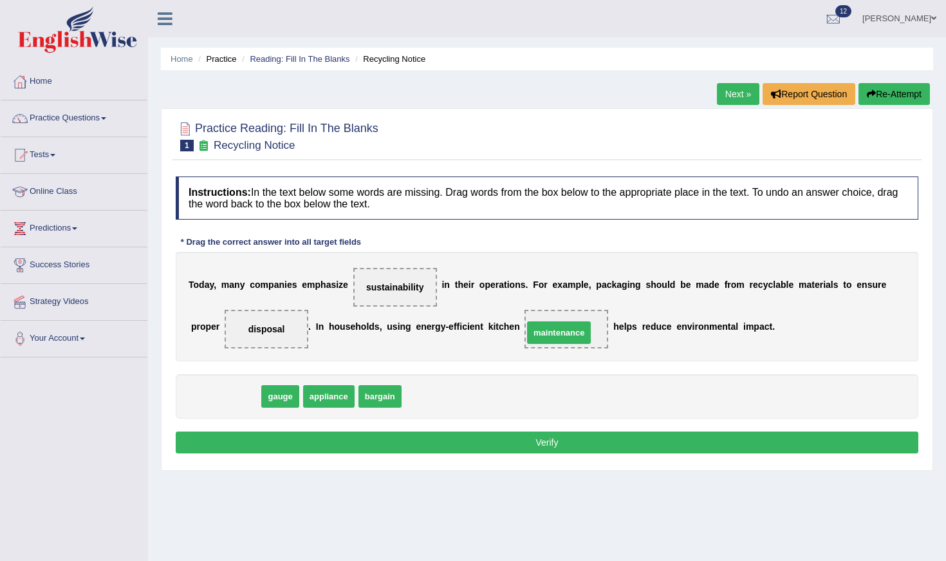
drag, startPoint x: 227, startPoint y: 400, endPoint x: 560, endPoint y: 337, distance: 339.5
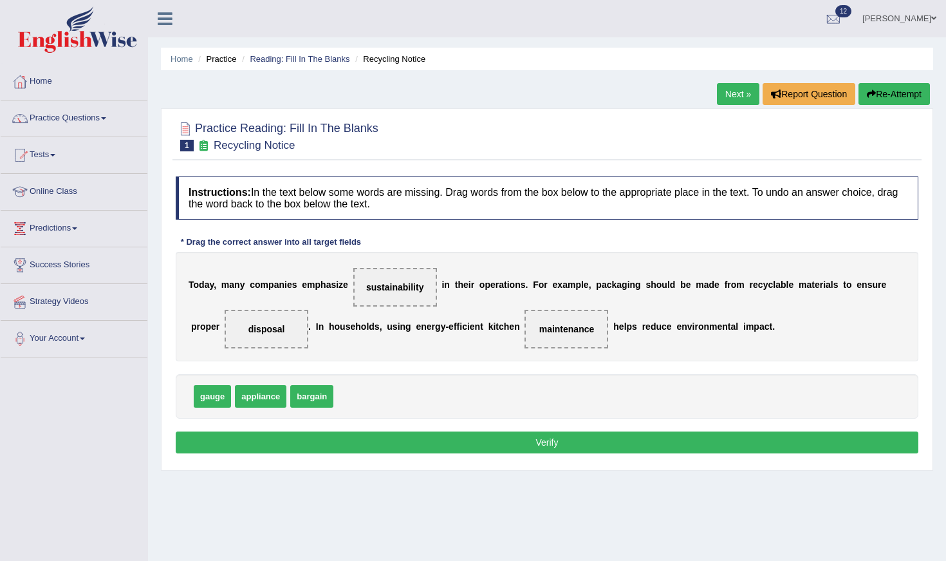
click at [552, 440] on button "Verify" at bounding box center [547, 442] width 743 height 22
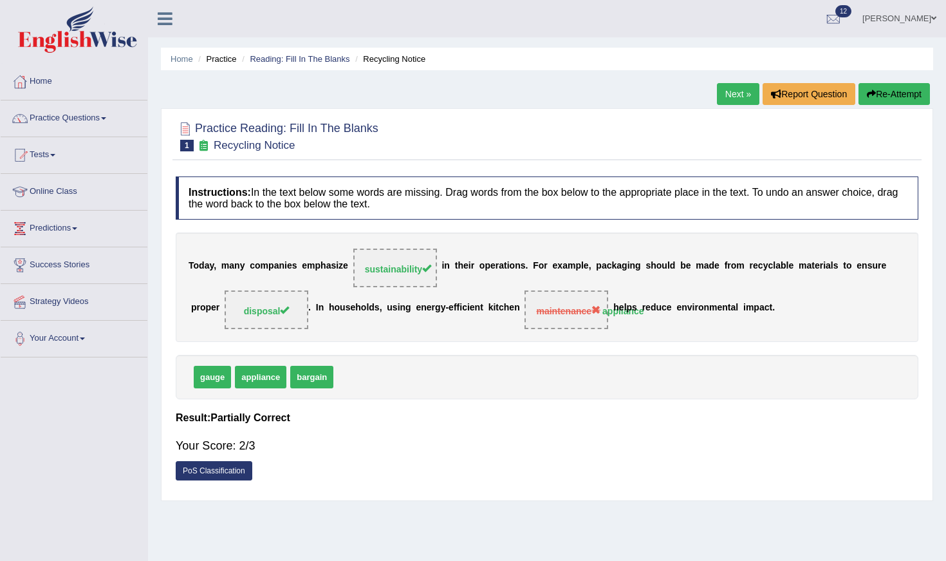
click at [737, 100] on link "Next »" at bounding box center [738, 94] width 42 height 22
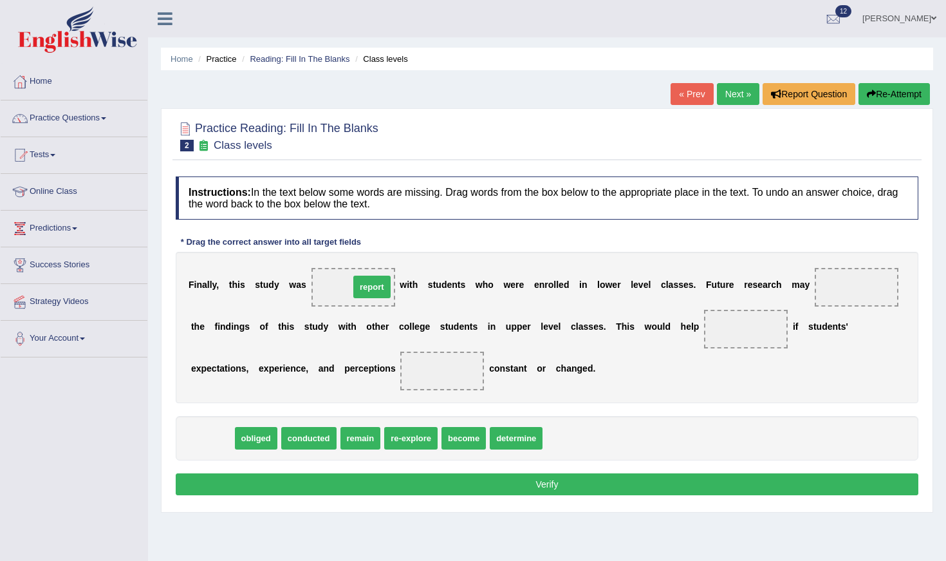
drag, startPoint x: 210, startPoint y: 436, endPoint x: 370, endPoint y: 285, distance: 219.9
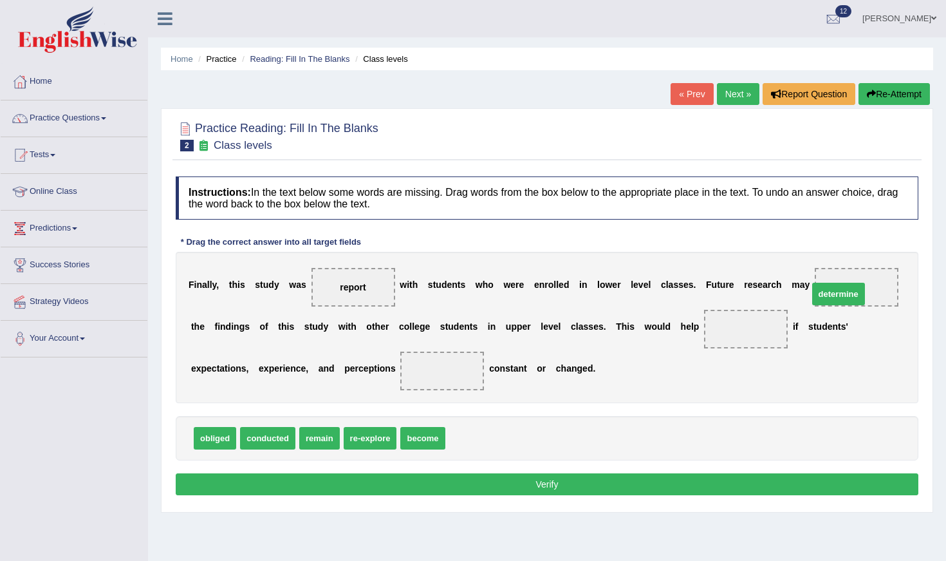
drag, startPoint x: 463, startPoint y: 442, endPoint x: 827, endPoint y: 297, distance: 390.6
drag, startPoint x: 327, startPoint y: 438, endPoint x: 467, endPoint y: 362, distance: 159.3
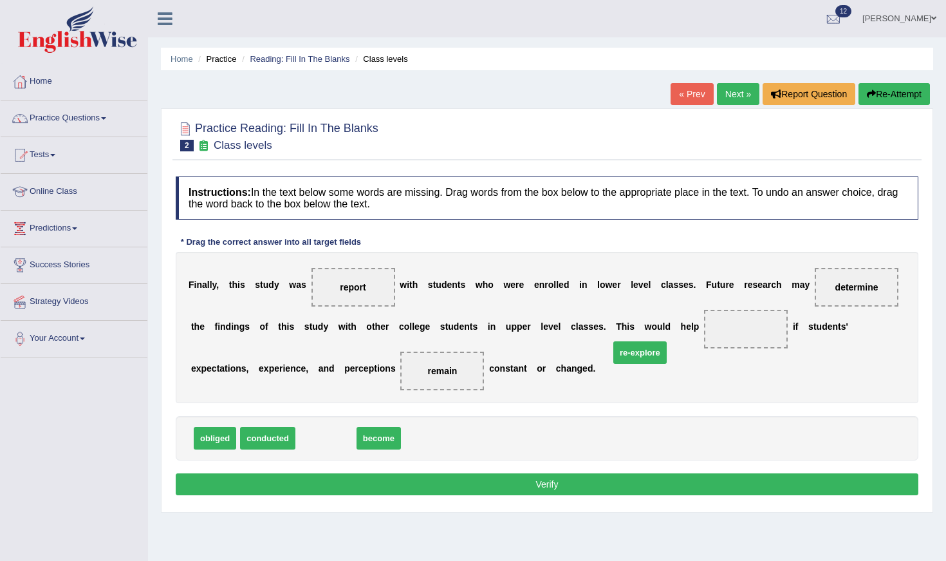
drag, startPoint x: 313, startPoint y: 444, endPoint x: 628, endPoint y: 357, distance: 326.5
click at [628, 357] on span "re-explore" at bounding box center [639, 352] width 53 height 23
drag, startPoint x: 339, startPoint y: 447, endPoint x: 745, endPoint y: 366, distance: 414.3
click at [609, 488] on button "Verify" at bounding box center [547, 484] width 743 height 22
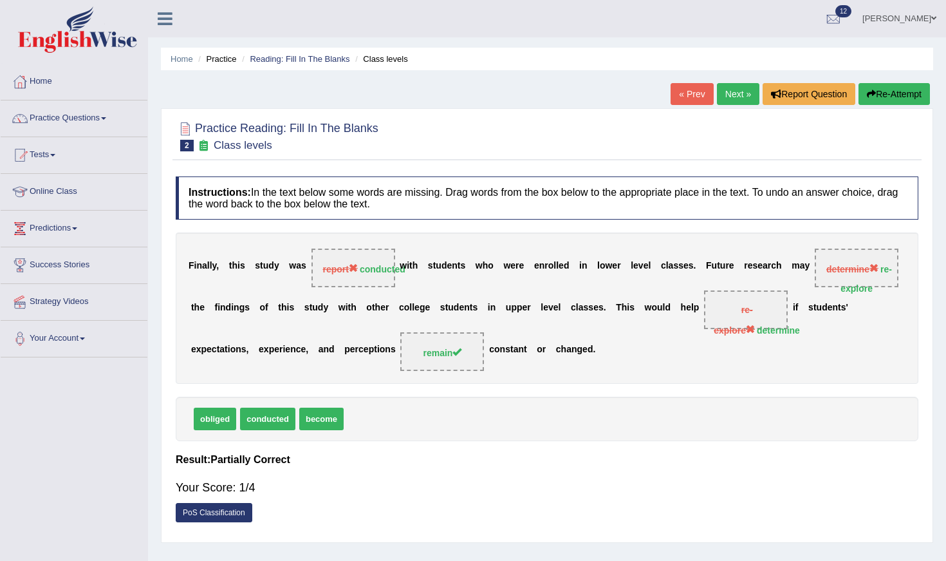
click at [736, 96] on link "Next »" at bounding box center [738, 94] width 42 height 22
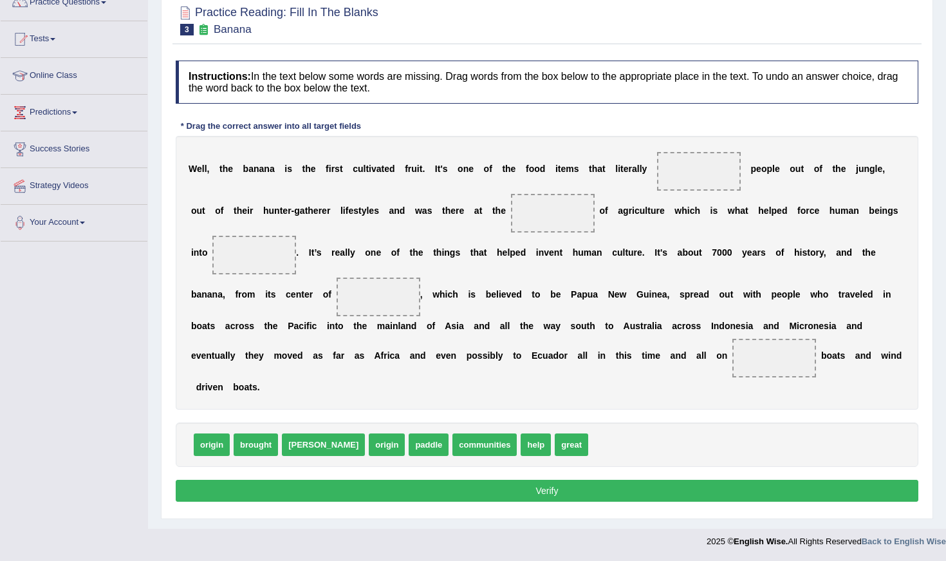
scroll to position [115, 0]
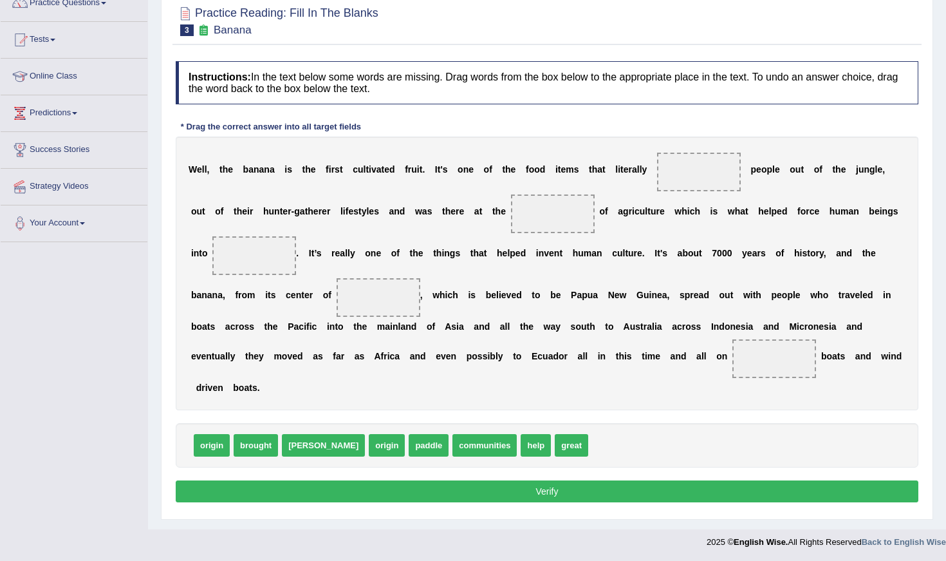
click at [643, 260] on div "W e l l , t h e b a n a n a i s t h e f i r s t c u l t i v a t e d f r u i t .…" at bounding box center [547, 273] width 743 height 274
click at [697, 186] on span at bounding box center [699, 172] width 84 height 39
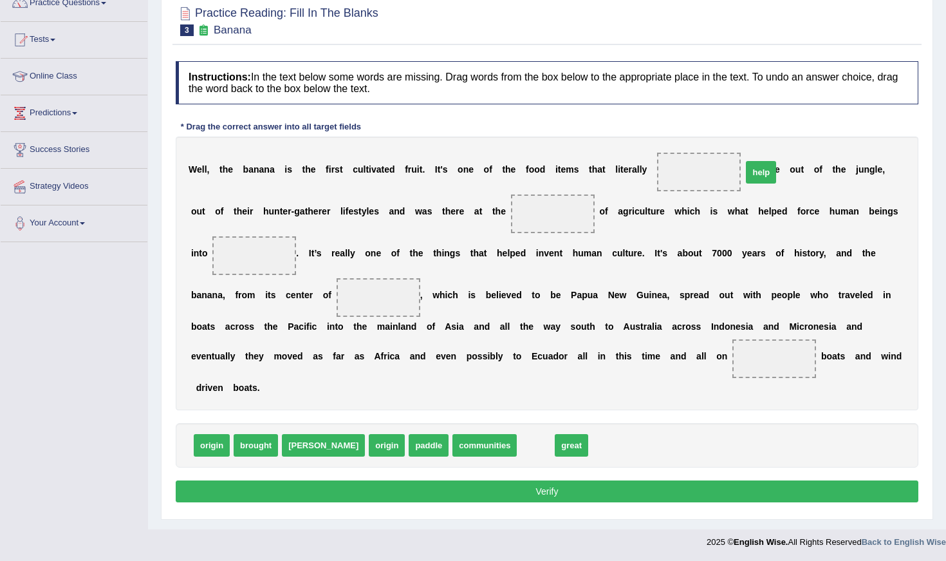
drag, startPoint x: 489, startPoint y: 447, endPoint x: 714, endPoint y: 174, distance: 353.9
drag, startPoint x: 332, startPoint y: 441, endPoint x: 383, endPoint y: 290, distance: 159.0
drag, startPoint x: 448, startPoint y: 452, endPoint x: 527, endPoint y: 290, distance: 179.9
click at [558, 290] on span "great" at bounding box center [574, 283] width 33 height 23
drag, startPoint x: 450, startPoint y: 445, endPoint x: 295, endPoint y: 312, distance: 204.9
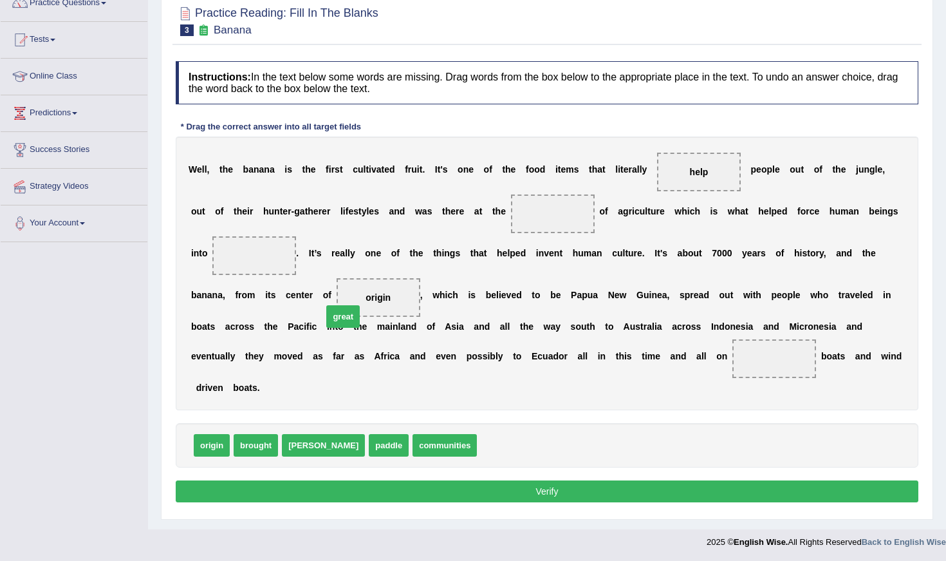
click at [326, 312] on span "great" at bounding box center [342, 316] width 33 height 23
drag, startPoint x: 449, startPoint y: 440, endPoint x: 275, endPoint y: 248, distance: 258.8
drag, startPoint x: 375, startPoint y: 297, endPoint x: 541, endPoint y: 221, distance: 182.4
drag, startPoint x: 214, startPoint y: 448, endPoint x: 393, endPoint y: 315, distance: 222.6
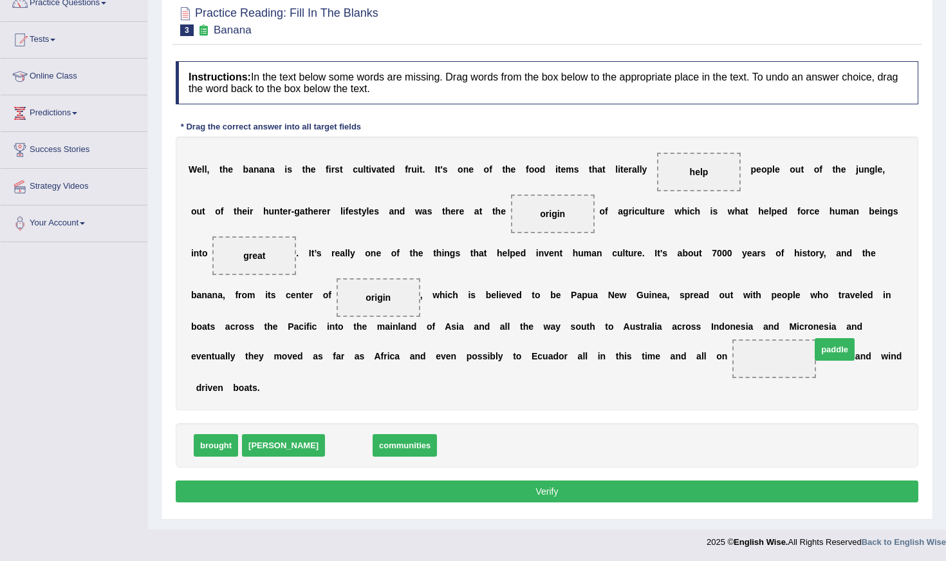
drag, startPoint x: 301, startPoint y: 447, endPoint x: 787, endPoint y: 351, distance: 495.5
click at [718, 497] on button "Verify" at bounding box center [547, 491] width 743 height 22
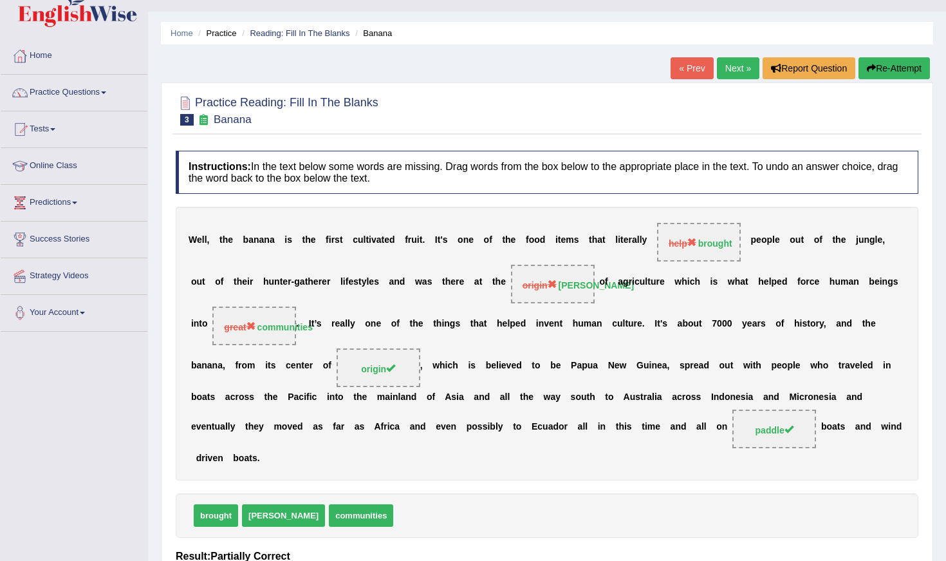
scroll to position [26, 0]
click at [731, 70] on link "Next »" at bounding box center [738, 68] width 42 height 22
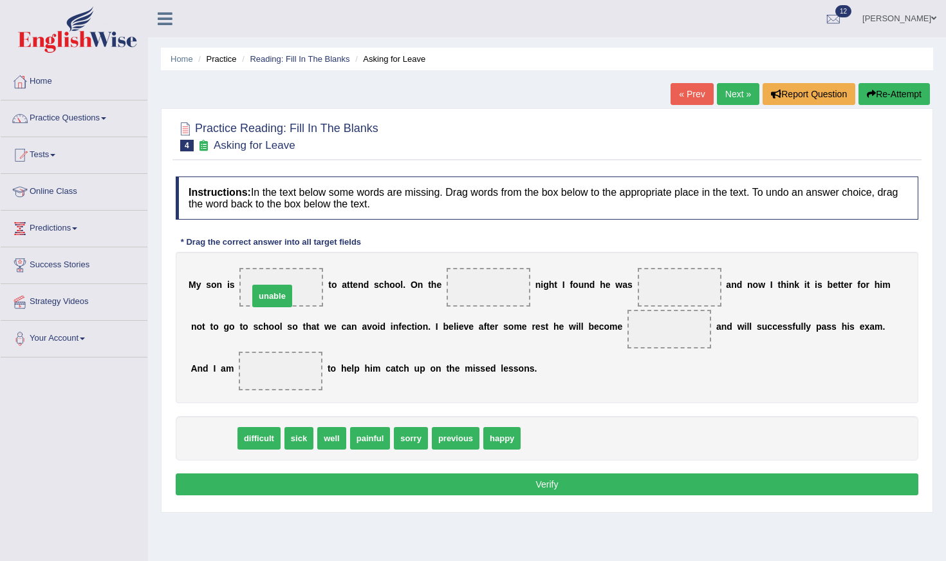
drag, startPoint x: 202, startPoint y: 440, endPoint x: 261, endPoint y: 298, distance: 153.8
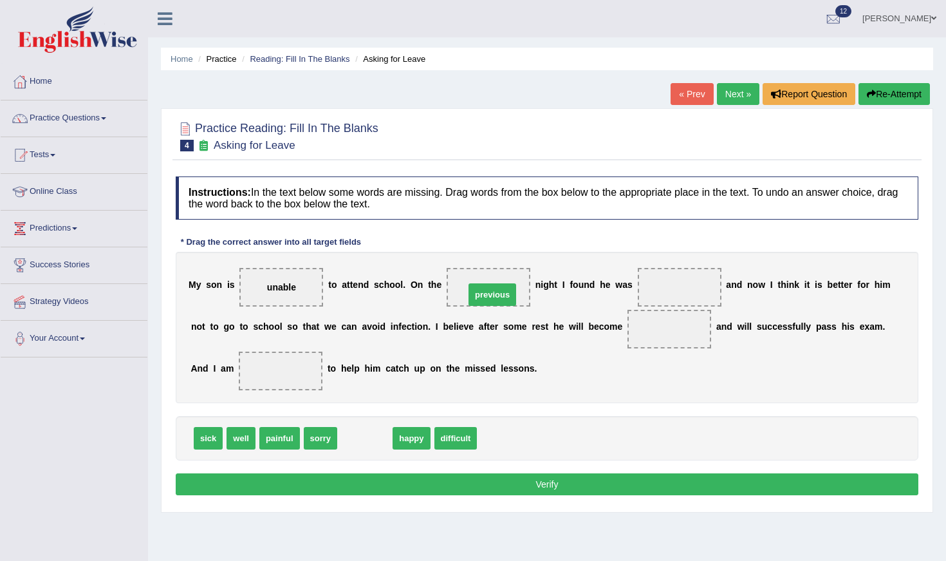
drag, startPoint x: 368, startPoint y: 438, endPoint x: 496, endPoint y: 294, distance: 192.9
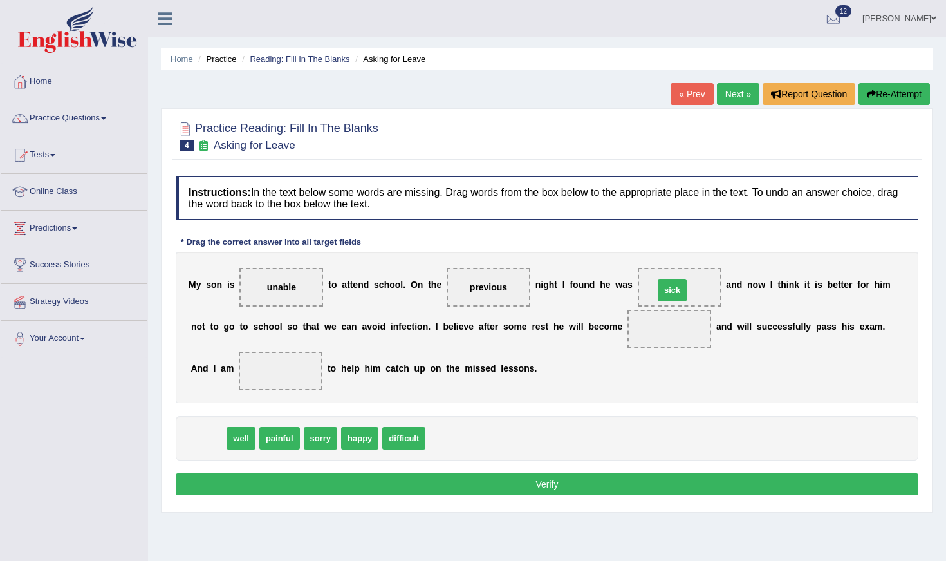
drag, startPoint x: 210, startPoint y: 441, endPoint x: 672, endPoint y: 294, distance: 484.9
drag, startPoint x: 215, startPoint y: 438, endPoint x: 680, endPoint y: 330, distance: 477.8
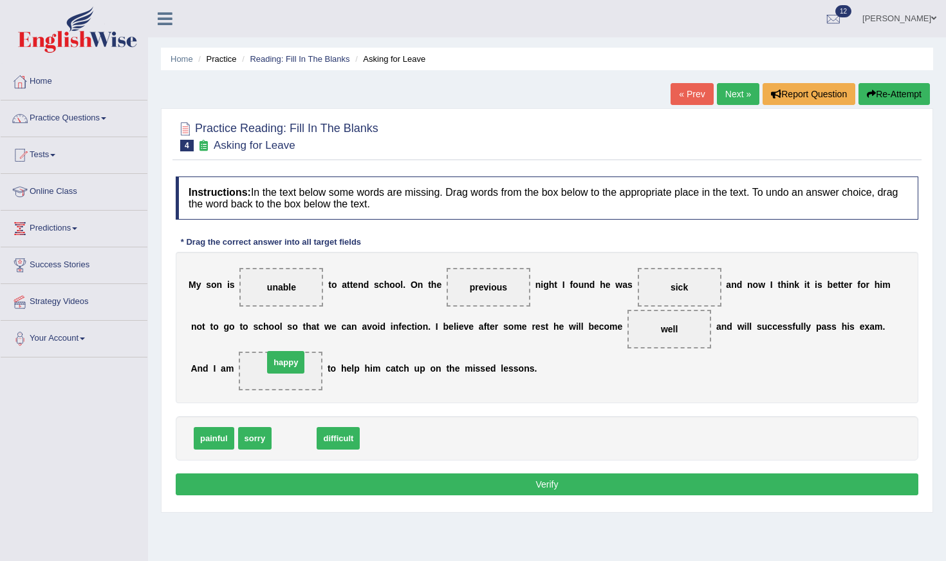
drag, startPoint x: 297, startPoint y: 437, endPoint x: 289, endPoint y: 361, distance: 76.4
click at [348, 483] on button "Verify" at bounding box center [547, 484] width 743 height 22
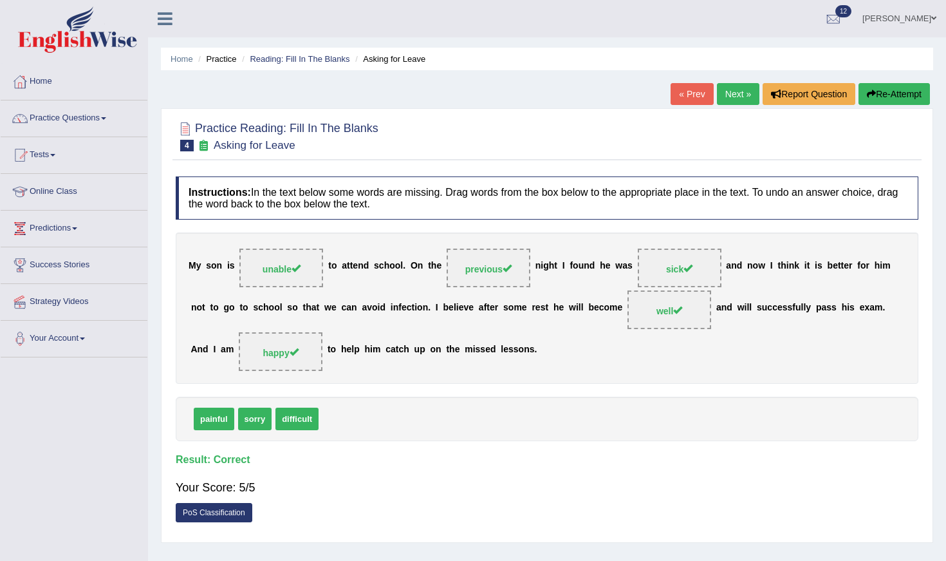
click at [734, 91] on link "Next »" at bounding box center [738, 94] width 42 height 22
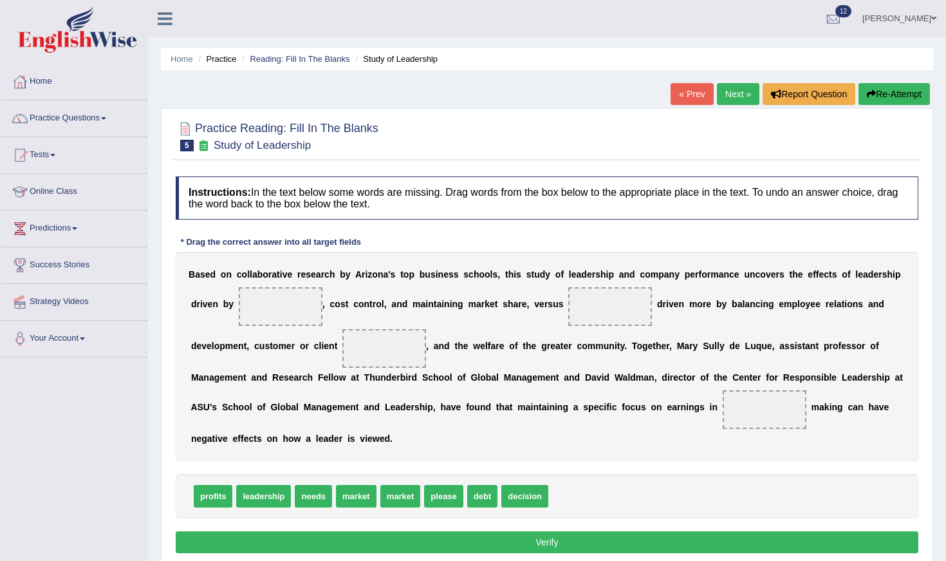
click at [283, 310] on span at bounding box center [281, 306] width 84 height 39
click at [283, 309] on span at bounding box center [281, 306] width 84 height 39
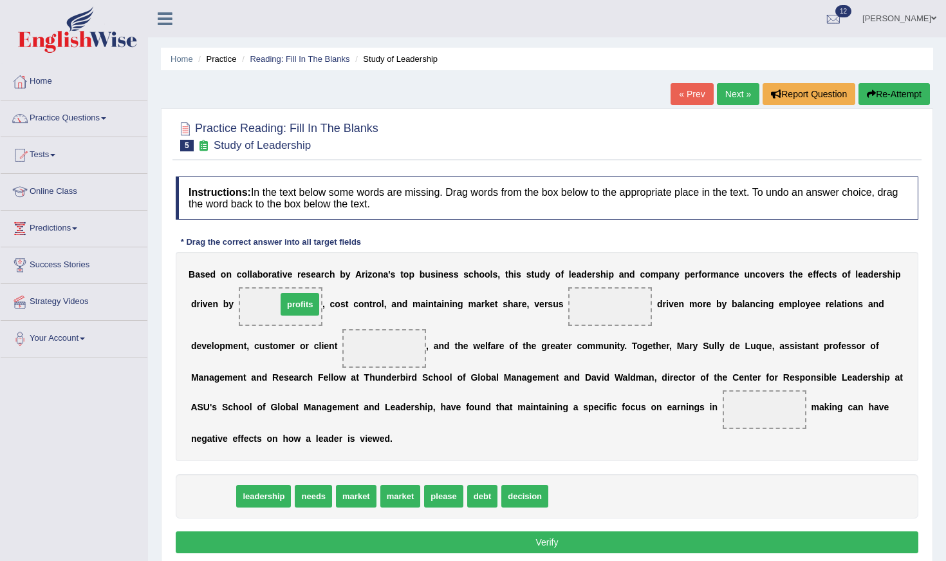
drag, startPoint x: 223, startPoint y: 492, endPoint x: 310, endPoint y: 301, distance: 210.6
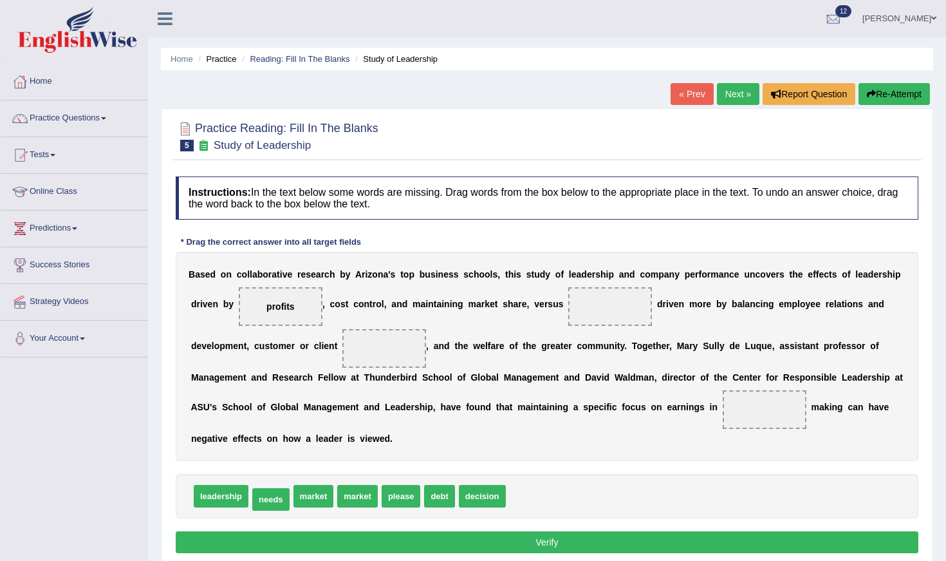
scroll to position [1, 0]
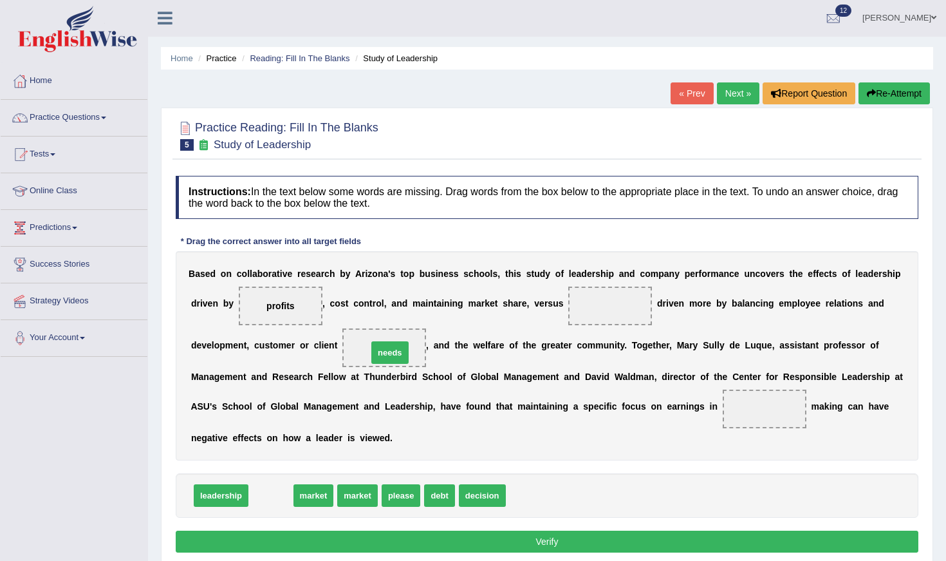
drag, startPoint x: 273, startPoint y: 498, endPoint x: 392, endPoint y: 353, distance: 187.0
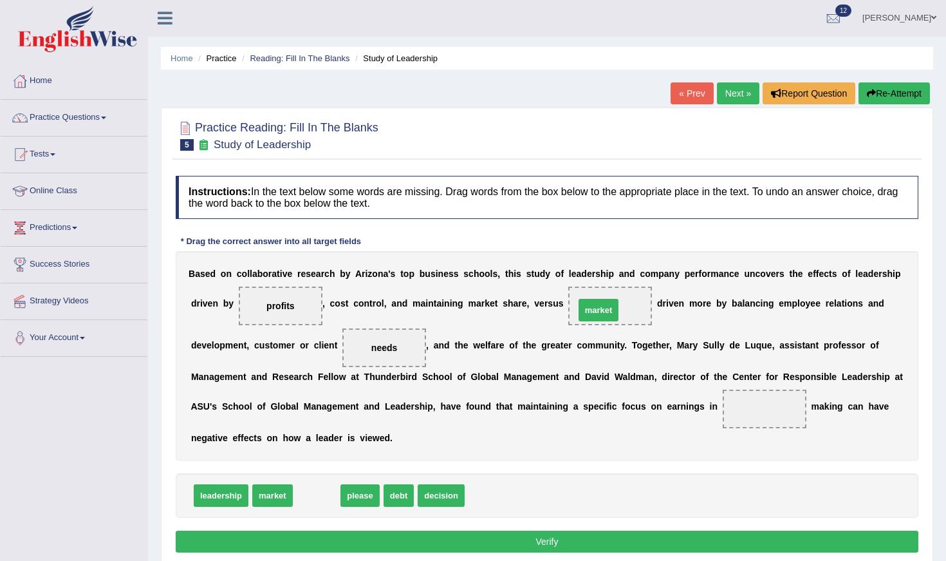
drag, startPoint x: 323, startPoint y: 498, endPoint x: 605, endPoint y: 313, distance: 337.4
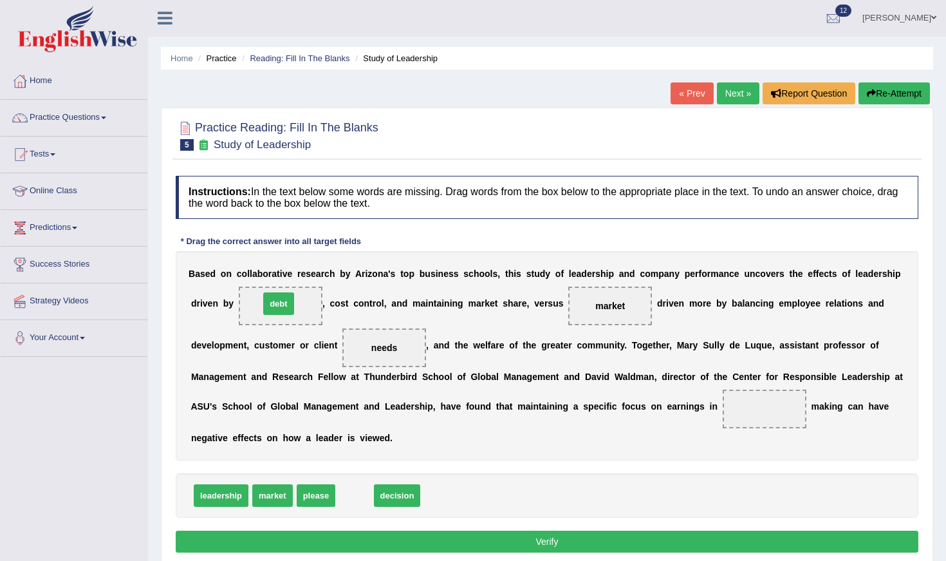
drag, startPoint x: 348, startPoint y: 487, endPoint x: 272, endPoint y: 295, distance: 206.3
drag, startPoint x: 418, startPoint y: 500, endPoint x: 618, endPoint y: 312, distance: 275.0
drag, startPoint x: 297, startPoint y: 475, endPoint x: 272, endPoint y: 492, distance: 30.7
click at [272, 492] on div "leadership market please decision market" at bounding box center [547, 495] width 743 height 44
drag, startPoint x: 617, startPoint y: 301, endPoint x: 778, endPoint y: 413, distance: 196.6
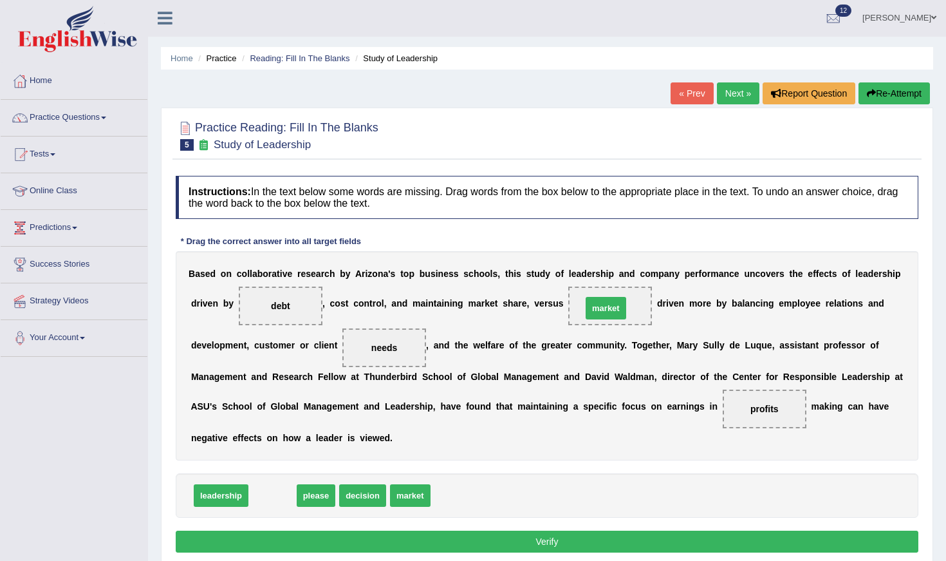
drag, startPoint x: 271, startPoint y: 500, endPoint x: 604, endPoint y: 313, distance: 382.4
click at [539, 536] on button "Verify" at bounding box center [547, 541] width 743 height 22
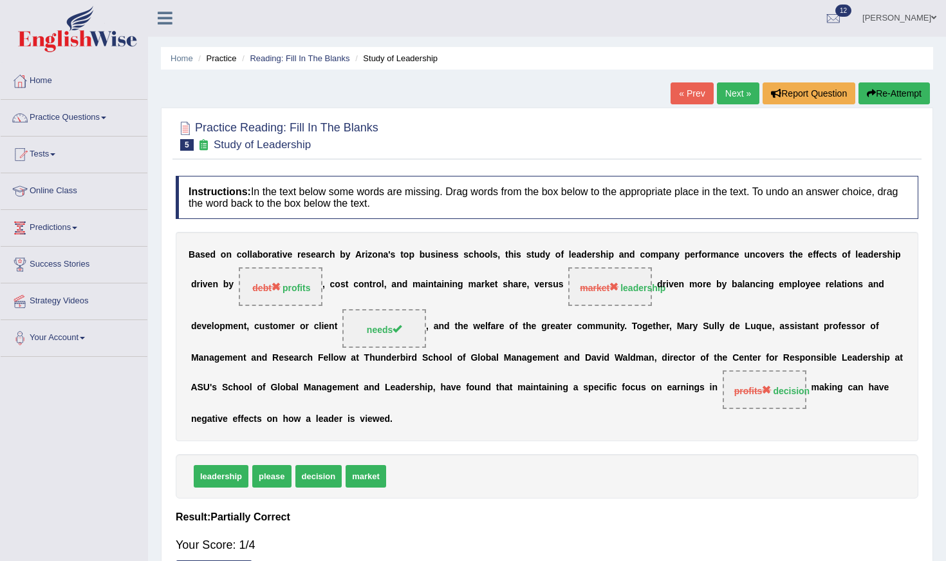
click at [727, 98] on link "Next »" at bounding box center [738, 93] width 42 height 22
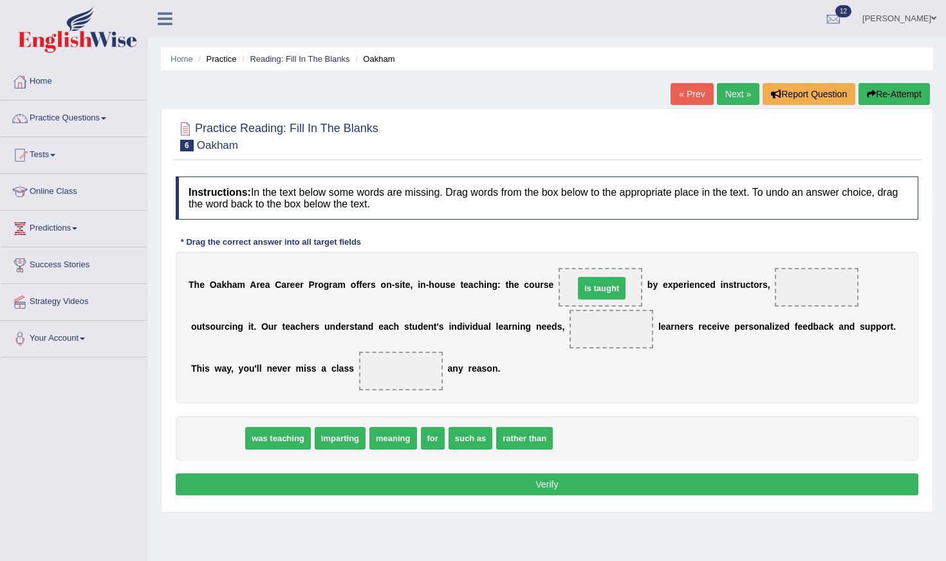
drag, startPoint x: 230, startPoint y: 437, endPoint x: 614, endPoint y: 287, distance: 412.5
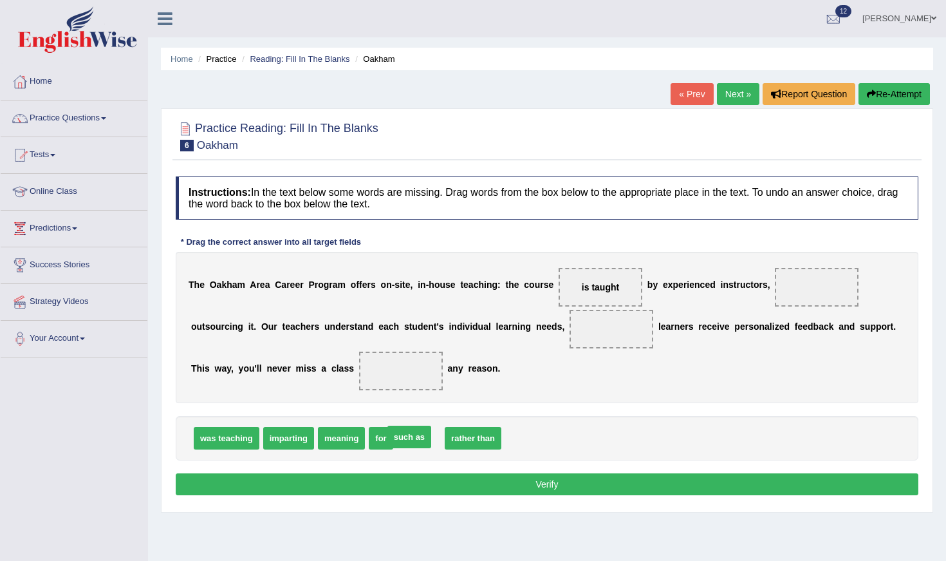
drag, startPoint x: 416, startPoint y: 444, endPoint x: 407, endPoint y: 442, distance: 9.2
click at [383, 441] on span "for" at bounding box center [381, 438] width 24 height 23
drag, startPoint x: 400, startPoint y: 442, endPoint x: 814, endPoint y: 291, distance: 440.7
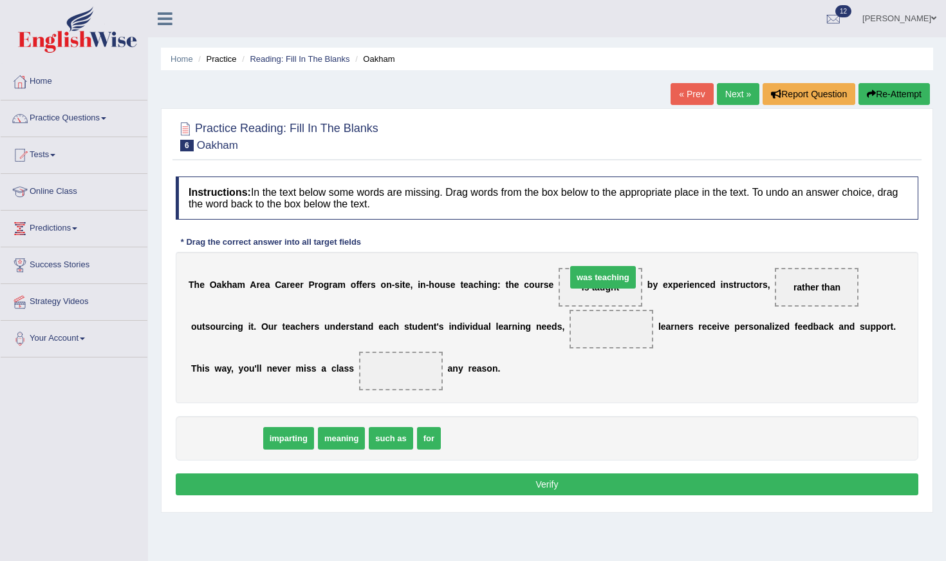
drag, startPoint x: 247, startPoint y: 434, endPoint x: 624, endPoint y: 273, distance: 409.5
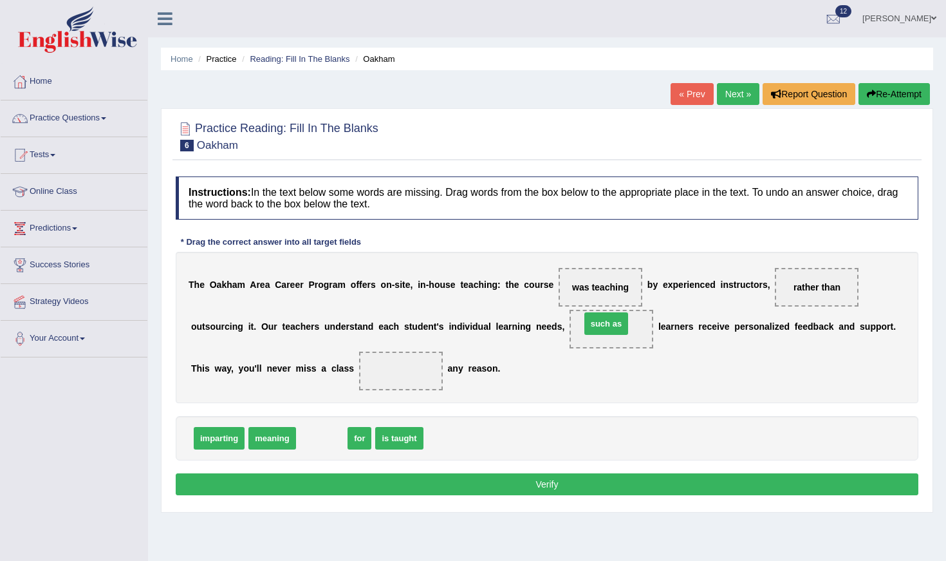
drag, startPoint x: 337, startPoint y: 438, endPoint x: 622, endPoint y: 324, distance: 307.3
drag, startPoint x: 313, startPoint y: 440, endPoint x: 391, endPoint y: 382, distance: 97.1
click at [444, 487] on button "Verify" at bounding box center [547, 484] width 743 height 22
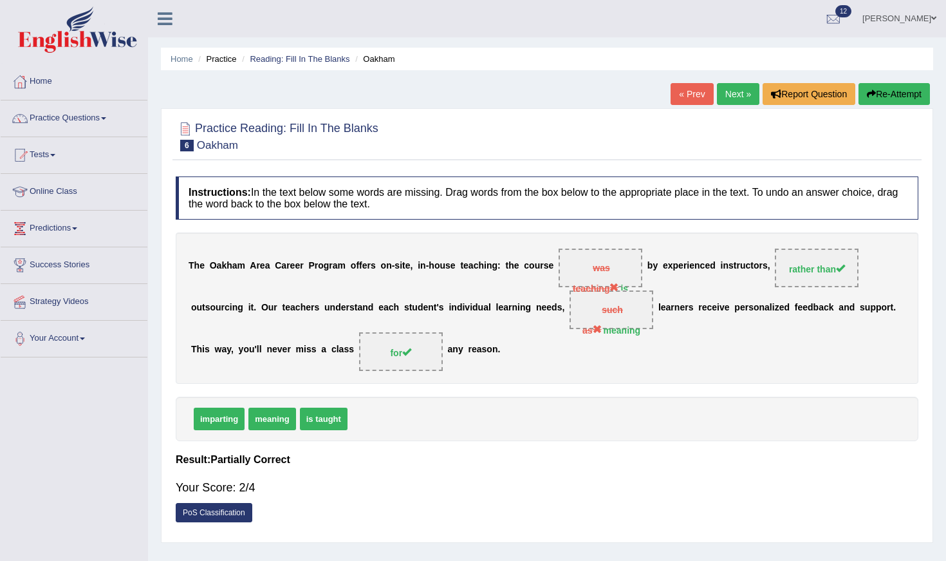
click at [592, 335] on div "T h e O a k h a m A r e a C a r e e r P r o g r a m o f f e r s o n - s i t e ,…" at bounding box center [547, 307] width 743 height 151
drag, startPoint x: 592, startPoint y: 335, endPoint x: 593, endPoint y: 322, distance: 13.7
click at [593, 322] on div "T h e O a k h a m A r e a C a r e e r P r o g r a m o f f e r s o n - s i t e ,…" at bounding box center [547, 307] width 743 height 151
click at [637, 285] on span "was teaching is taught" at bounding box center [601, 267] width 84 height 39
click at [430, 388] on div "Instructions: In the text below some words are missing. Drag words from the box…" at bounding box center [547, 353] width 749 height 366
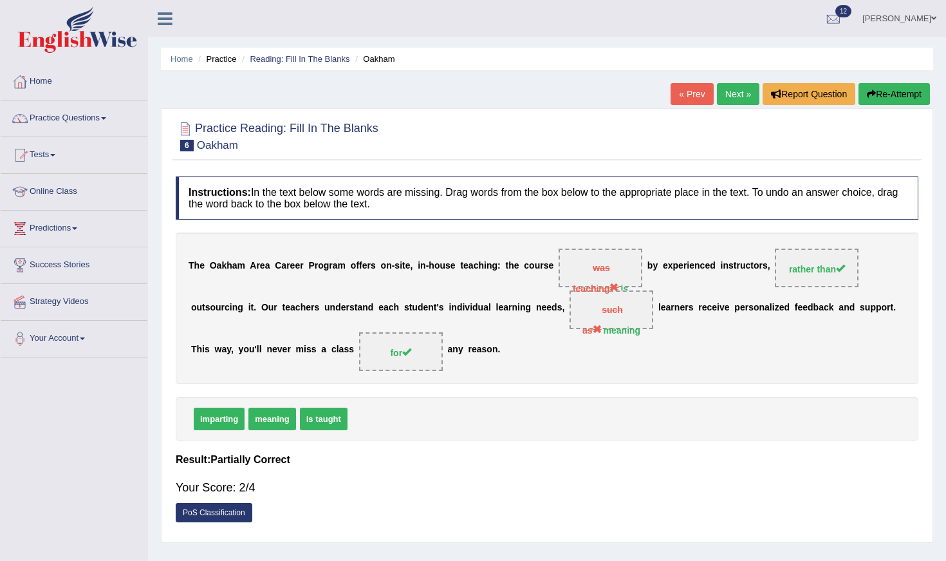
click at [739, 93] on link "Next »" at bounding box center [738, 94] width 42 height 22
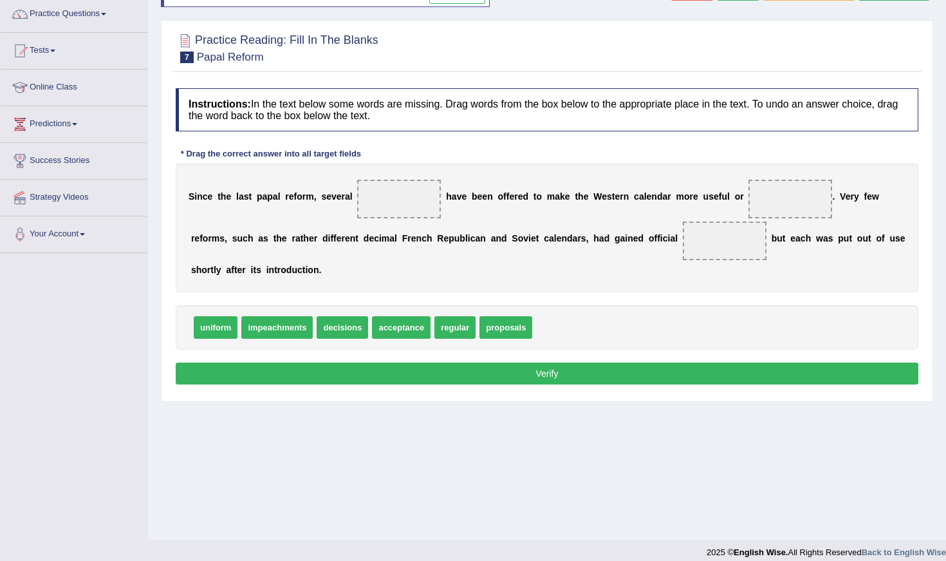
scroll to position [115, 0]
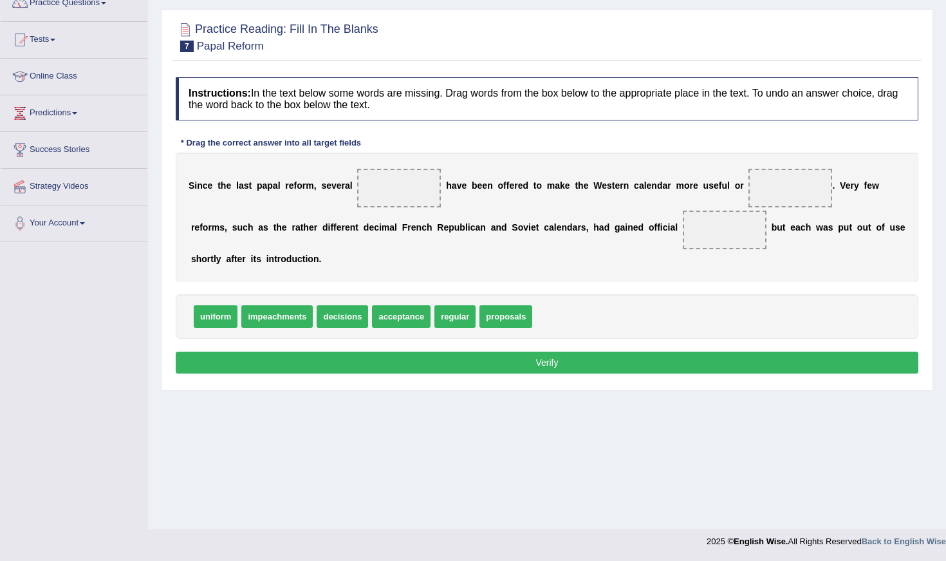
click at [416, 198] on span at bounding box center [399, 188] width 84 height 39
click at [413, 194] on span at bounding box center [399, 188] width 84 height 39
drag, startPoint x: 491, startPoint y: 319, endPoint x: 384, endPoint y: 193, distance: 165.3
drag, startPoint x: 347, startPoint y: 317, endPoint x: 399, endPoint y: 199, distance: 128.8
drag, startPoint x: 400, startPoint y: 320, endPoint x: 785, endPoint y: 197, distance: 404.1
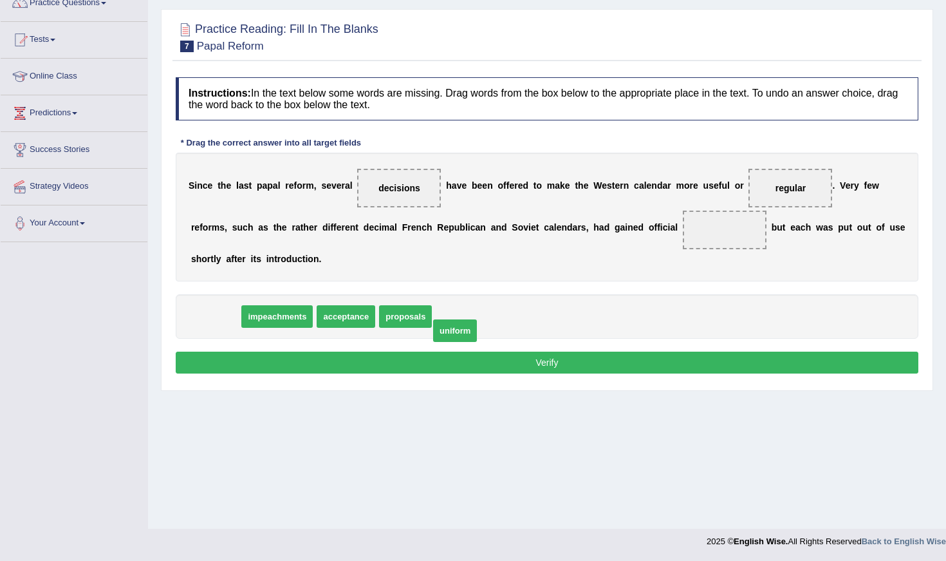
drag, startPoint x: 216, startPoint y: 321, endPoint x: 454, endPoint y: 331, distance: 239.0
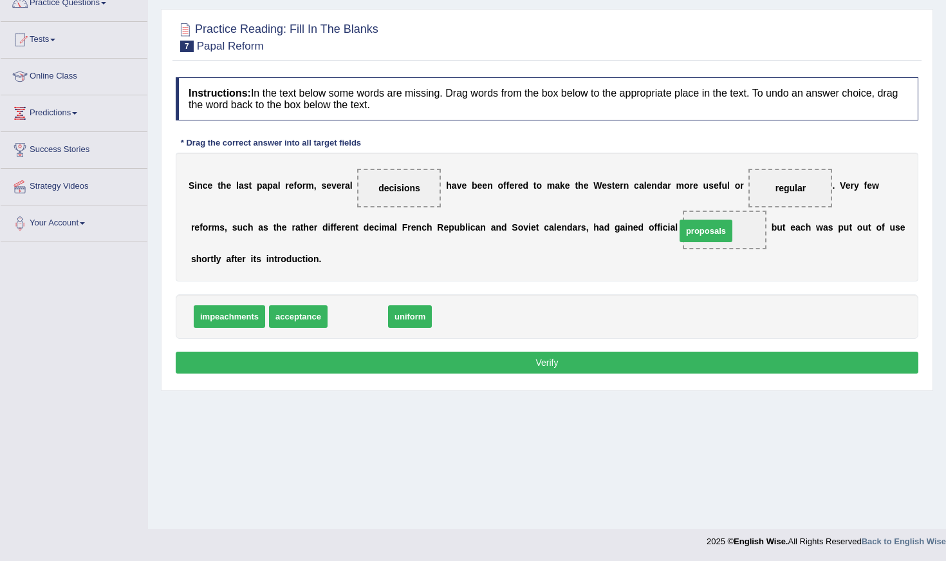
drag, startPoint x: 363, startPoint y: 318, endPoint x: 710, endPoint y: 231, distance: 357.7
click at [655, 361] on button "Verify" at bounding box center [547, 362] width 743 height 22
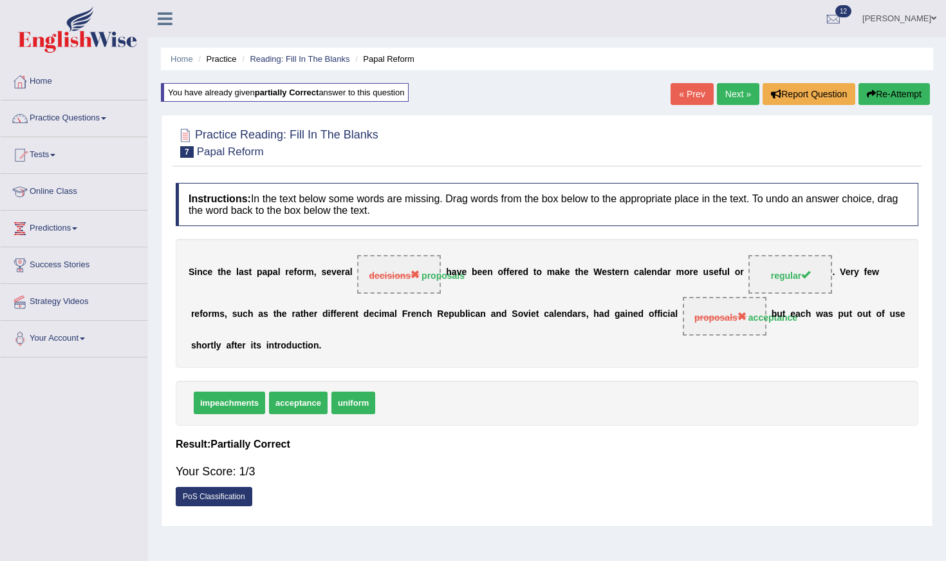
scroll to position [0, 0]
click at [98, 122] on link "Practice Questions" at bounding box center [74, 116] width 147 height 32
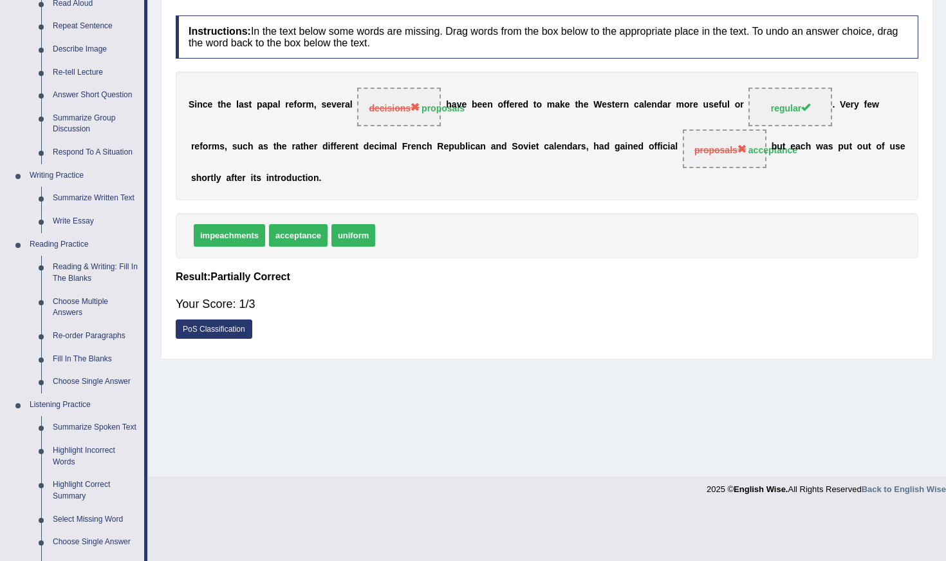
scroll to position [173, 0]
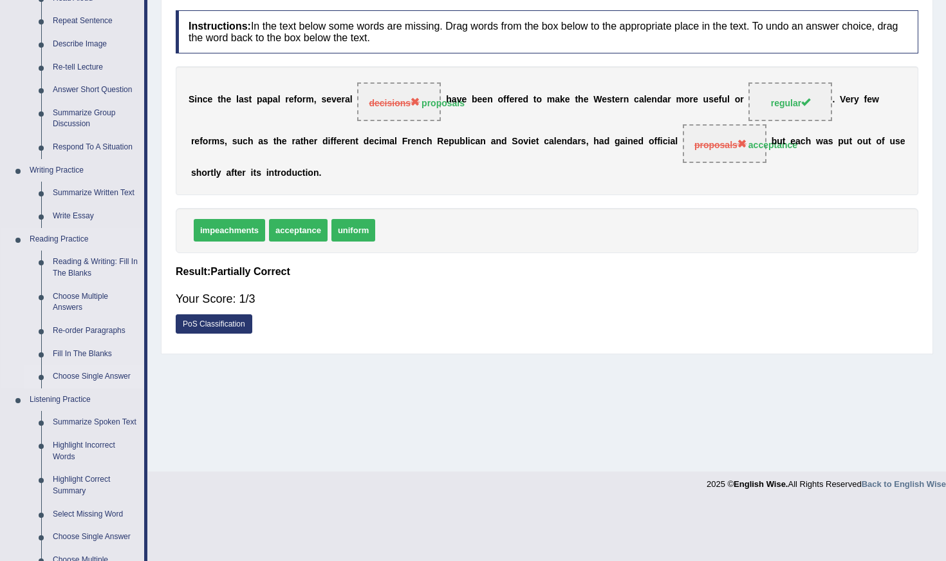
click at [82, 369] on link "Choose Single Answer" at bounding box center [95, 376] width 97 height 23
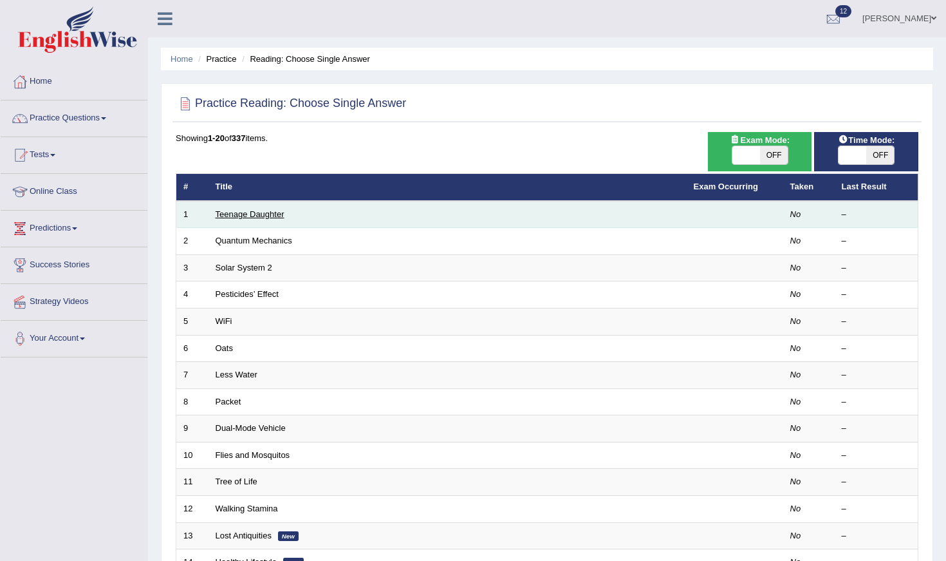
click at [234, 214] on link "Teenage Daughter" at bounding box center [250, 214] width 69 height 10
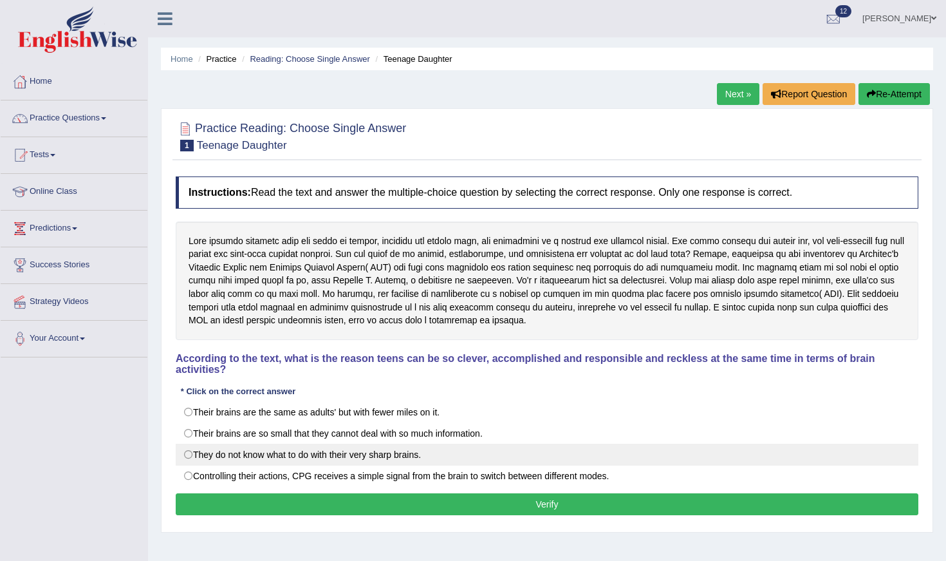
click at [268, 450] on label "They do not know what to do with their very sharp brains." at bounding box center [547, 455] width 743 height 22
radio input "true"
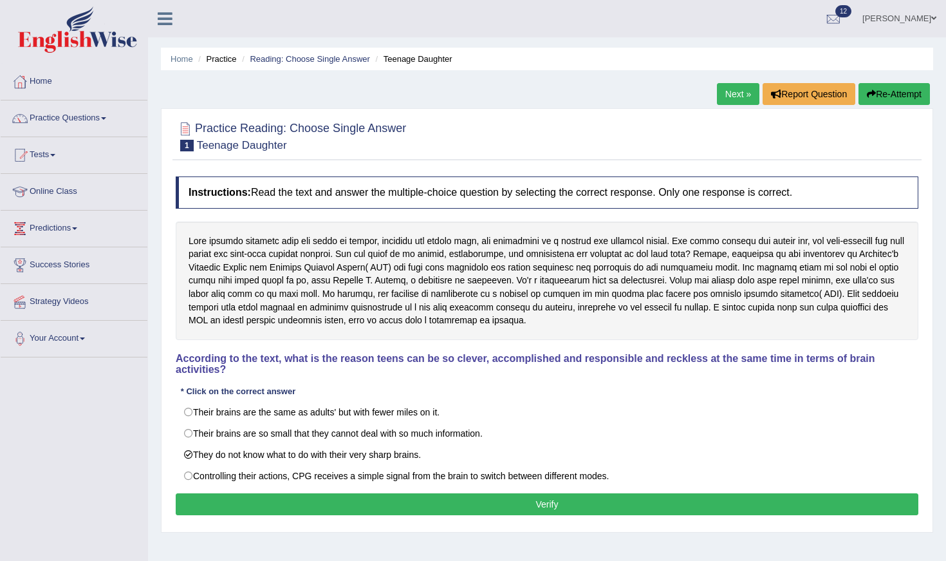
click at [301, 505] on button "Verify" at bounding box center [547, 504] width 743 height 22
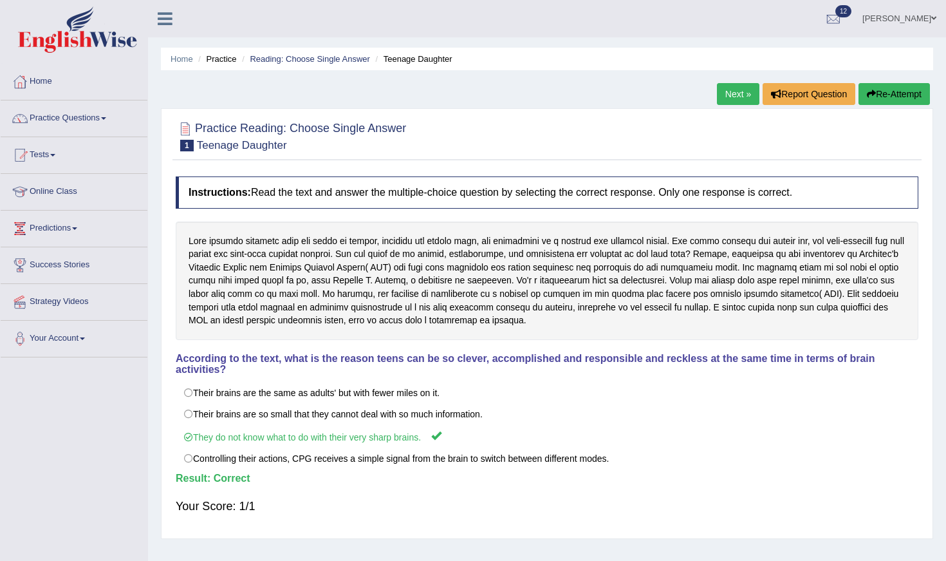
click at [728, 96] on link "Next »" at bounding box center [738, 94] width 42 height 22
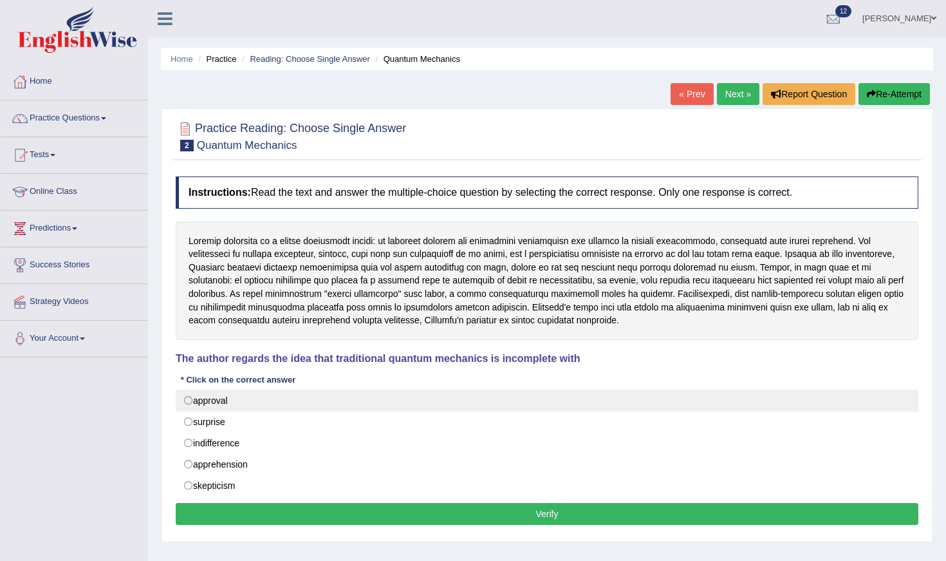
click at [266, 399] on label "approval" at bounding box center [547, 400] width 743 height 22
radio input "true"
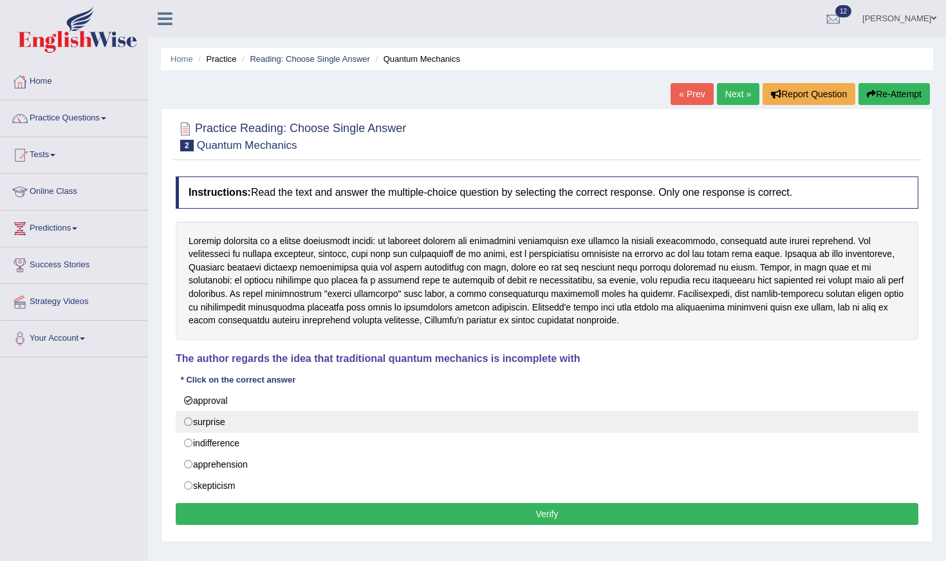
click at [266, 415] on label "surprise" at bounding box center [547, 422] width 743 height 22
radio input "true"
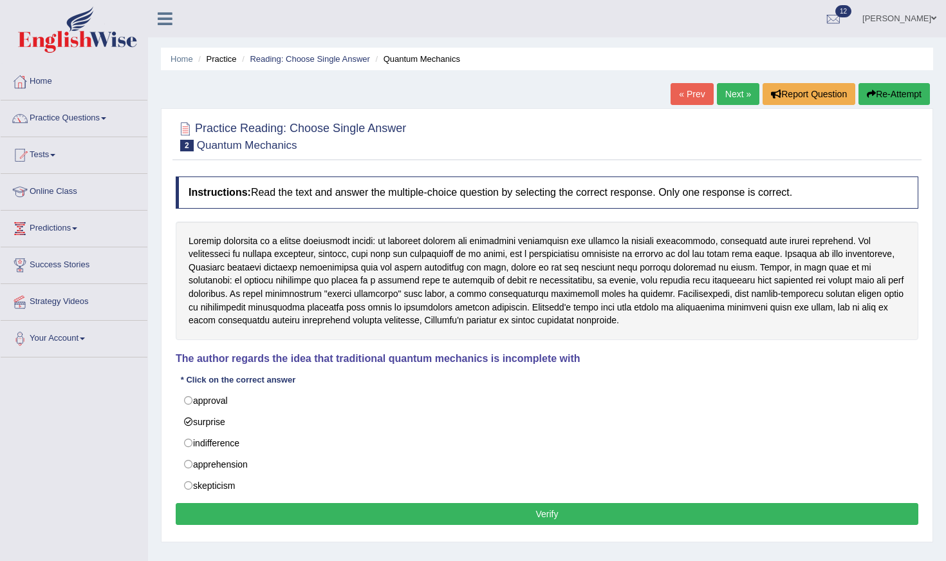
click at [266, 503] on button "Verify" at bounding box center [547, 514] width 743 height 22
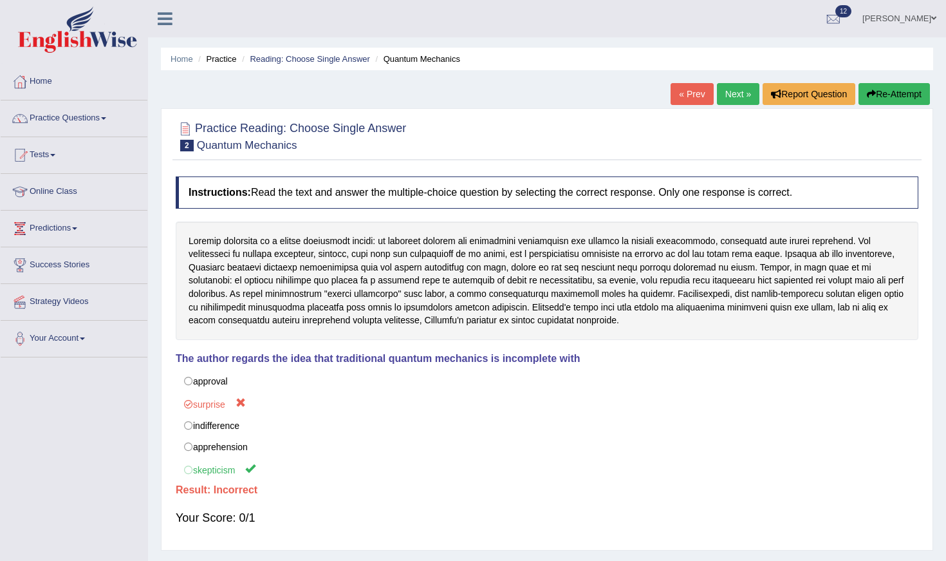
click at [725, 95] on link "Next »" at bounding box center [738, 94] width 42 height 22
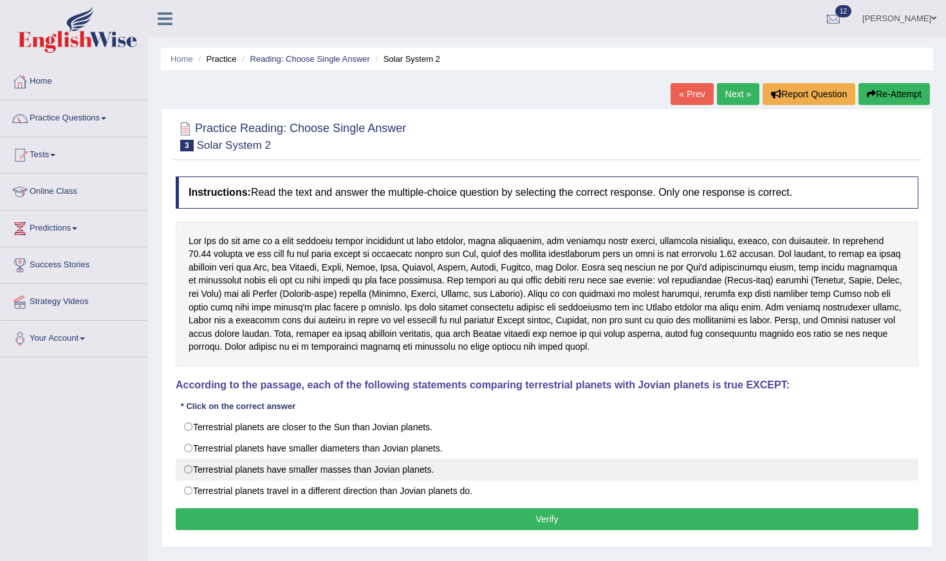
click at [412, 465] on label "Terrestrial planets have smaller masses than Jovian planets." at bounding box center [547, 469] width 743 height 22
radio input "true"
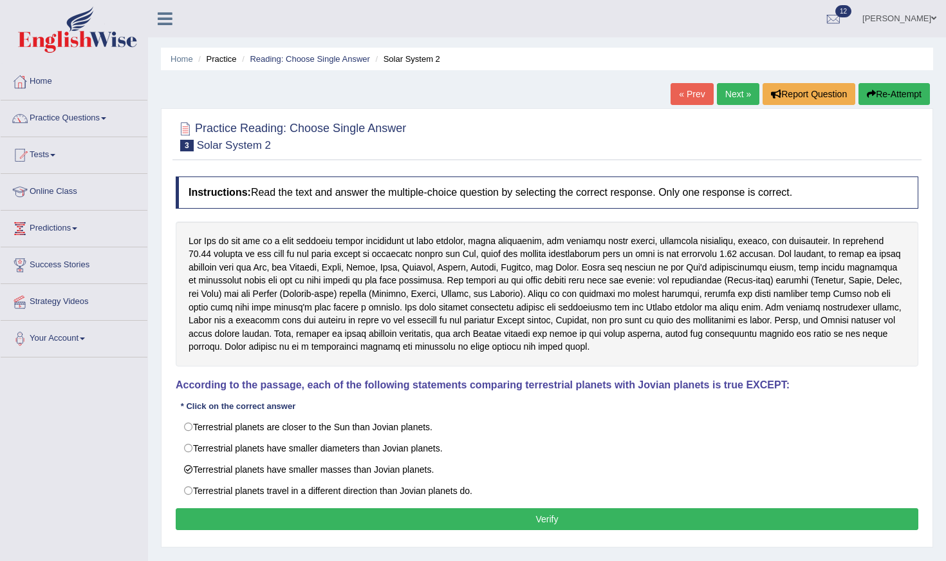
click at [412, 517] on button "Verify" at bounding box center [547, 519] width 743 height 22
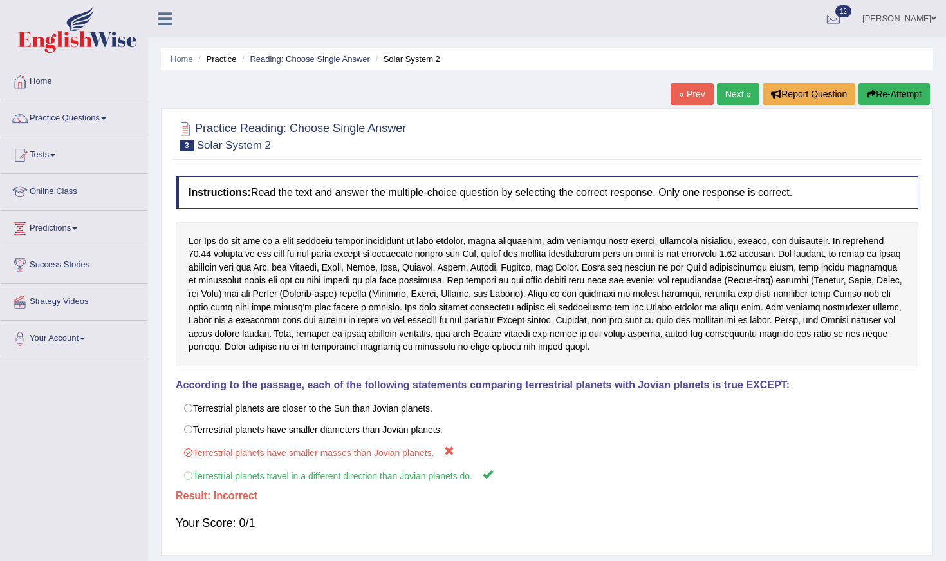
drag, startPoint x: 743, startPoint y: 107, endPoint x: 743, endPoint y: 100, distance: 7.8
click at [743, 100] on div "« Prev Next » Report Question Re-Attempt" at bounding box center [802, 95] width 263 height 25
click at [743, 100] on link "Next »" at bounding box center [738, 94] width 42 height 22
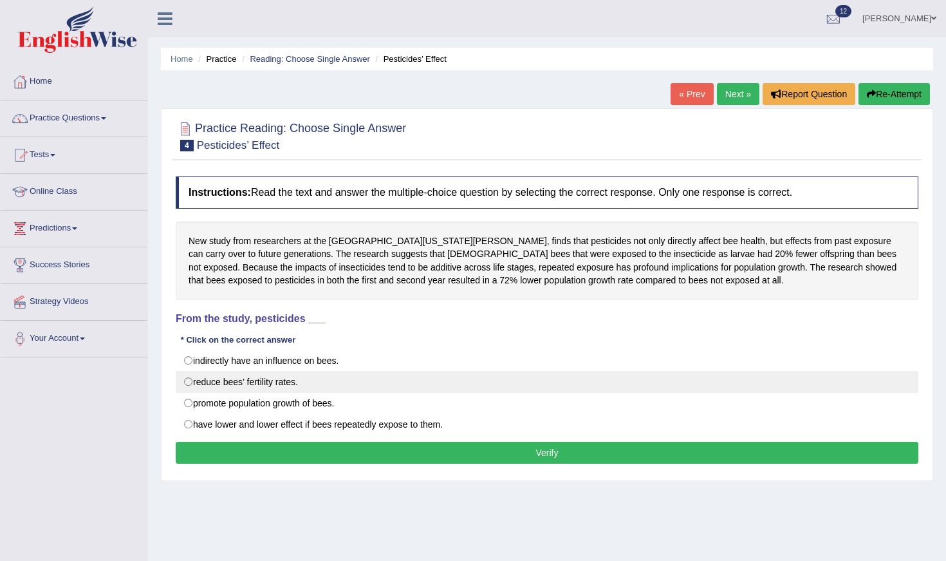
click at [472, 380] on label "reduce bees’ fertility rates." at bounding box center [547, 382] width 743 height 22
radio input "true"
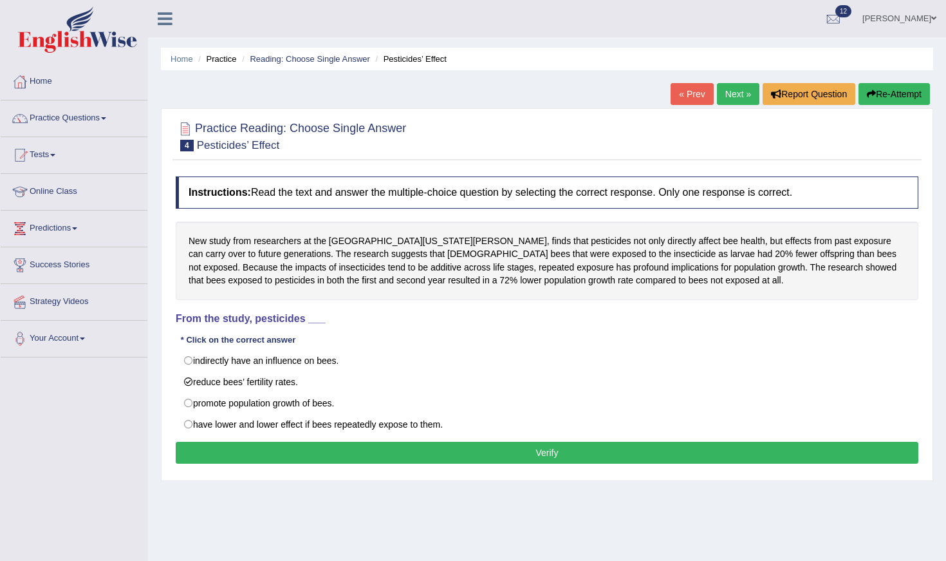
click at [479, 447] on button "Verify" at bounding box center [547, 453] width 743 height 22
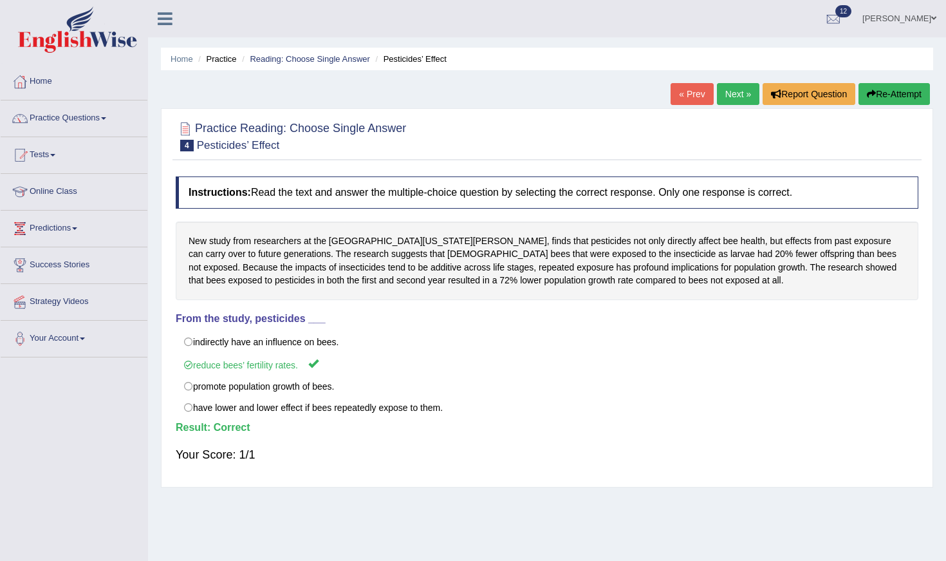
click at [728, 95] on link "Next »" at bounding box center [738, 94] width 42 height 22
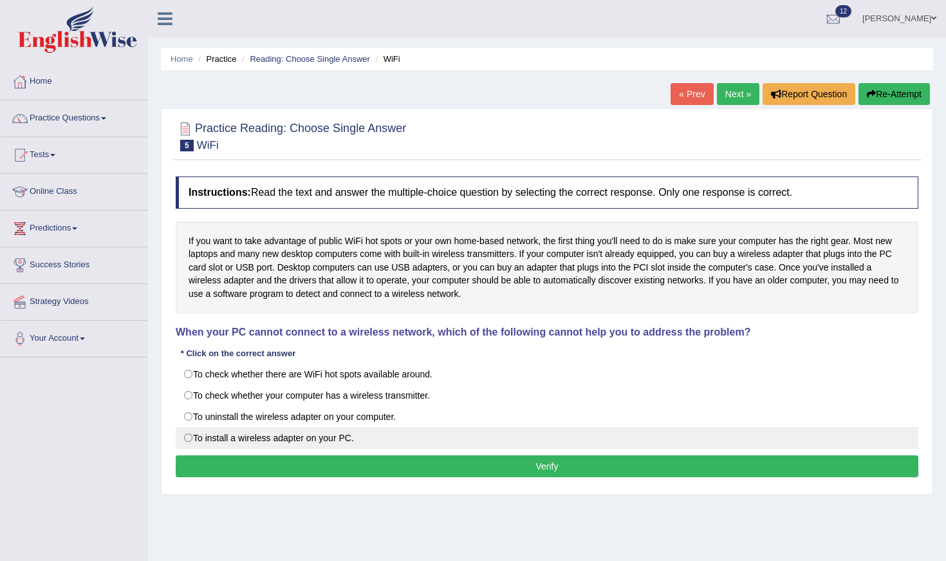
click at [478, 431] on label "To install a wireless adapter on your PC." at bounding box center [547, 438] width 743 height 22
radio input "true"
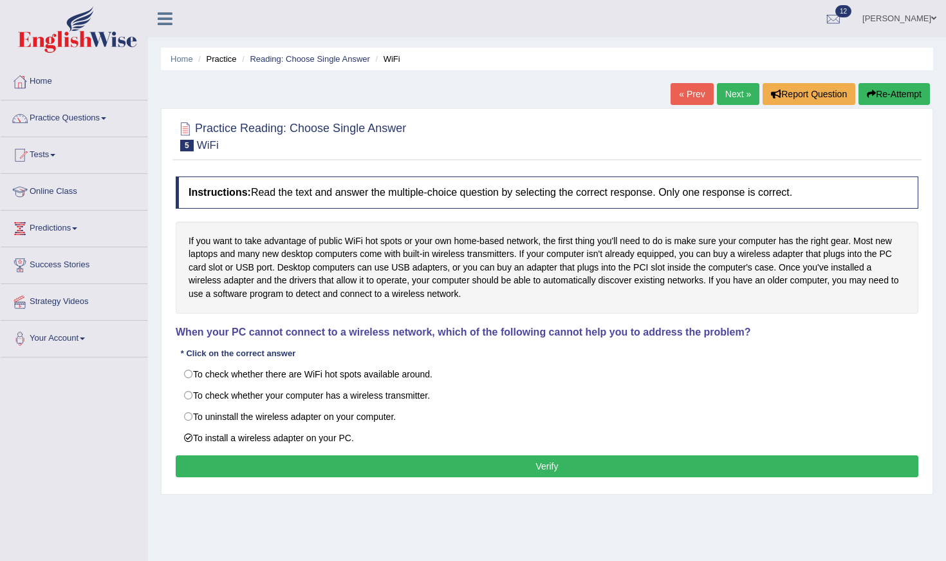
click at [480, 465] on button "Verify" at bounding box center [547, 466] width 743 height 22
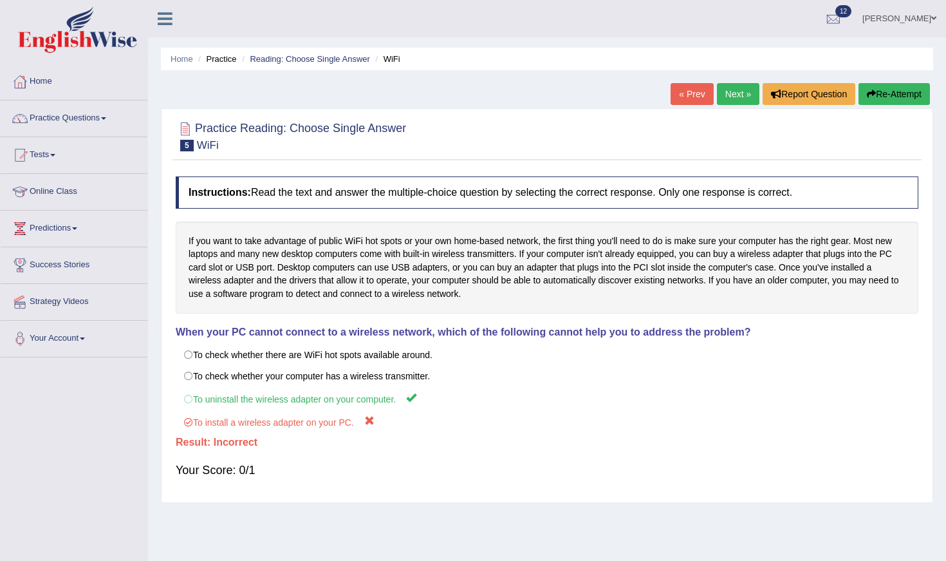
click at [734, 104] on link "Next »" at bounding box center [738, 94] width 42 height 22
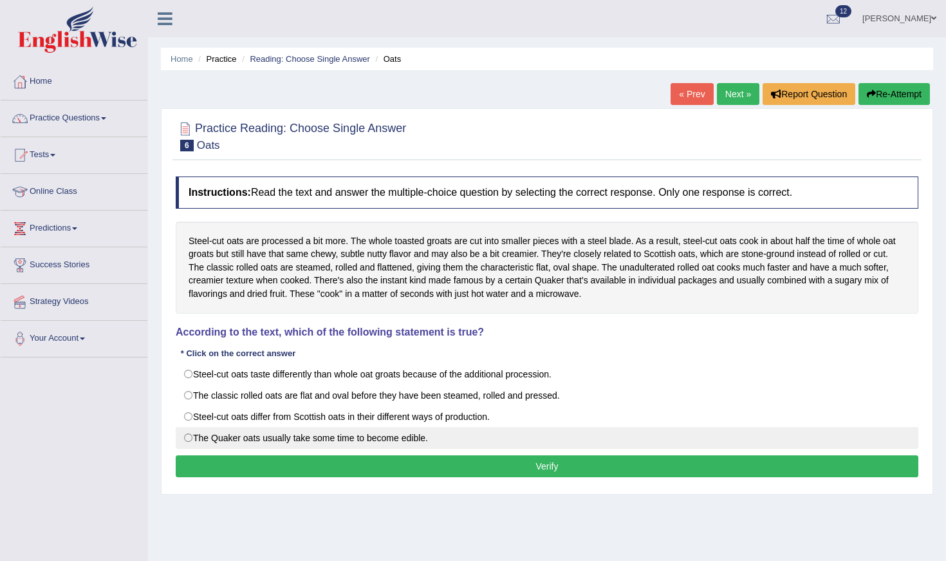
click at [554, 441] on label "The Quaker oats usually take some time to become edible." at bounding box center [547, 438] width 743 height 22
radio input "true"
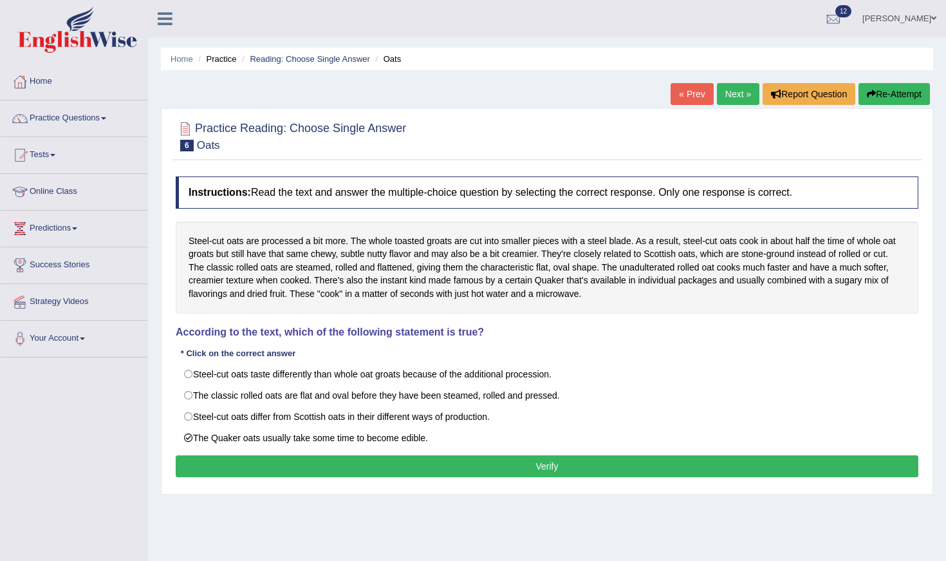
click at [554, 461] on button "Verify" at bounding box center [547, 466] width 743 height 22
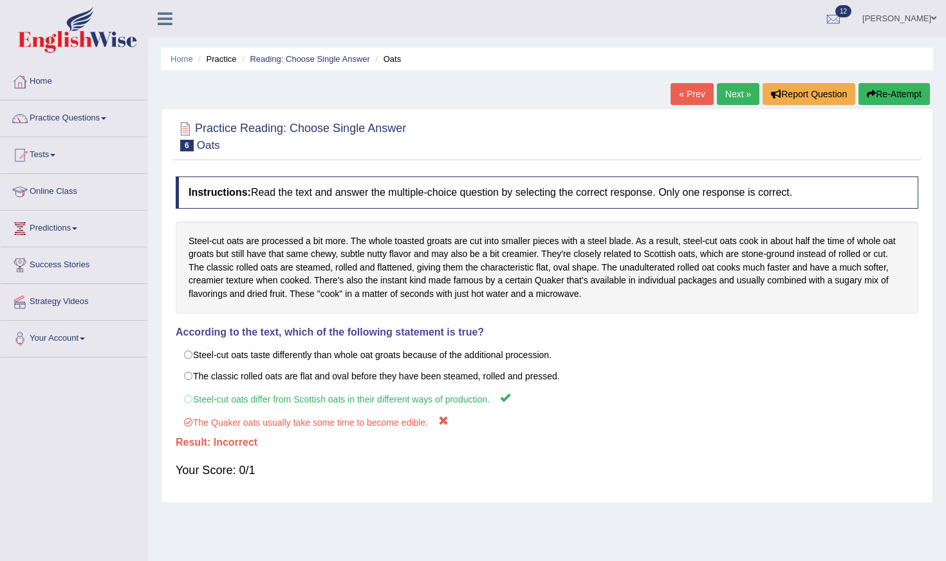
click at [727, 94] on link "Next »" at bounding box center [738, 94] width 42 height 22
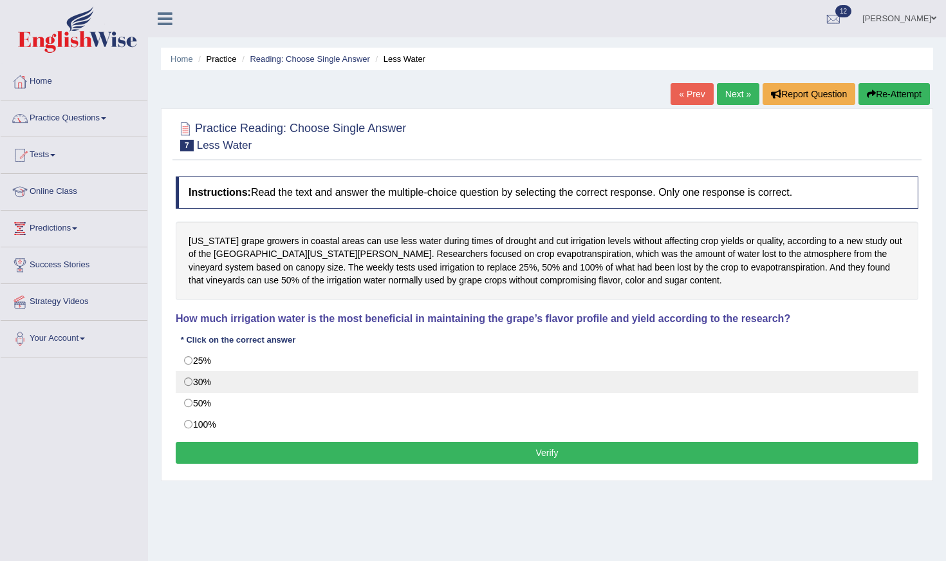
click at [628, 386] on label "30%" at bounding box center [547, 382] width 743 height 22
radio input "true"
click at [631, 376] on label "30%" at bounding box center [547, 382] width 743 height 22
click at [632, 371] on label "30%" at bounding box center [547, 382] width 743 height 22
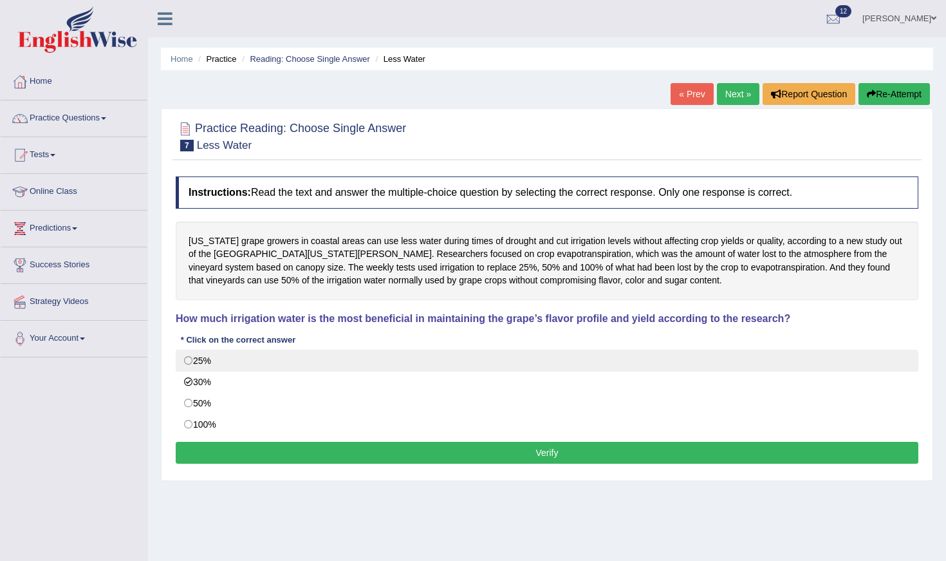
click at [633, 367] on label "25%" at bounding box center [547, 361] width 743 height 22
radio input "true"
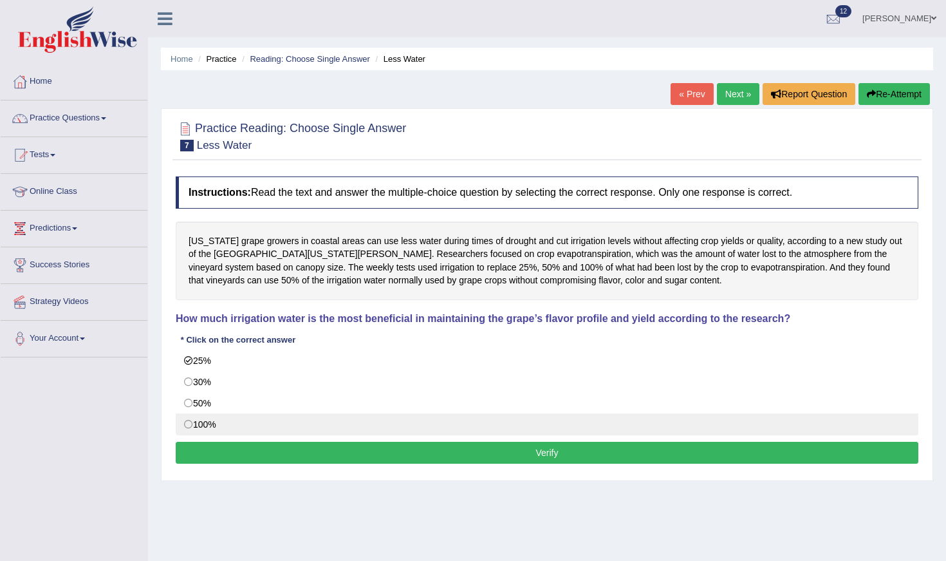
click at [610, 416] on label "100%" at bounding box center [547, 424] width 743 height 22
radio input "true"
click at [610, 415] on label "100%" at bounding box center [547, 424] width 743 height 22
click at [610, 414] on label "100%" at bounding box center [547, 424] width 743 height 22
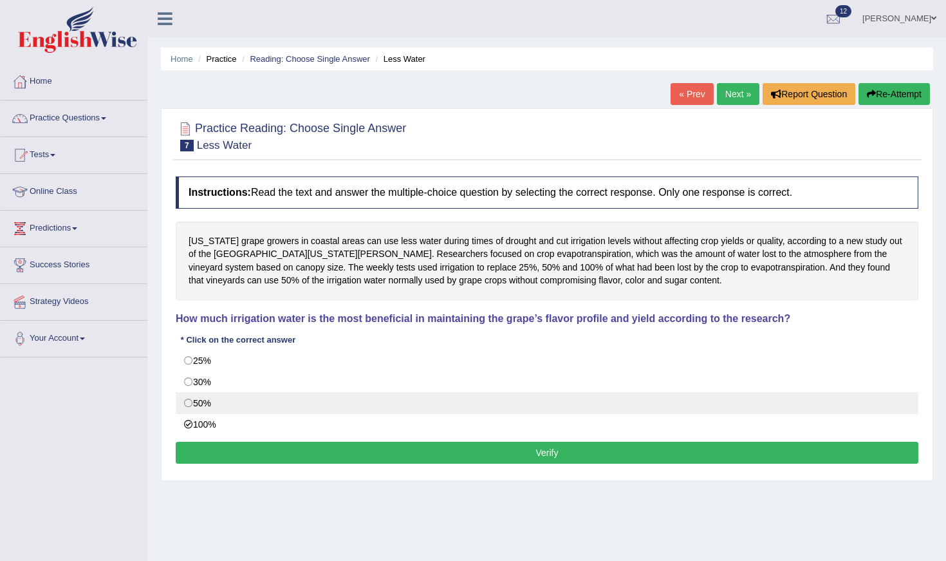
click at [610, 407] on label "50%" at bounding box center [547, 403] width 743 height 22
radio input "true"
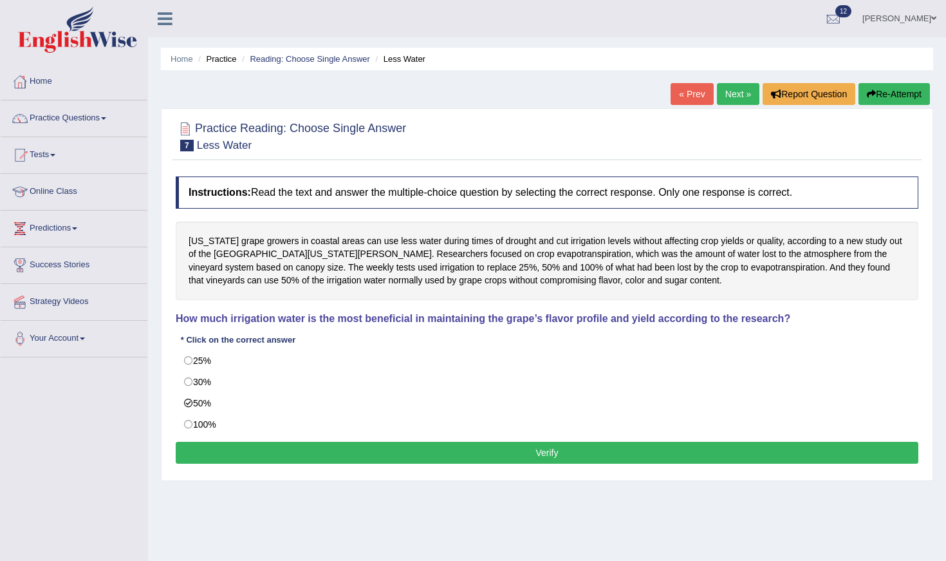
click at [613, 445] on button "Verify" at bounding box center [547, 453] width 743 height 22
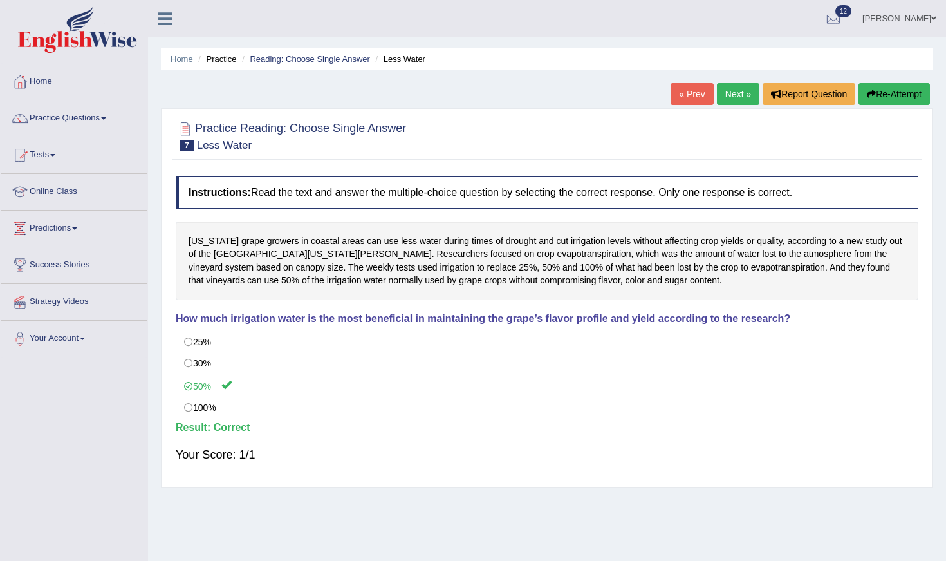
click at [723, 94] on link "Next »" at bounding box center [738, 94] width 42 height 22
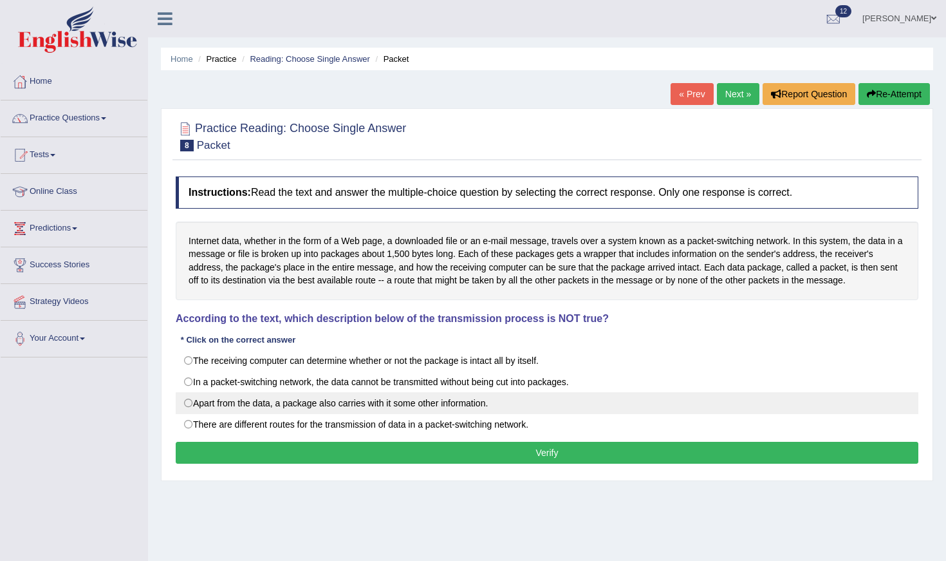
click at [680, 395] on label "Apart from the data, a package also carries with it some other information." at bounding box center [547, 403] width 743 height 22
radio input "true"
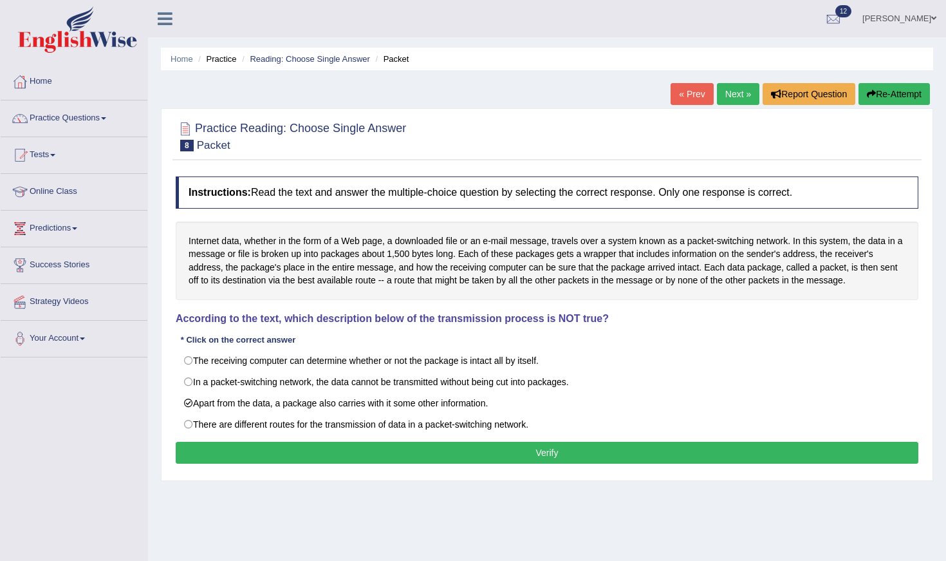
click at [675, 456] on button "Verify" at bounding box center [547, 453] width 743 height 22
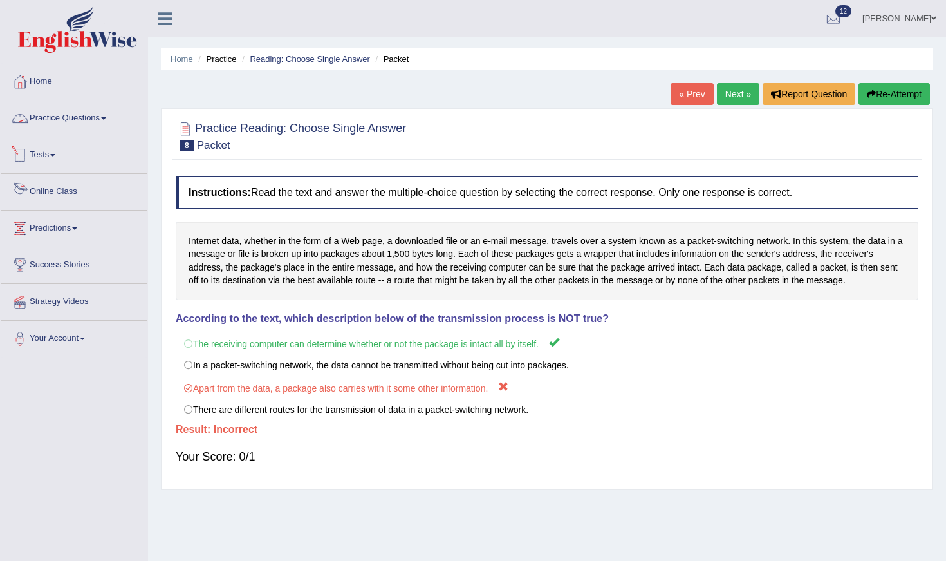
click at [95, 120] on link "Practice Questions" at bounding box center [74, 116] width 147 height 32
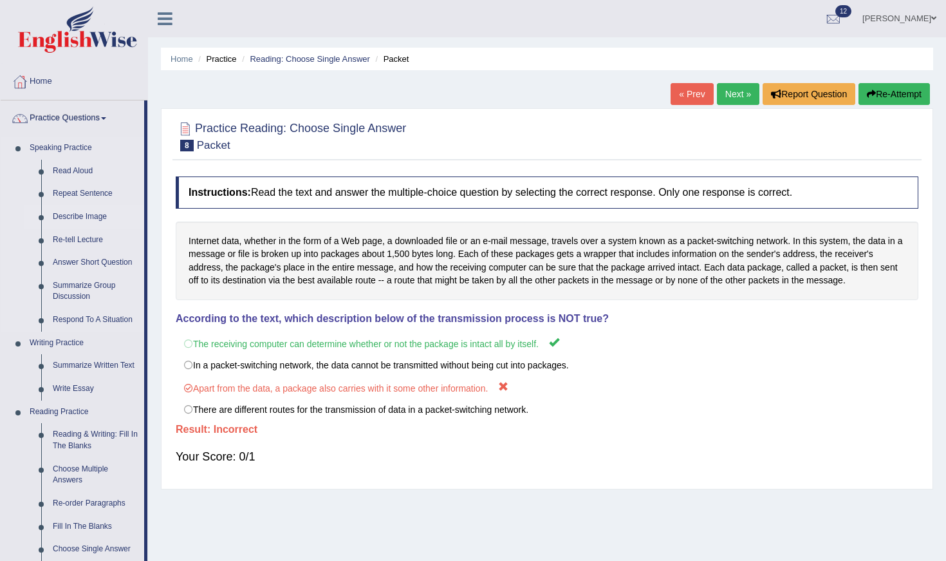
click at [68, 216] on link "Describe Image" at bounding box center [95, 216] width 97 height 23
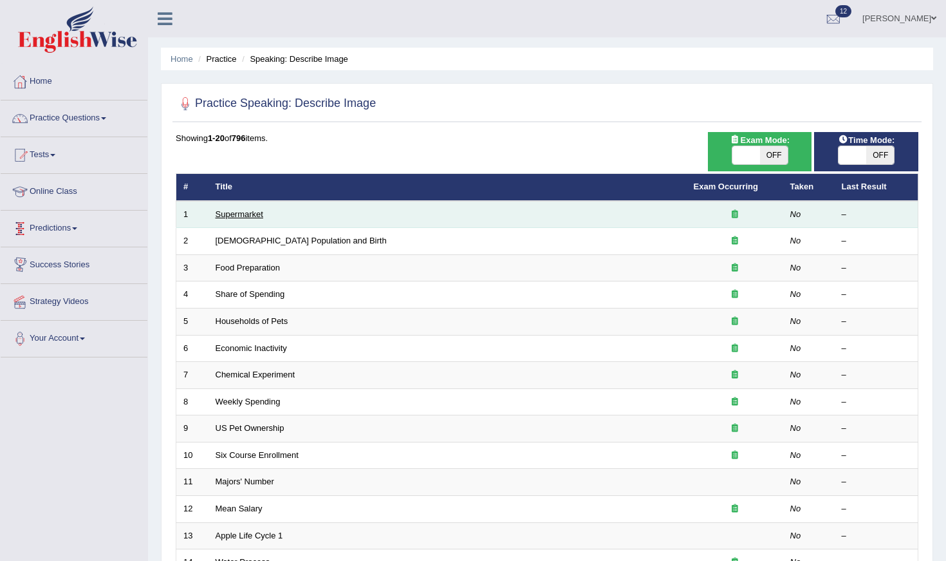
click at [227, 209] on link "Supermarket" at bounding box center [240, 214] width 48 height 10
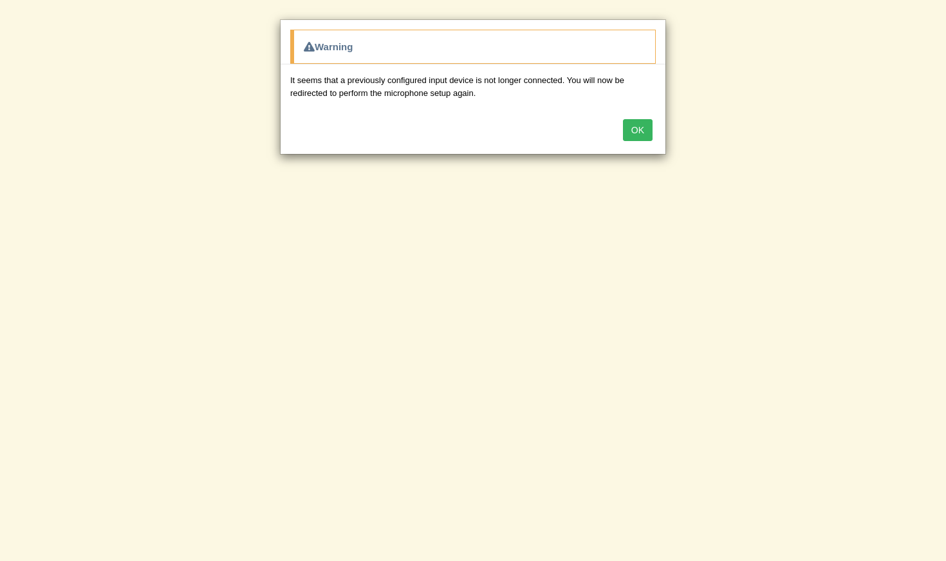
click at [640, 135] on button "OK" at bounding box center [638, 130] width 30 height 22
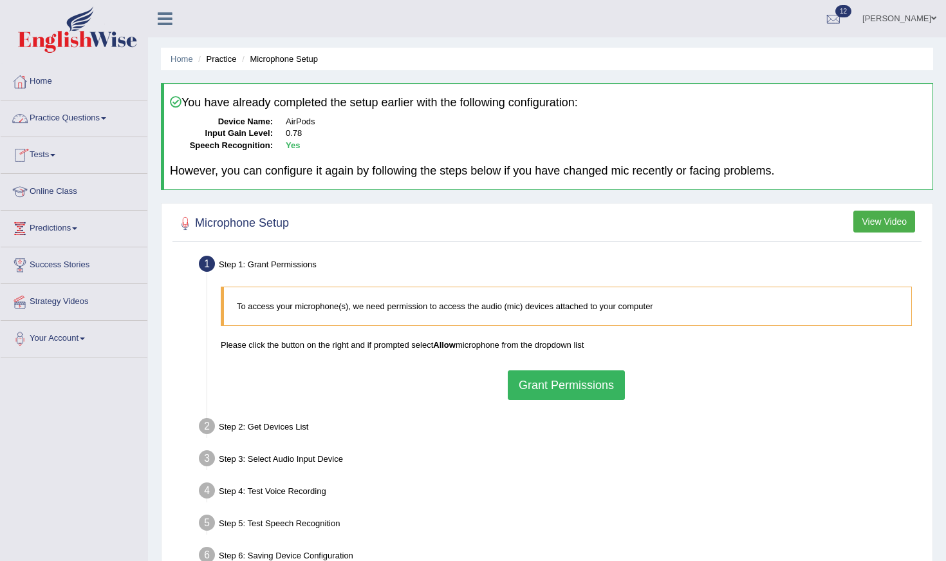
click at [47, 121] on link "Practice Questions" at bounding box center [74, 116] width 147 height 32
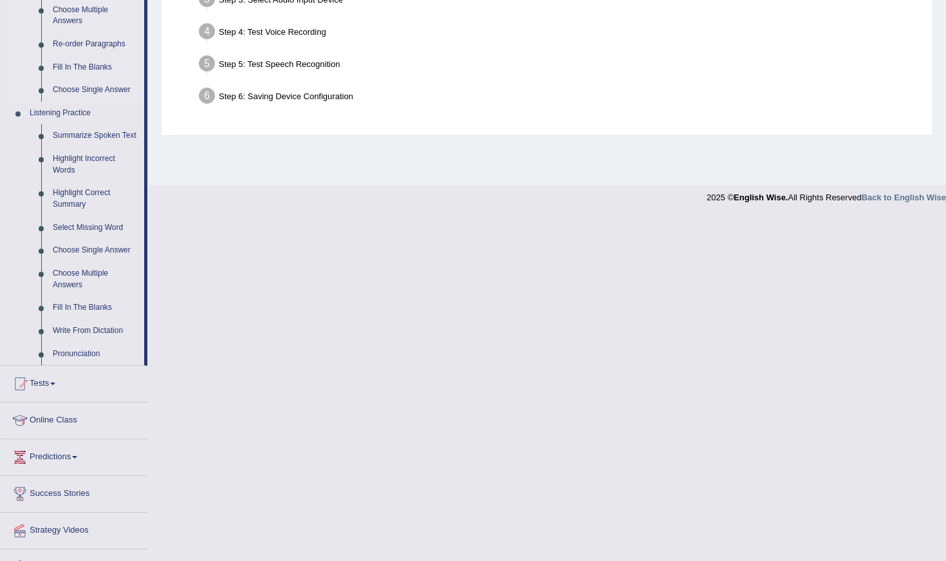
scroll to position [460, 0]
